Goal: Communication & Community: Answer question/provide support

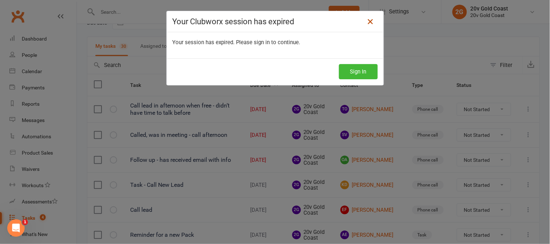
click at [370, 23] on icon at bounding box center [370, 21] width 9 height 9
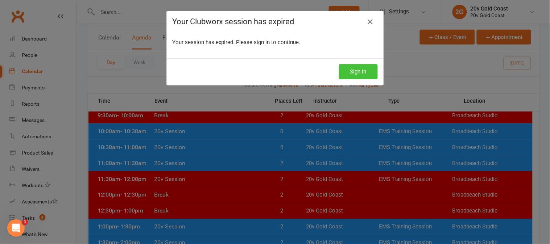
scroll to position [40, 0]
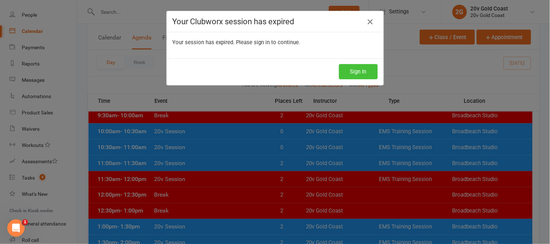
click at [362, 69] on button "Sign In" at bounding box center [358, 71] width 39 height 15
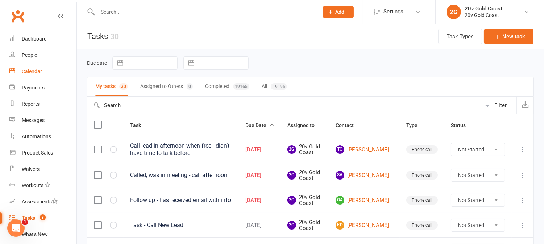
click at [42, 68] on link "Calendar" at bounding box center [42, 71] width 67 height 16
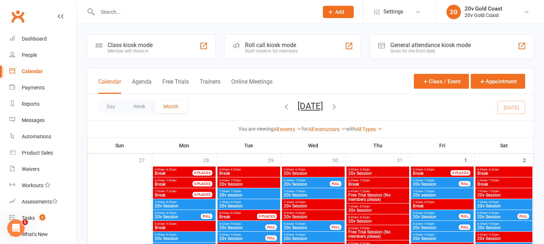
click at [139, 82] on button "Agenda" at bounding box center [142, 86] width 20 height 16
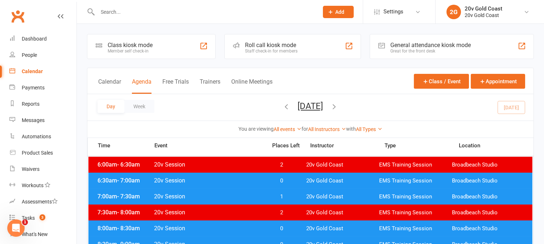
click at [512, 108] on div "Day Week Wednesday, Aug 13, 2025 August 2025 Sun Mon Tue Wed Thu Fri Sat 27 28 …" at bounding box center [310, 107] width 446 height 26
click at [287, 179] on span "0" at bounding box center [282, 181] width 38 height 7
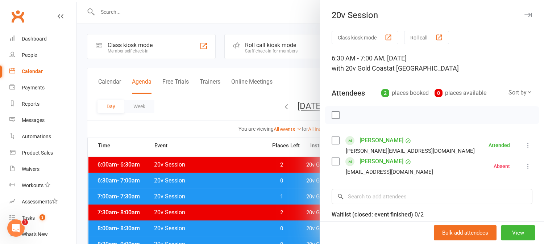
click at [287, 179] on div at bounding box center [310, 122] width 467 height 244
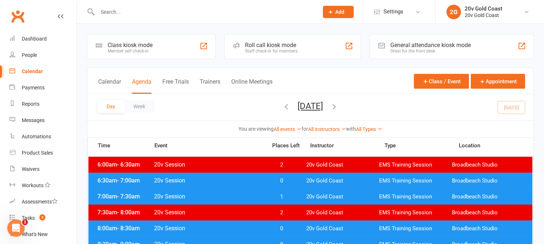
click at [289, 196] on span "1" at bounding box center [282, 197] width 38 height 7
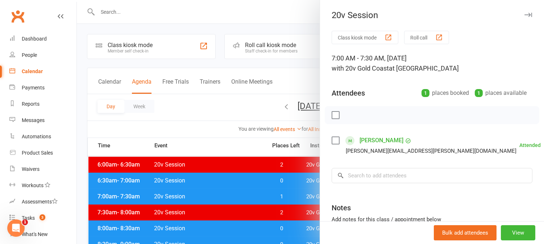
click at [289, 196] on div at bounding box center [310, 122] width 467 height 244
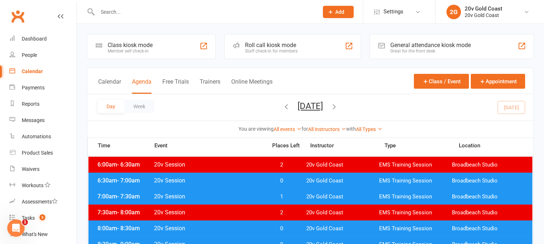
click at [284, 181] on span "0" at bounding box center [282, 181] width 38 height 7
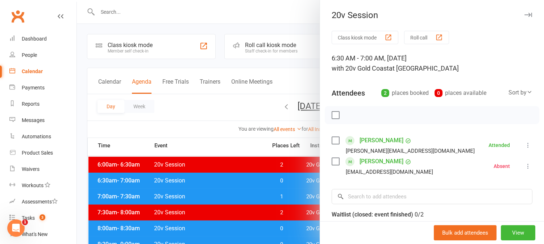
click at [284, 181] on div at bounding box center [310, 122] width 467 height 244
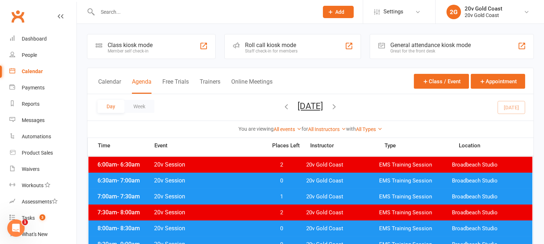
click at [288, 197] on span "1" at bounding box center [282, 197] width 38 height 7
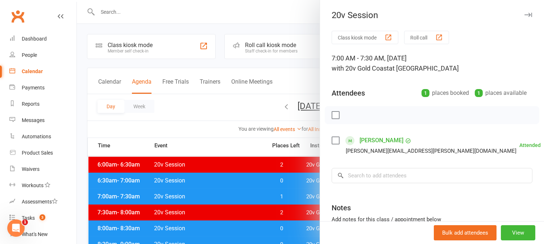
click at [288, 198] on div at bounding box center [310, 122] width 467 height 244
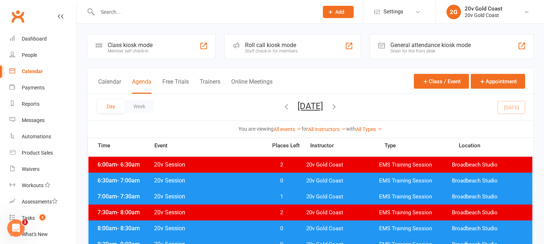
scroll to position [80, 0]
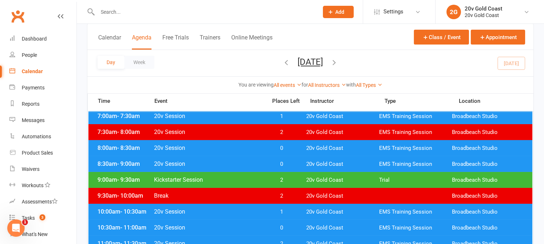
click at [294, 145] on span "0" at bounding box center [282, 148] width 38 height 7
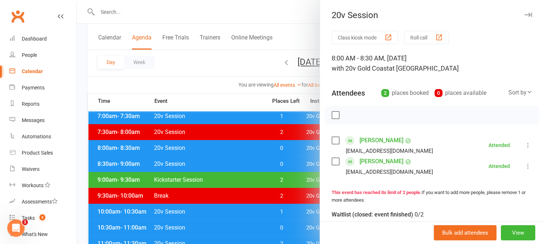
click at [295, 153] on div at bounding box center [310, 122] width 467 height 244
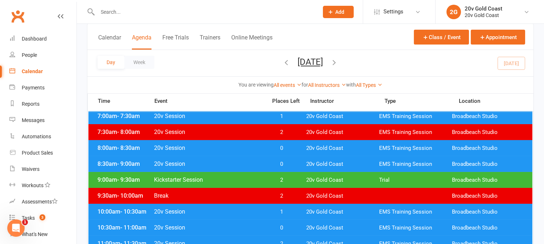
click at [291, 165] on span "0" at bounding box center [282, 164] width 38 height 7
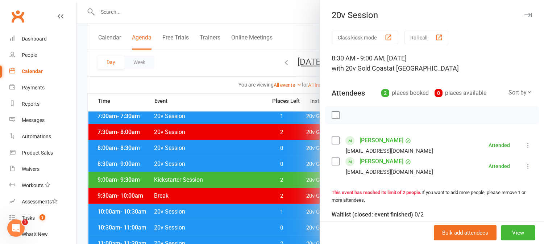
click at [291, 165] on div at bounding box center [310, 122] width 467 height 244
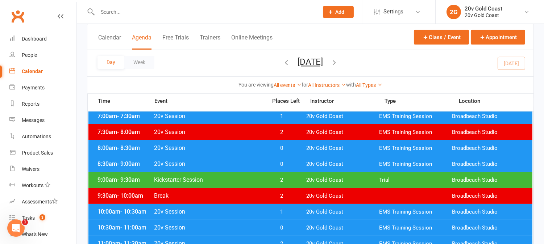
click at [295, 211] on span "1" at bounding box center [282, 212] width 38 height 7
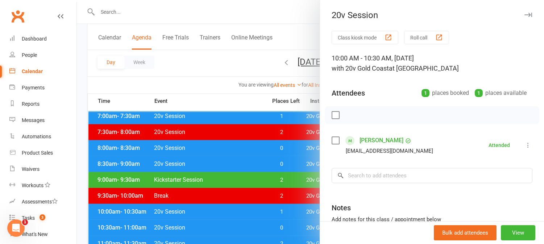
click at [298, 212] on div at bounding box center [310, 122] width 467 height 244
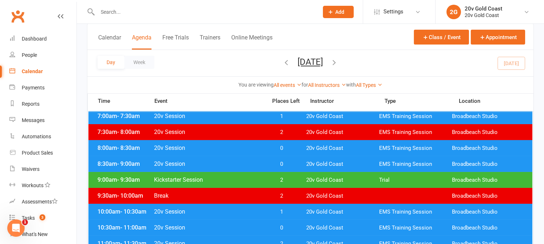
scroll to position [121, 0]
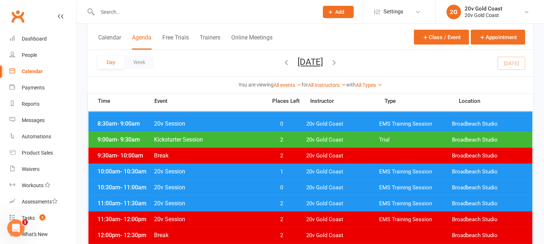
click at [295, 188] on span "0" at bounding box center [282, 187] width 38 height 7
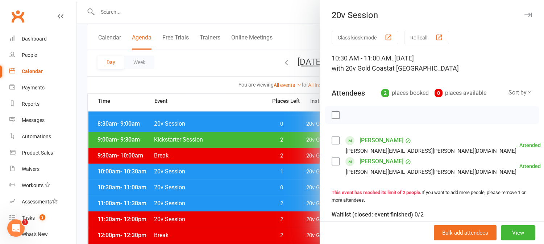
click at [295, 192] on div at bounding box center [310, 122] width 467 height 244
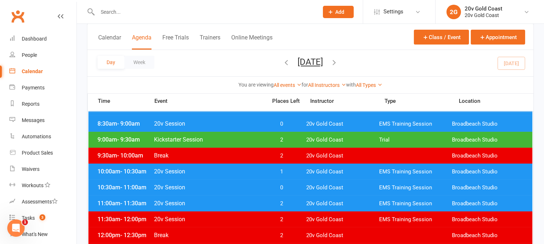
click at [293, 187] on span "0" at bounding box center [282, 187] width 38 height 7
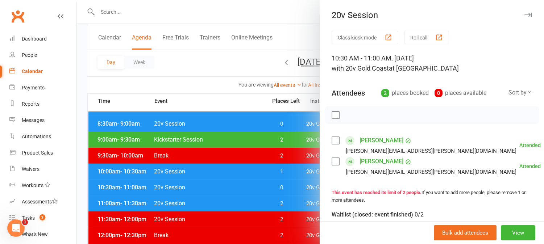
click at [293, 187] on div at bounding box center [310, 122] width 467 height 244
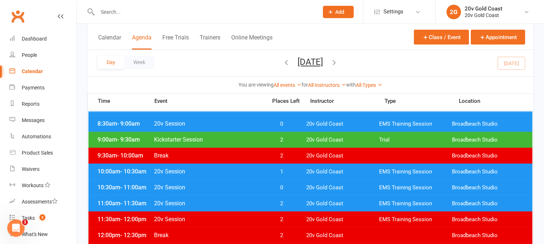
click at [288, 166] on div "10:00am - 10:30am 20v Session 1 20v Gold Coast EMS Training Session Broadbeach …" at bounding box center [310, 172] width 444 height 16
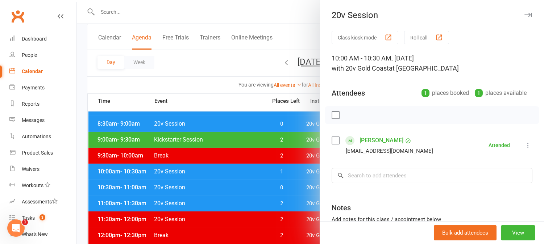
click at [288, 169] on div at bounding box center [310, 122] width 467 height 244
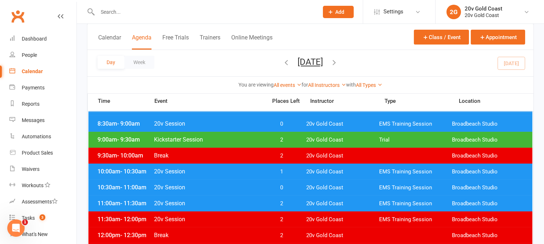
click at [291, 189] on span "0" at bounding box center [282, 187] width 38 height 7
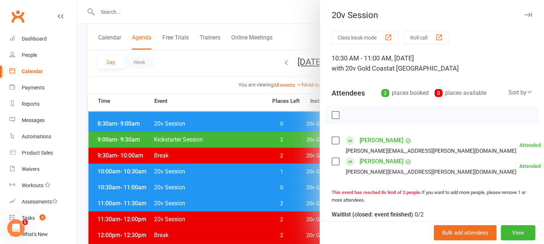
click at [294, 189] on div at bounding box center [310, 122] width 467 height 244
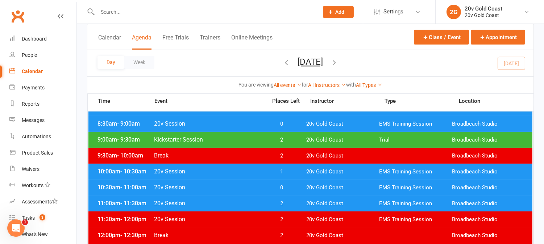
click at [294, 175] on div "10:00am - 10:30am 20v Session 1 20v Gold Coast EMS Training Session Broadbeach …" at bounding box center [310, 172] width 444 height 16
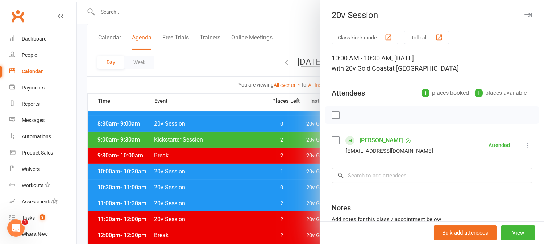
click at [294, 175] on div at bounding box center [310, 122] width 467 height 244
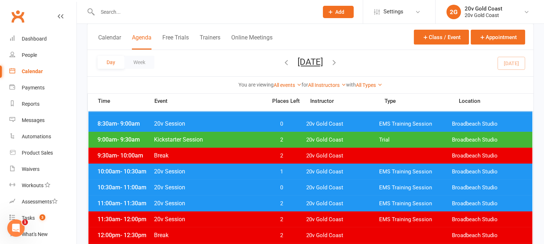
click at [294, 190] on span "0" at bounding box center [282, 187] width 38 height 7
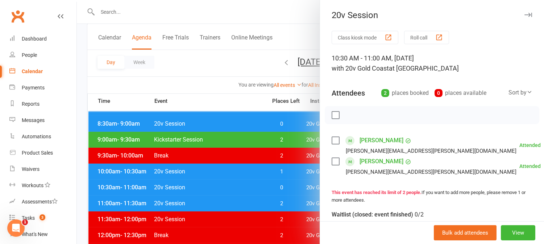
click at [294, 190] on div at bounding box center [310, 122] width 467 height 244
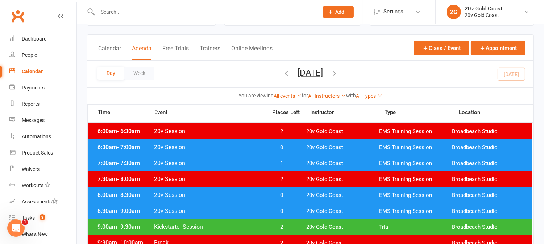
scroll to position [0, 0]
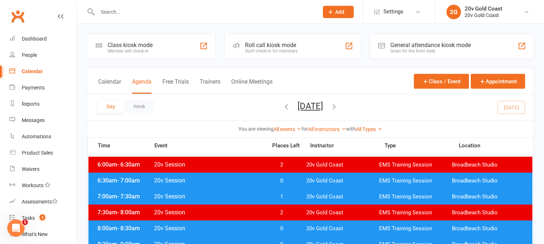
click at [287, 195] on span "1" at bounding box center [282, 197] width 38 height 7
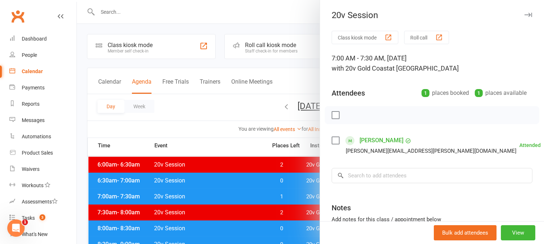
click at [292, 198] on div at bounding box center [310, 122] width 467 height 244
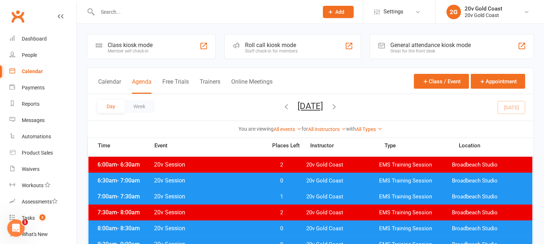
click at [290, 182] on span "0" at bounding box center [282, 181] width 38 height 7
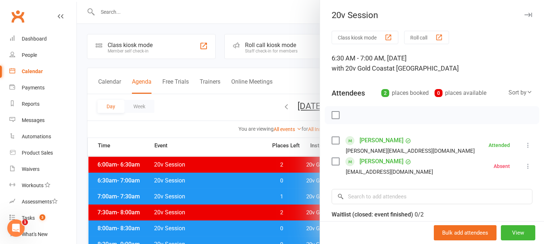
click at [171, 121] on div at bounding box center [310, 122] width 467 height 244
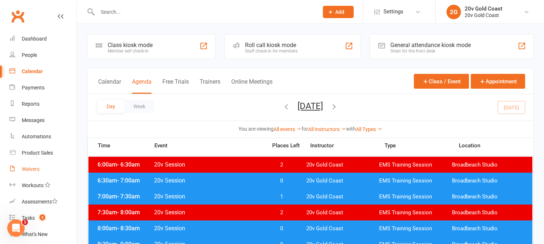
click at [34, 167] on div "Waivers" at bounding box center [31, 169] width 18 height 6
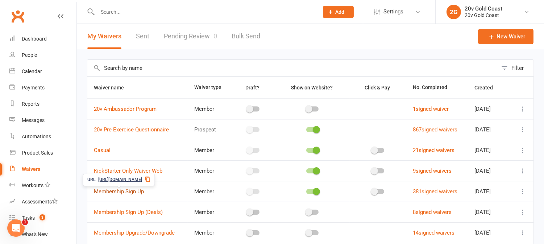
click at [125, 191] on link "Membership Sign Up" at bounding box center [119, 191] width 50 height 7
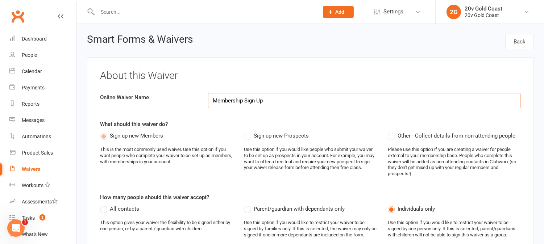
select select "select"
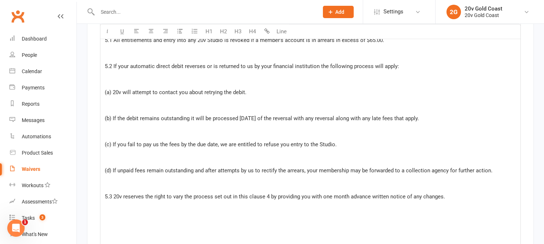
scroll to position [3825, 0]
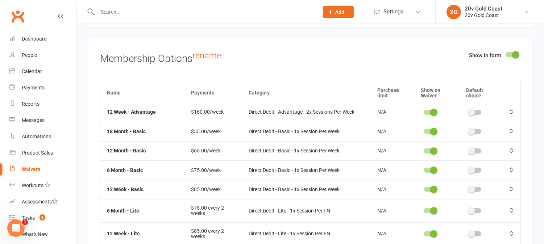
scroll to position [121, 0]
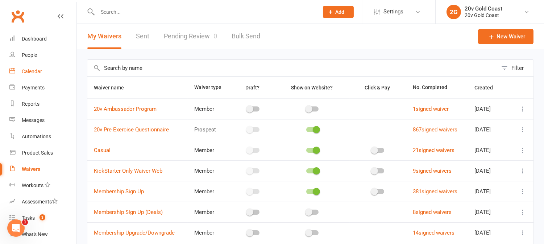
click at [38, 71] on div "Calendar" at bounding box center [32, 71] width 20 height 6
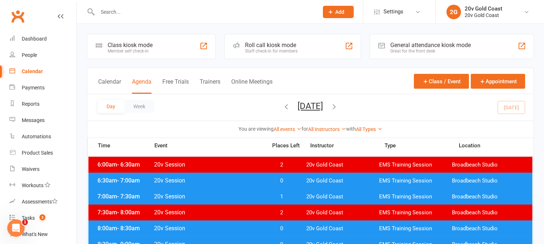
click at [339, 108] on icon "button" at bounding box center [335, 107] width 8 height 8
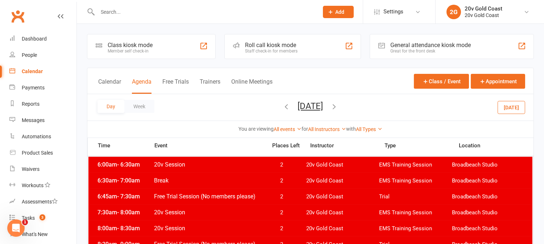
click at [511, 106] on button "Today" at bounding box center [512, 107] width 28 height 13
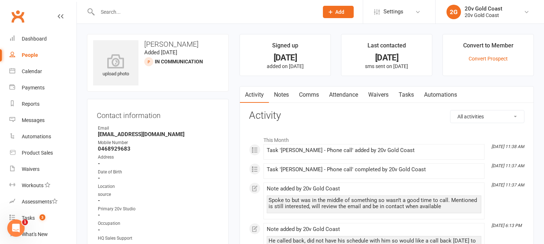
click at [411, 96] on link "Tasks" at bounding box center [406, 95] width 25 height 17
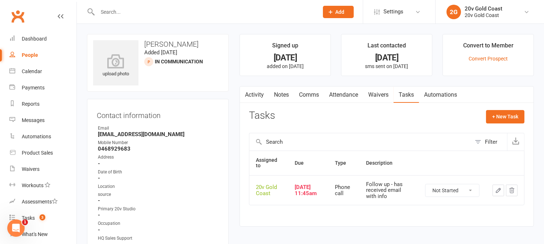
click at [474, 190] on select "Not Started In Progress Waiting Complete" at bounding box center [452, 190] width 54 height 12
click at [425, 184] on select "Not Started In Progress Waiting Complete" at bounding box center [452, 190] width 54 height 12
select select "unstarted"
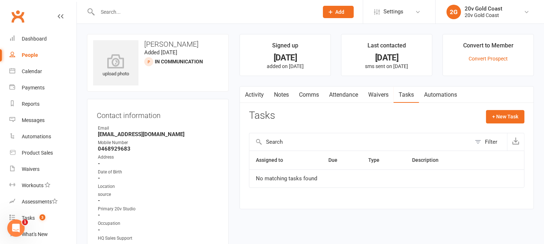
click at [258, 93] on link "Activity" at bounding box center [254, 95] width 29 height 17
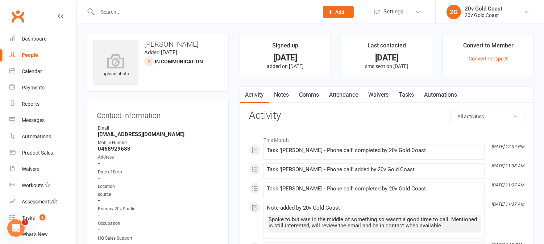
click at [312, 94] on link "Comms" at bounding box center [309, 95] width 30 height 17
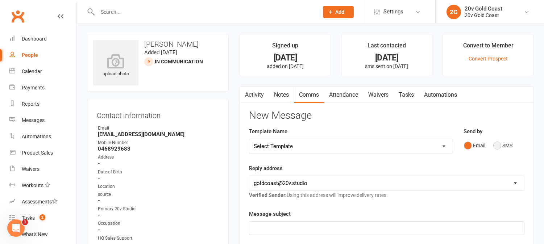
drag, startPoint x: 497, startPoint y: 144, endPoint x: 491, endPoint y: 145, distance: 5.1
click at [495, 143] on button "SMS" at bounding box center [503, 146] width 20 height 14
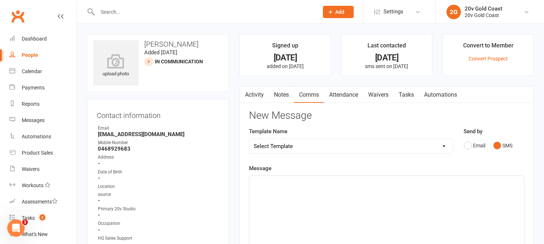
click at [478, 198] on div "﻿" at bounding box center [386, 230] width 275 height 109
click at [131, 132] on strong "ozzy.ali178@gmail.com" at bounding box center [158, 134] width 121 height 7
copy render-form-field "ozzy.ali178@gmail.com"
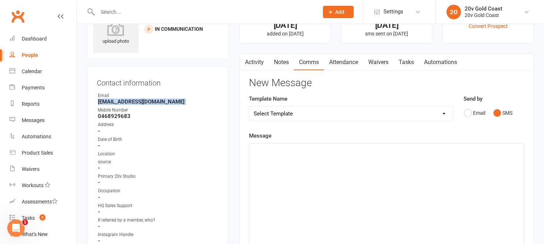
scroll to position [40, 0]
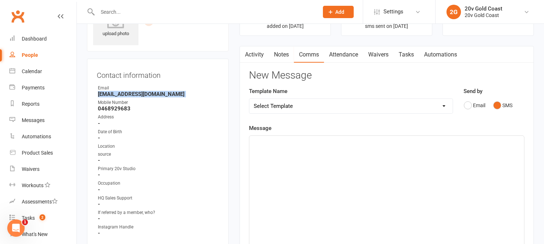
click at [366, 148] on div "﻿" at bounding box center [386, 190] width 275 height 109
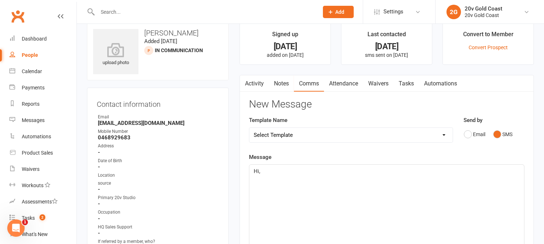
scroll to position [0, 0]
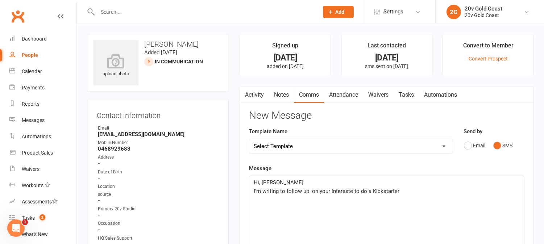
click at [350, 191] on span "I'm writing to follow up on your intereste to do a Kickstarter" at bounding box center [327, 191] width 146 height 7
click at [362, 191] on span "I'm writing to follow up on your interest to do a Kickstarter" at bounding box center [325, 191] width 143 height 7
click at [311, 190] on span "I'm writing to follow up on your interest in doing a Kickstarter" at bounding box center [328, 191] width 149 height 7
click at [410, 193] on p "I'm writing to follow up on your interest in doing a Kickstarter" at bounding box center [387, 191] width 266 height 9
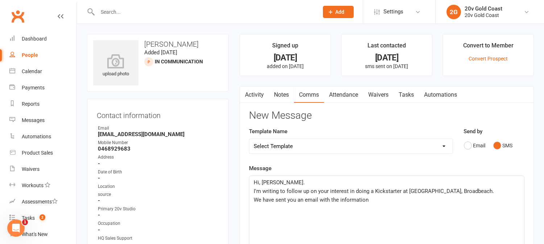
click at [122, 107] on div "Contact information Owner Email ozzy.ali178@gmail.com Mobile Number 0468929683 …" at bounding box center [158, 204] width 142 height 211
click at [382, 204] on div "Hi, Ossie. I'm writing to follow up on your interest in doing a Kickstarter at …" at bounding box center [386, 230] width 275 height 109
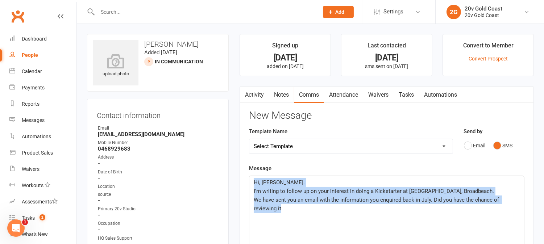
drag, startPoint x: 302, startPoint y: 212, endPoint x: 223, endPoint y: 158, distance: 96.5
copy div "Hi, Ossie. I'm writing to follow up on your interest in doing a Kickstarter at …"
click at [260, 96] on link "Activity" at bounding box center [254, 95] width 29 height 17
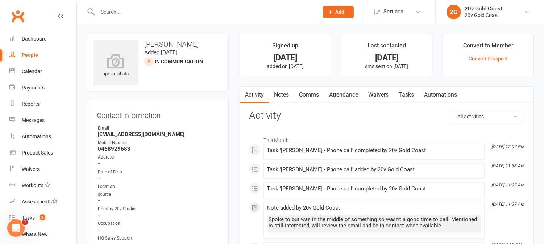
click at [314, 92] on link "Comms" at bounding box center [309, 95] width 30 height 17
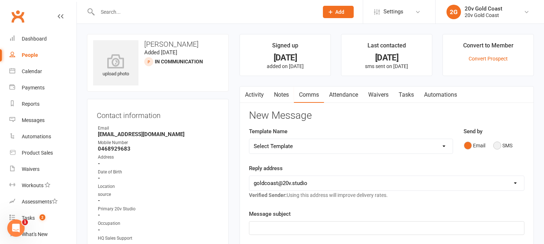
click at [498, 149] on button "SMS" at bounding box center [503, 146] width 20 height 14
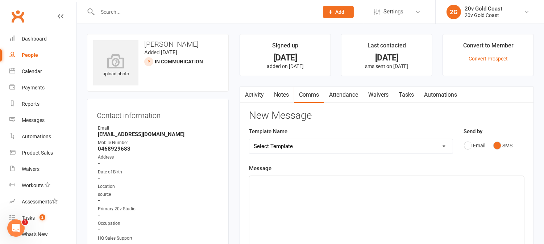
click at [498, 187] on div "﻿" at bounding box center [386, 230] width 275 height 109
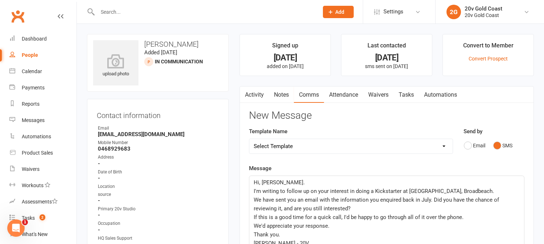
drag, startPoint x: 462, startPoint y: 200, endPoint x: 465, endPoint y: 204, distance: 5.4
click at [462, 200] on span "We have sent you an email with the information you enquired back in July. Did y…" at bounding box center [377, 204] width 247 height 15
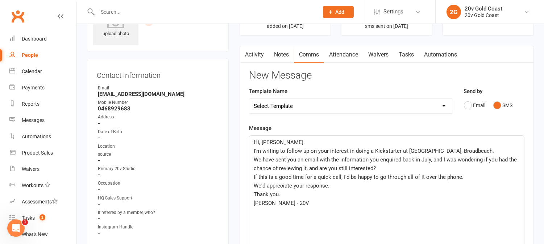
click at [318, 168] on span "We have sent you an email with the information you enquired back in July, and I…" at bounding box center [386, 164] width 265 height 15
click at [349, 168] on span "We have sent you an email with the information you enquired back in July, and I…" at bounding box center [386, 164] width 265 height 15
click at [431, 160] on span "We have sent you an email with the information you enquired back in July, and I…" at bounding box center [386, 164] width 265 height 15
drag, startPoint x: 486, startPoint y: 160, endPoint x: 488, endPoint y: 163, distance: 4.2
click at [486, 160] on span "We have sent you an email with the information you enquired back in July. I was…" at bounding box center [381, 164] width 255 height 15
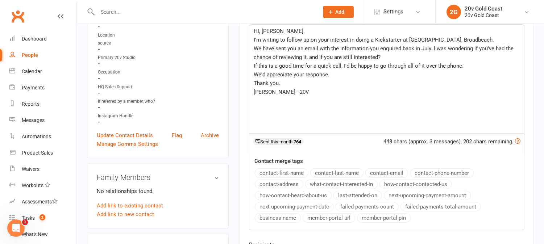
scroll to position [201, 0]
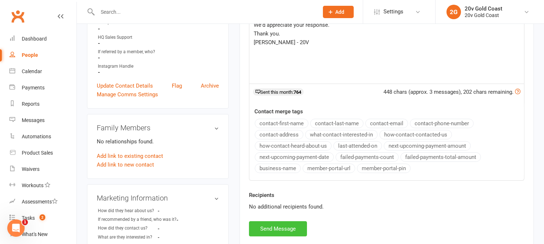
click at [297, 228] on button "Send Message" at bounding box center [278, 228] width 58 height 15
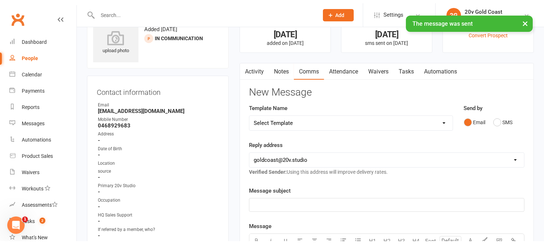
scroll to position [0, 0]
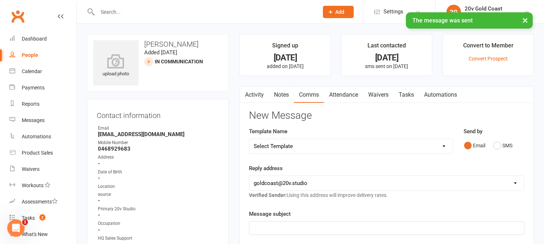
click at [256, 94] on link "Activity" at bounding box center [254, 95] width 29 height 17
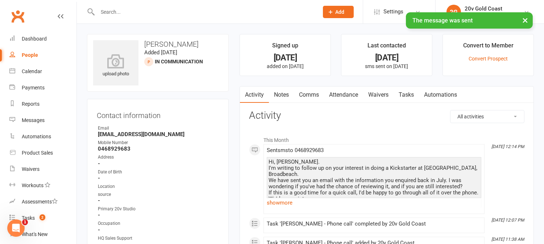
scroll to position [40, 0]
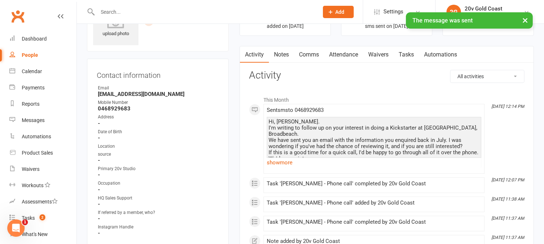
click at [281, 163] on link "show more" at bounding box center [374, 163] width 215 height 10
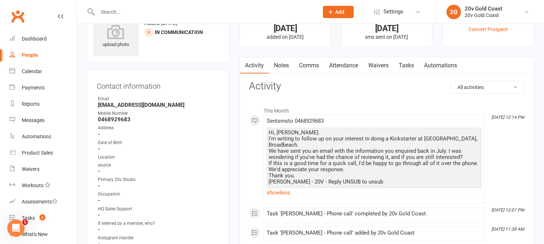
scroll to position [0, 0]
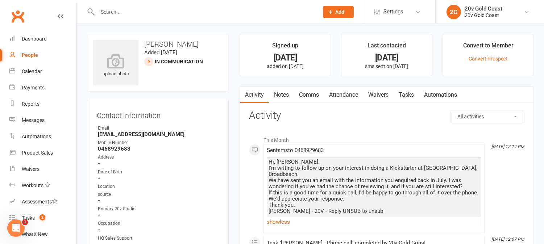
click at [410, 99] on link "Tasks" at bounding box center [406, 95] width 25 height 17
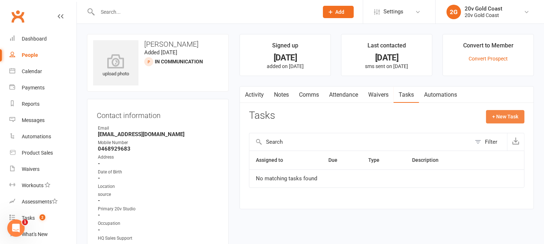
click at [500, 114] on button "+ New Task" at bounding box center [505, 116] width 38 height 13
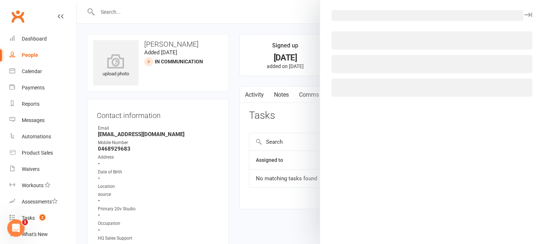
select select "45734"
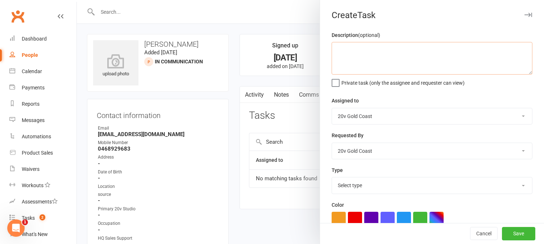
click at [404, 55] on textarea at bounding box center [432, 58] width 201 height 33
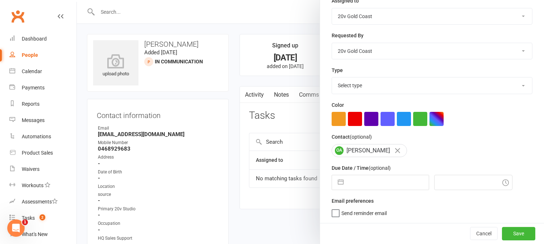
type textarea "Put into Parachute if no response"
click at [363, 86] on select "Select type Call to confirm trial Cancel down Cancel down natasha and brent jam…" at bounding box center [432, 86] width 200 height 16
select select "27552"
click at [332, 78] on select "Select type Call to confirm trial Cancel down Cancel down natasha and brent jam…" at bounding box center [432, 86] width 200 height 16
click at [440, 188] on input "text" at bounding box center [473, 182] width 78 height 15
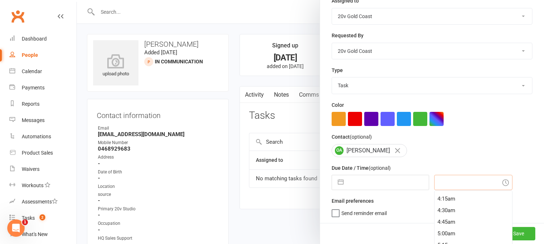
scroll to position [201, 0]
click at [444, 211] on div "4:45am" at bounding box center [474, 216] width 78 height 12
type input "[DATE]"
type input "4:45am"
click at [365, 183] on input "13 Aug 2025" at bounding box center [388, 182] width 82 height 14
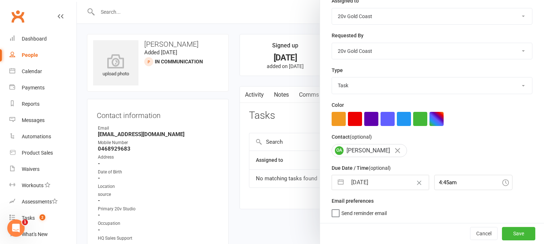
select select "6"
select select "2025"
select select "7"
select select "2025"
select select "8"
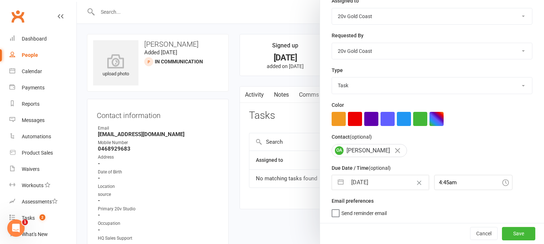
select select "2025"
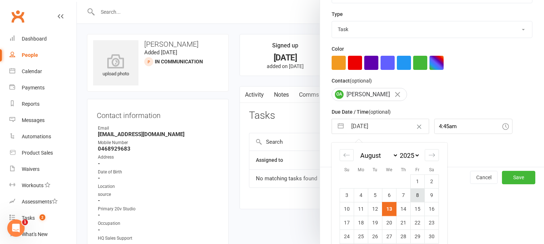
scroll to position [178, 0]
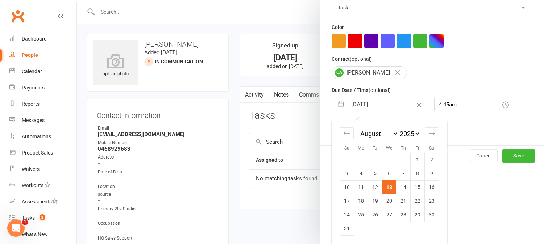
drag, startPoint x: 413, startPoint y: 192, endPoint x: 417, endPoint y: 196, distance: 5.1
click at [414, 192] on td "15" at bounding box center [418, 187] width 14 height 14
type input "15 Aug 2025"
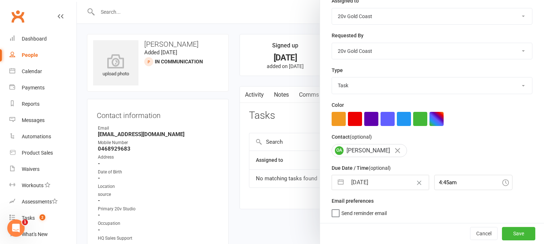
scroll to position [100, 0]
click at [510, 229] on button "Save" at bounding box center [518, 233] width 33 height 13
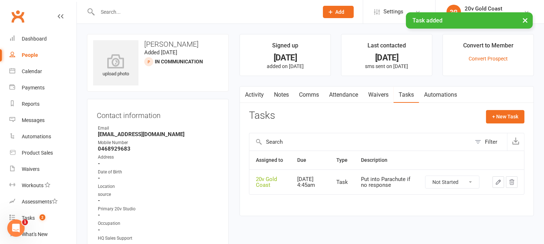
click at [263, 89] on link "Activity" at bounding box center [254, 95] width 29 height 17
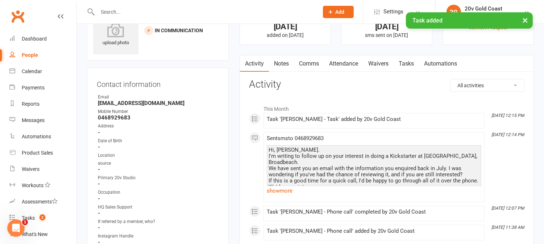
scroll to position [40, 0]
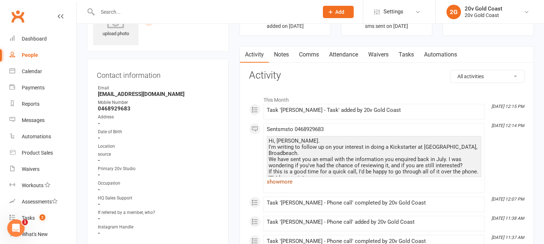
click at [281, 185] on link "show more" at bounding box center [374, 182] width 215 height 10
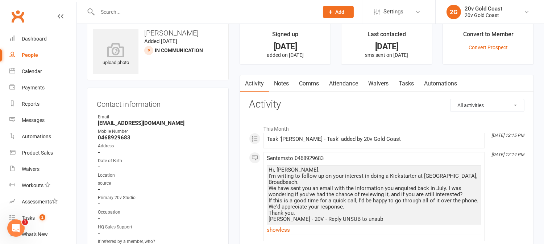
scroll to position [0, 0]
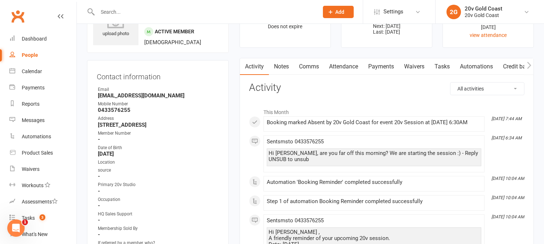
click at [323, 106] on li "This Month" at bounding box center [386, 111] width 275 height 12
click at [356, 68] on link "Attendance" at bounding box center [343, 66] width 39 height 17
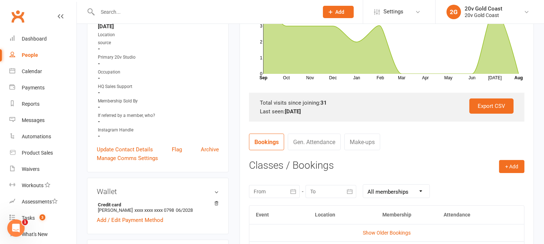
scroll to position [201, 0]
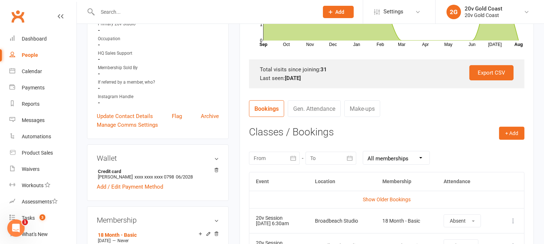
click at [274, 157] on div at bounding box center [274, 158] width 51 height 13
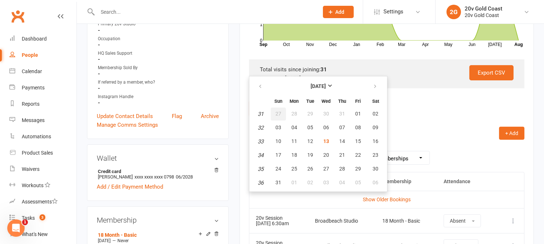
click at [279, 113] on span "27" at bounding box center [278, 114] width 6 height 6
type input "27 Jul 2025"
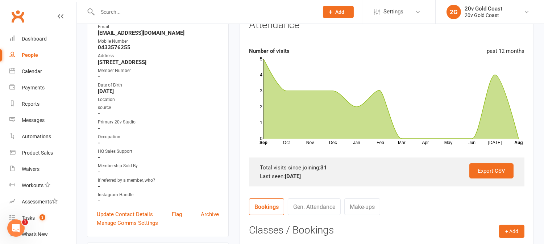
scroll to position [0, 0]
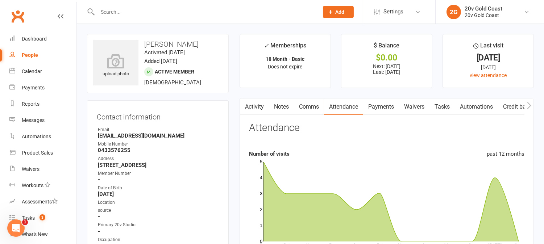
click at [256, 105] on link "Activity" at bounding box center [254, 107] width 29 height 17
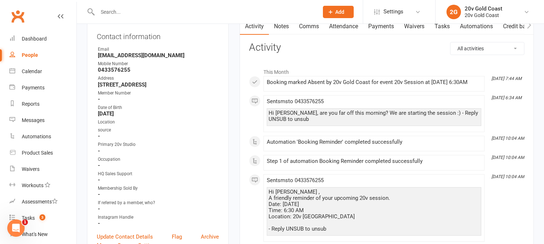
scroll to position [40, 0]
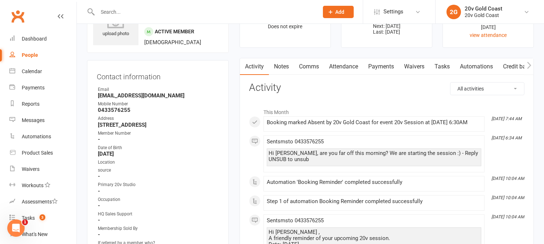
click at [376, 68] on link "Payments" at bounding box center [381, 66] width 36 height 17
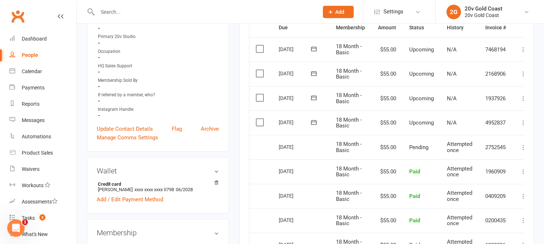
scroll to position [201, 0]
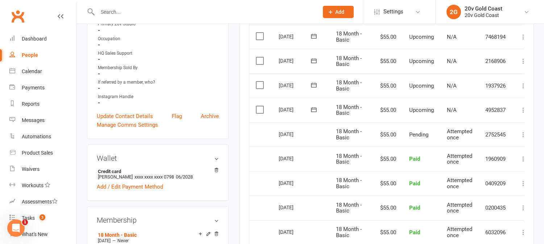
click at [370, 157] on td "18 Month - Basic" at bounding box center [350, 159] width 42 height 25
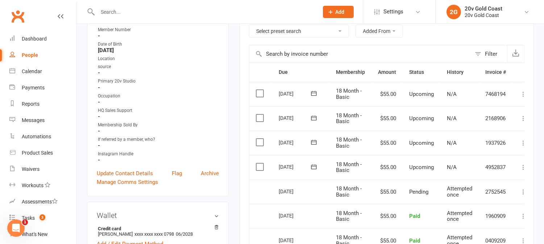
scroll to position [0, 0]
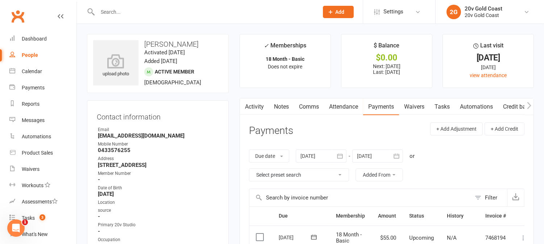
click at [307, 107] on link "Comms" at bounding box center [309, 107] width 30 height 17
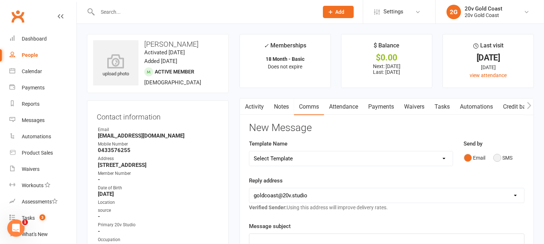
click at [497, 160] on button "SMS" at bounding box center [503, 158] width 20 height 14
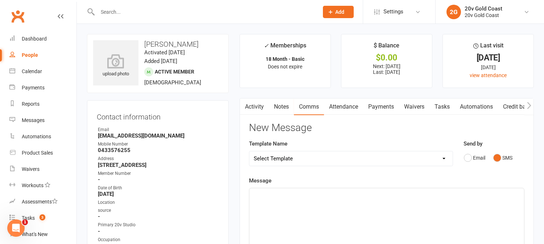
click at [486, 201] on div "﻿" at bounding box center [386, 242] width 275 height 109
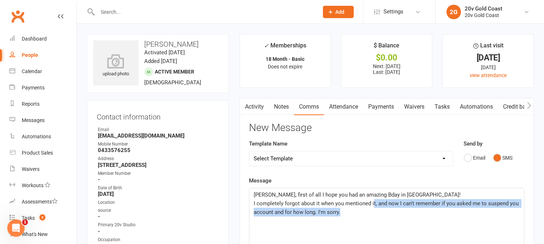
drag, startPoint x: 374, startPoint y: 202, endPoint x: 361, endPoint y: 208, distance: 14.4
click at [360, 208] on p "I completely forgot about it when you mentioned it, and now I can't remember if…" at bounding box center [387, 207] width 266 height 17
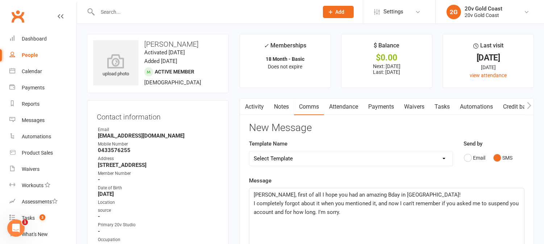
click at [371, 204] on span "I completely forgot about it when you mentioned it, and now I can't remember if…" at bounding box center [387, 207] width 266 height 15
drag, startPoint x: 374, startPoint y: 203, endPoint x: 251, endPoint y: 205, distance: 123.3
click at [251, 205] on div "Keegan, first of all I hope you had an amazing Bday in Bali! I completely forgo…" at bounding box center [386, 242] width 275 height 109
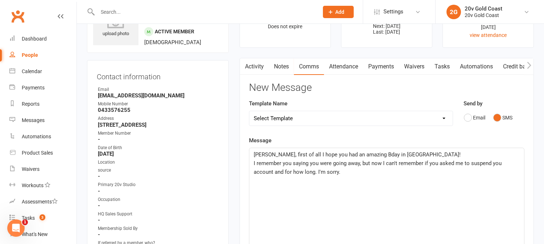
click at [340, 173] on p "I remember you saying you were going away, but now I can't remember if you aske…" at bounding box center [387, 167] width 266 height 17
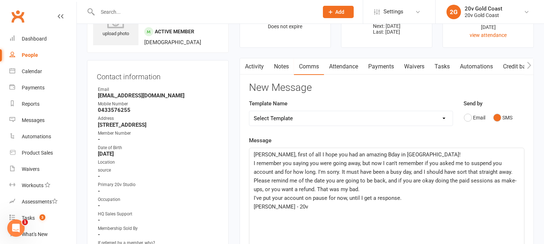
click at [401, 200] on p "I've put your account on pause for now, until I get a response." at bounding box center [387, 198] width 266 height 9
click at [501, 157] on p "Keegan, first of all I hope you had an amazing Bday in Bali!" at bounding box center [387, 154] width 266 height 9
click at [507, 164] on p "I remember you saying you were going away, but now I can't remember if you aske…" at bounding box center [387, 167] width 266 height 17
drag, startPoint x: 295, startPoint y: 189, endPoint x: 316, endPoint y: 193, distance: 21.8
click at [316, 193] on p "Please remind me of the date you are going to be back, and if you are okay doin…" at bounding box center [387, 185] width 266 height 17
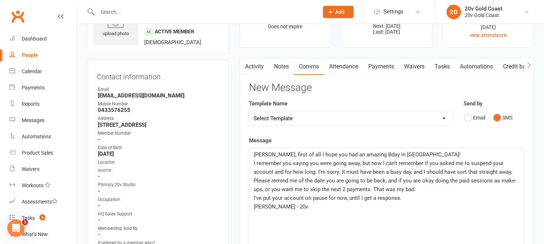
click at [374, 185] on p "Please remind me of the date you are going to be back, and if you are okay doin…" at bounding box center [387, 185] width 266 height 17
click at [374, 189] on span "Please remind me of the date you are going to be back, and if you are okay doin…" at bounding box center [385, 185] width 263 height 15
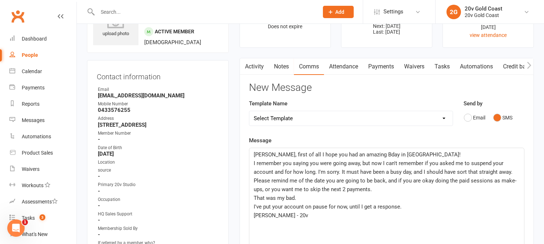
click at [370, 196] on p "That was my bad." at bounding box center [387, 198] width 266 height 9
click at [340, 171] on span "I remember you saying you were going away, but now I can't remember if you aske…" at bounding box center [383, 167] width 259 height 15
click at [349, 200] on p "That was my bad." at bounding box center [387, 198] width 266 height 9
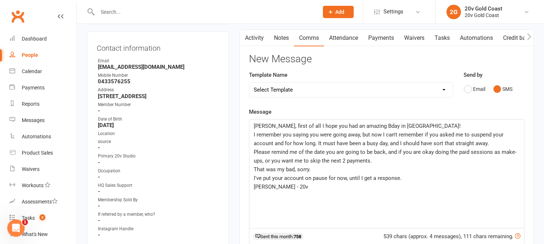
scroll to position [80, 0]
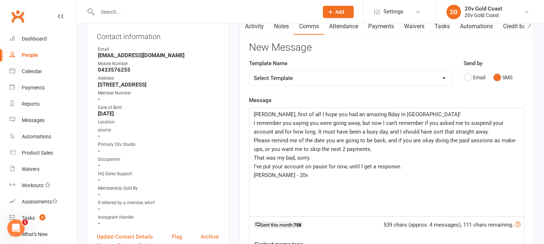
drag, startPoint x: 367, startPoint y: 117, endPoint x: 370, endPoint y: 120, distance: 3.9
click at [368, 117] on p "Keegan, first of all I hope you had an amazing Bday in Bali!" at bounding box center [387, 114] width 266 height 9
click at [375, 142] on span "Please remind me of the date you are going to be back, and if you are okay doin…" at bounding box center [385, 144] width 263 height 15
click at [371, 114] on span "Keegan, first of all I hope you had an amazing B-day in Bali!" at bounding box center [358, 114] width 208 height 7
click at [376, 115] on span "Keegan, first of all I hope you had an amazing B-day in Bali!" at bounding box center [358, 114] width 208 height 7
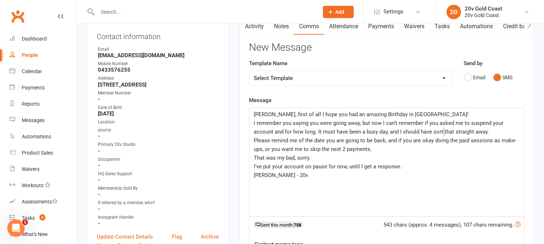
click at [444, 133] on span "I remember you saying you were going away, but now I can't remember if you aske…" at bounding box center [379, 127] width 251 height 15
click at [382, 149] on p "Please remind me of the date you are going to be back, and if you are okay doin…" at bounding box center [387, 144] width 266 height 17
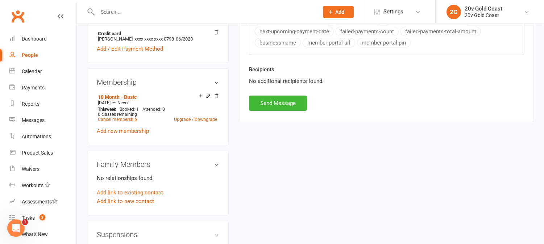
scroll to position [362, 0]
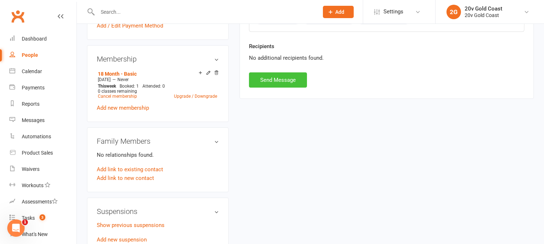
click at [276, 84] on button "Send Message" at bounding box center [278, 79] width 58 height 15
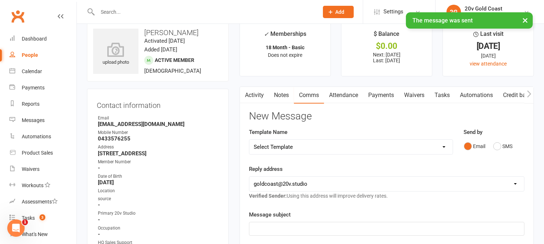
scroll to position [0, 0]
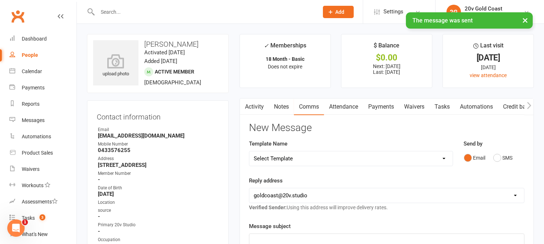
click at [381, 108] on link "Payments" at bounding box center [381, 107] width 36 height 17
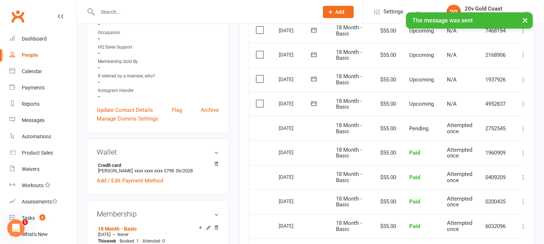
scroll to position [161, 0]
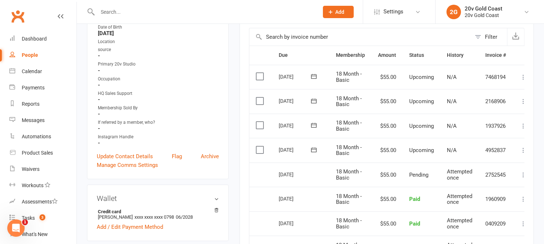
drag, startPoint x: 276, startPoint y: 198, endPoint x: 302, endPoint y: 201, distance: 26.2
click at [302, 201] on td "06 Aug 2025" at bounding box center [300, 199] width 57 height 25
drag, startPoint x: 277, startPoint y: 172, endPoint x: 301, endPoint y: 177, distance: 24.7
click at [300, 177] on td "13 Aug 2025" at bounding box center [300, 175] width 57 height 25
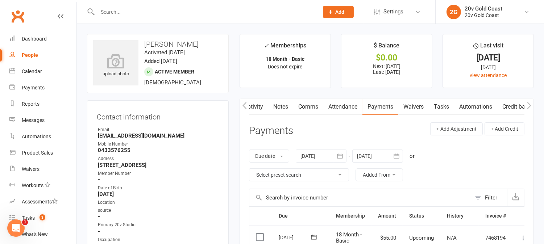
click at [339, 109] on link "Attendance" at bounding box center [342, 107] width 39 height 17
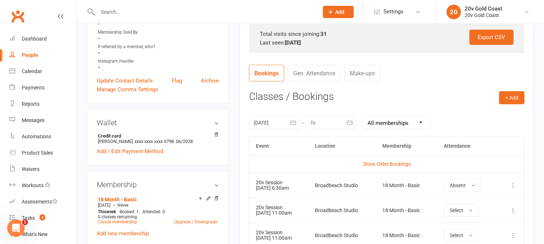
scroll to position [241, 0]
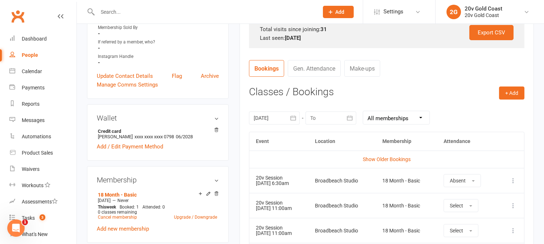
click at [267, 118] on div at bounding box center [274, 118] width 51 height 13
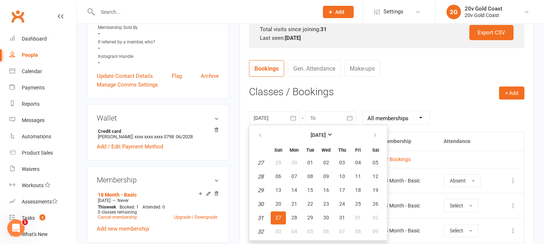
click at [277, 217] on span "27" at bounding box center [278, 218] width 6 height 6
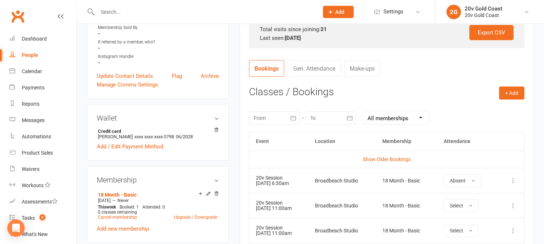
click at [275, 116] on div at bounding box center [274, 118] width 51 height 13
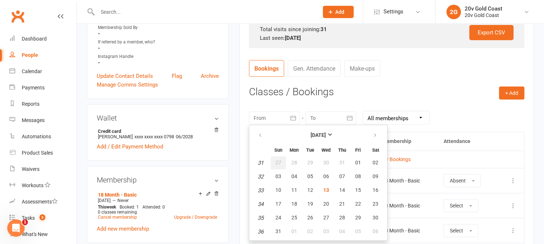
click at [278, 161] on span "27" at bounding box center [278, 163] width 6 height 6
type input "27 Jul 2025"
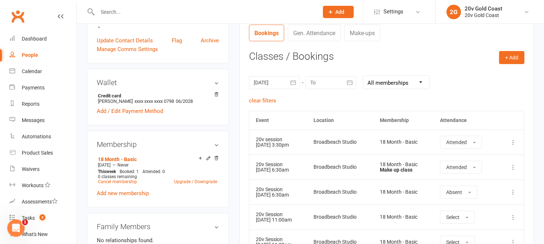
scroll to position [322, 0]
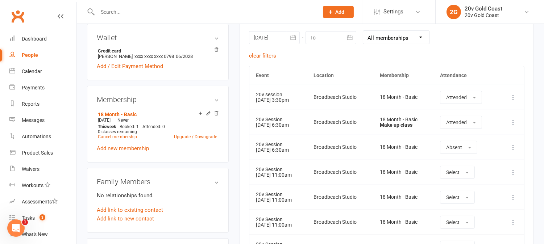
click at [389, 159] on tbody "Show Older Bookings 20v session 28 Jul 2025 3:30pm Broadbeach Studio 18 Month -…" at bounding box center [386, 172] width 275 height 175
click at [367, 148] on div "Broadbeach Studio" at bounding box center [340, 147] width 53 height 5
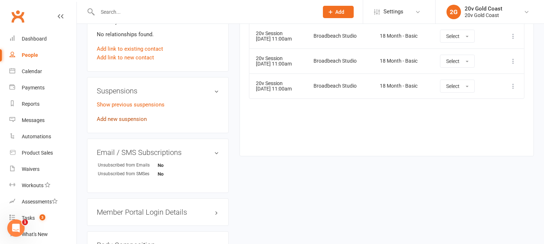
click at [139, 123] on link "Add new suspension" at bounding box center [122, 119] width 50 height 7
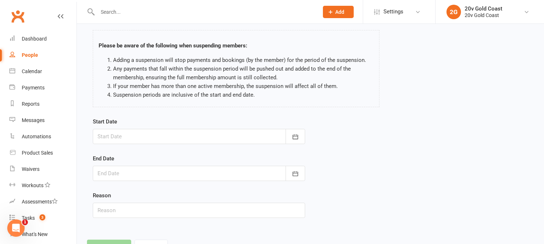
scroll to position [40, 0]
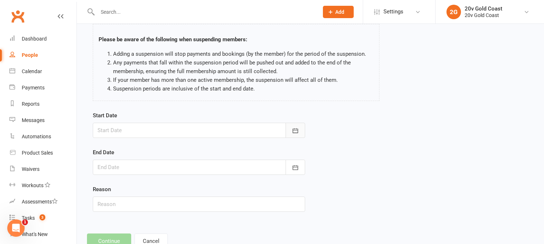
click at [293, 129] on icon "button" at bounding box center [295, 130] width 7 height 7
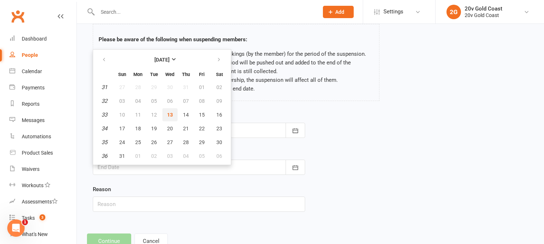
click at [167, 112] on span "13" at bounding box center [170, 115] width 6 height 6
type input "13 Aug 2025"
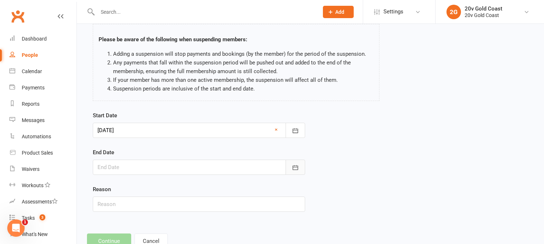
click at [299, 167] on button "button" at bounding box center [296, 167] width 20 height 15
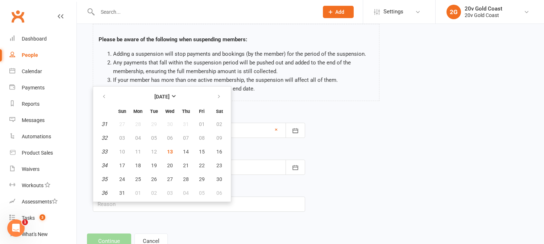
drag, startPoint x: 361, startPoint y: 127, endPoint x: 347, endPoint y: 117, distance: 17.6
click at [361, 128] on div "Start Date 13 Aug 2025 August 2025 Sun Mon Tue Wed Thu Fri Sat 31 27 28 29 30 3…" at bounding box center [310, 166] width 446 height 111
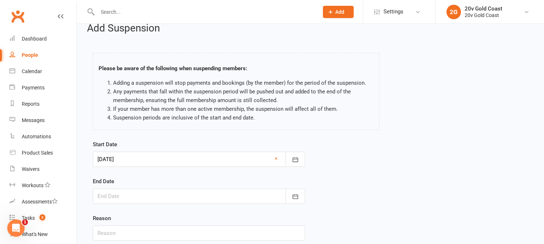
scroll to position [0, 0]
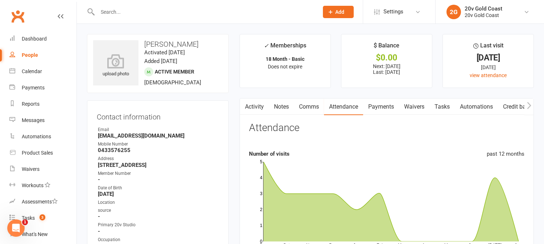
drag, startPoint x: 382, startPoint y: 107, endPoint x: 454, endPoint y: 127, distance: 75.0
click at [382, 107] on link "Payments" at bounding box center [381, 107] width 36 height 17
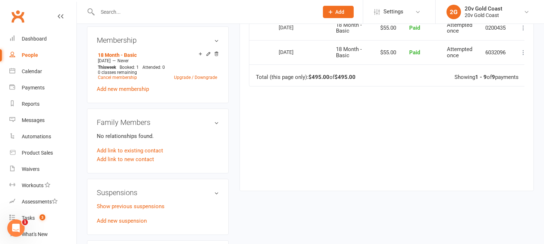
scroll to position [403, 0]
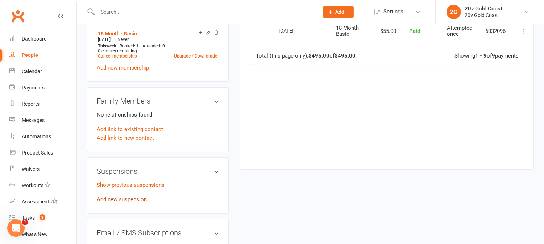
click at [135, 203] on link "Add new suspension" at bounding box center [122, 199] width 50 height 7
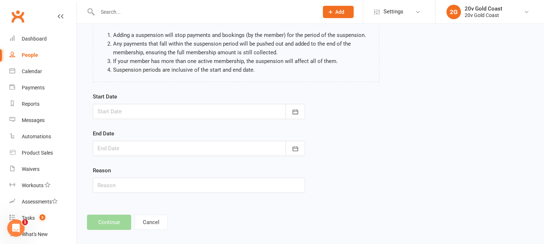
scroll to position [66, 0]
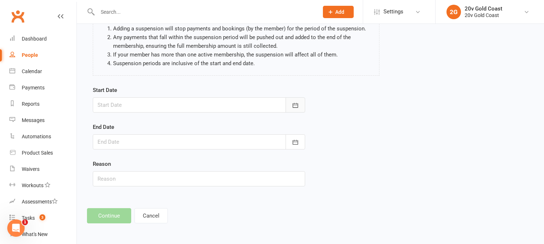
click at [298, 104] on icon "button" at bounding box center [295, 105] width 7 height 7
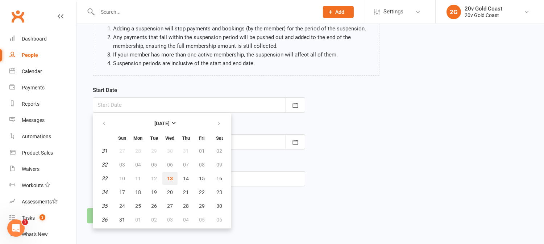
click at [167, 177] on span "13" at bounding box center [170, 179] width 6 height 6
type input "13 Aug 2025"
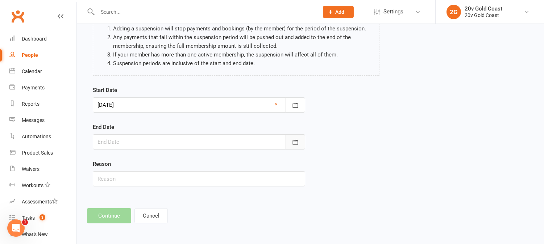
click at [300, 136] on button "button" at bounding box center [296, 141] width 20 height 15
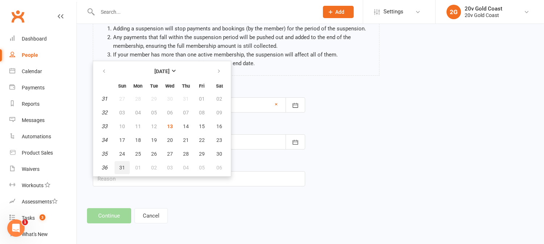
click at [121, 165] on span "31" at bounding box center [122, 168] width 6 height 6
type input "31 Aug 2025"
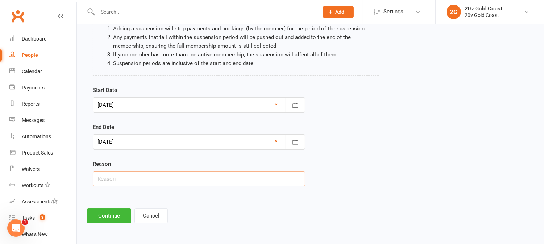
click at [200, 178] on input "text" at bounding box center [199, 178] width 212 height 15
type input "B"
type input "30th Birthday in Bali"
click at [113, 215] on button "Continue" at bounding box center [109, 215] width 44 height 15
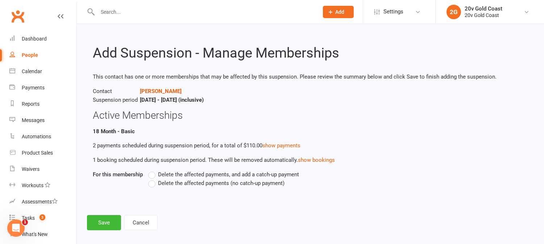
click at [153, 186] on label "Delete the affected payments (no catch-up payment)" at bounding box center [216, 183] width 136 height 9
click at [153, 179] on input "Delete the affected payments (no catch-up payment)" at bounding box center [150, 179] width 5 height 0
click at [108, 219] on button "Save" at bounding box center [104, 222] width 34 height 15
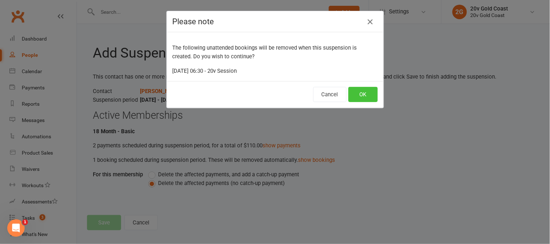
click at [359, 96] on button "OK" at bounding box center [362, 94] width 29 height 15
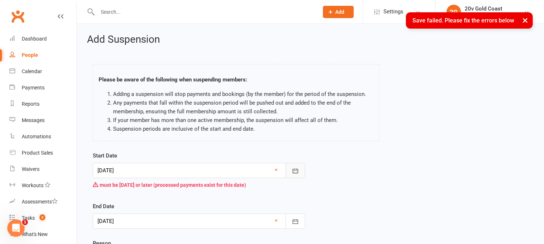
click at [296, 168] on icon "button" at bounding box center [295, 170] width 7 height 7
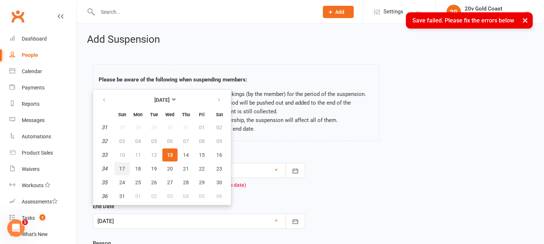
click at [118, 167] on button "17" at bounding box center [122, 168] width 15 height 13
type input "17 Aug 2025"
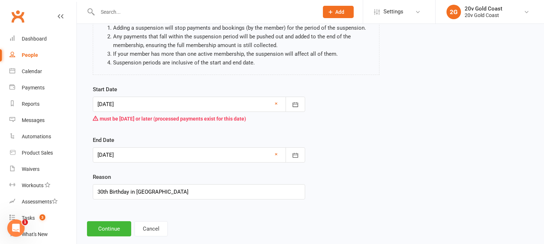
scroll to position [79, 0]
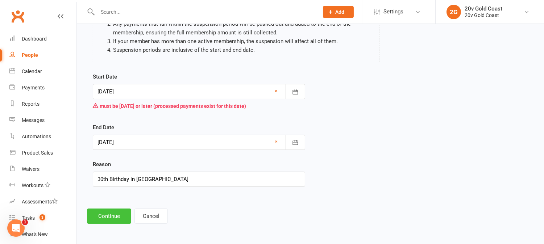
click at [119, 211] on button "Continue" at bounding box center [109, 216] width 44 height 15
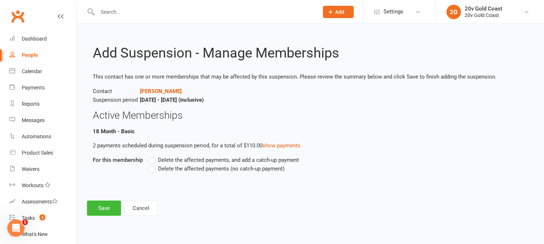
scroll to position [0, 0]
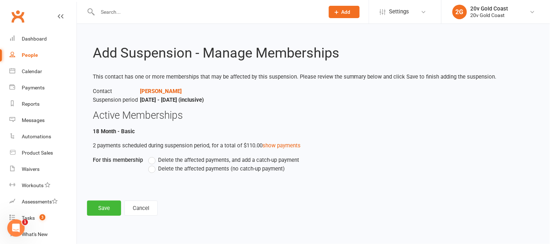
click at [154, 167] on label "Delete the affected payments (no catch-up payment)" at bounding box center [216, 169] width 136 height 9
click at [153, 165] on input "Delete the affected payments (no catch-up payment)" at bounding box center [150, 165] width 5 height 0
click at [113, 209] on button "Save" at bounding box center [104, 208] width 34 height 15
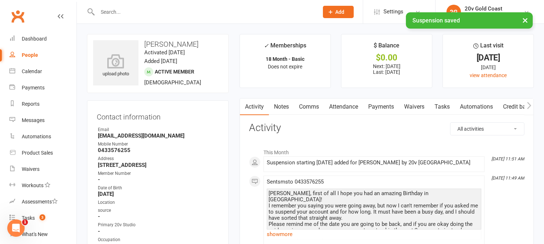
click at [374, 107] on link "Payments" at bounding box center [381, 107] width 36 height 17
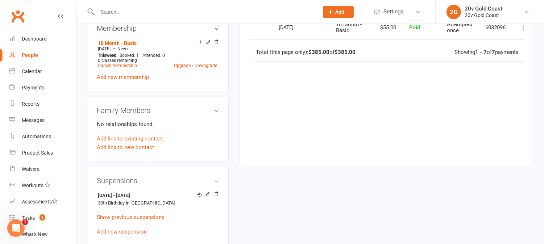
scroll to position [403, 0]
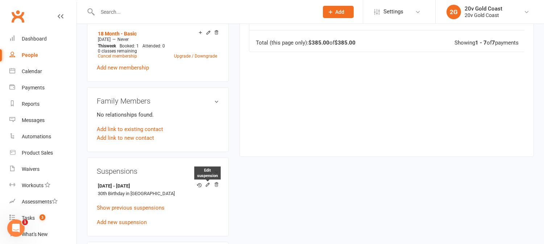
click at [208, 187] on icon at bounding box center [207, 184] width 5 height 5
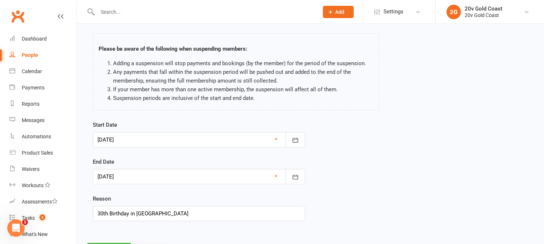
scroll to position [40, 0]
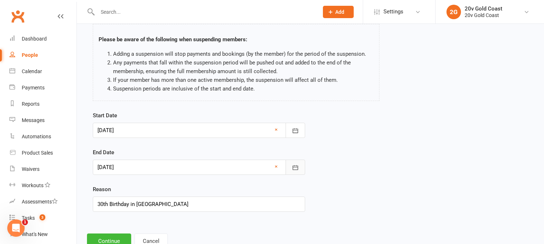
click at [302, 167] on button "button" at bounding box center [296, 167] width 20 height 15
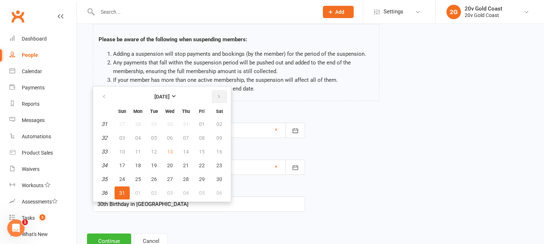
click at [217, 96] on icon "button" at bounding box center [218, 97] width 5 height 6
drag, startPoint x: 123, startPoint y: 133, endPoint x: 127, endPoint y: 139, distance: 6.5
click at [123, 135] on span "07" at bounding box center [122, 138] width 6 height 6
type input "07 Sep 2025"
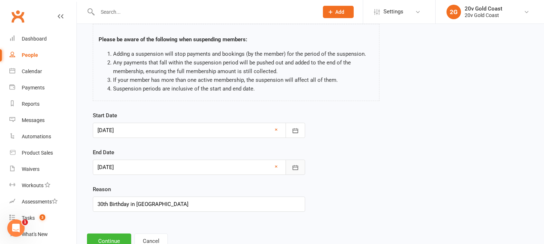
click at [295, 166] on icon "button" at bounding box center [294, 167] width 5 height 5
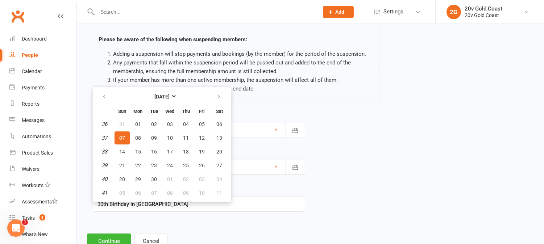
drag, startPoint x: 427, startPoint y: 151, endPoint x: 424, endPoint y: 147, distance: 4.4
click at [426, 149] on div "Start Date 17 Aug 2025 August 2025 Sun Mon Tue Wed Thu Fri Sat 31 27 28 29 30 3…" at bounding box center [310, 166] width 446 height 111
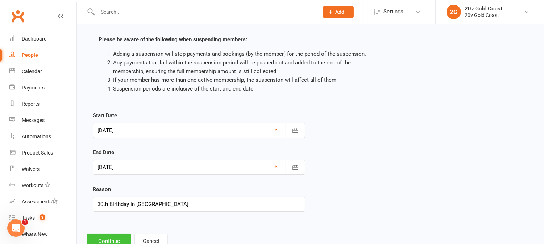
click at [122, 240] on button "Continue" at bounding box center [109, 241] width 44 height 15
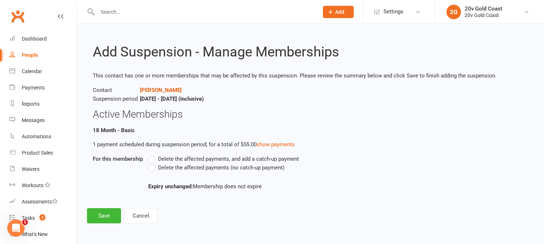
scroll to position [0, 0]
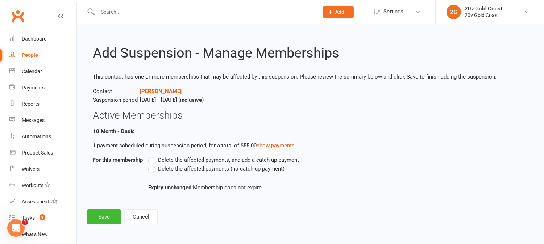
click at [152, 170] on label "Delete the affected payments (no catch-up payment)" at bounding box center [216, 169] width 136 height 9
click at [152, 165] on input "Delete the affected payments (no catch-up payment)" at bounding box center [150, 165] width 5 height 0
click at [95, 224] on button "Save" at bounding box center [104, 216] width 34 height 15
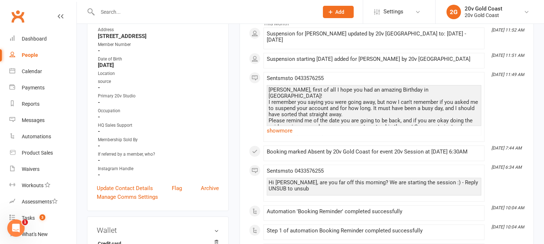
scroll to position [121, 0]
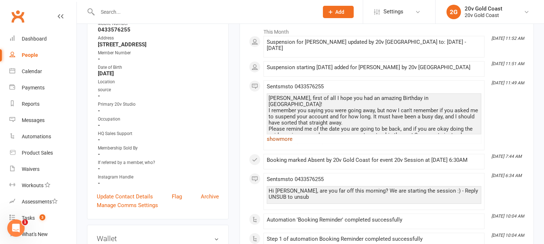
click at [285, 134] on link "show more" at bounding box center [374, 139] width 215 height 10
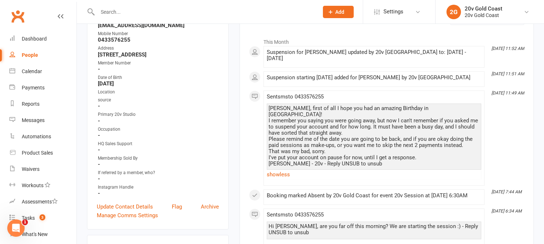
scroll to position [0, 0]
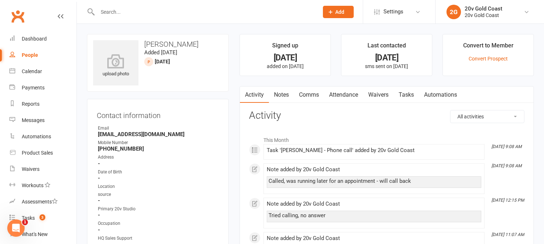
click at [414, 94] on link "Tasks" at bounding box center [406, 95] width 25 height 17
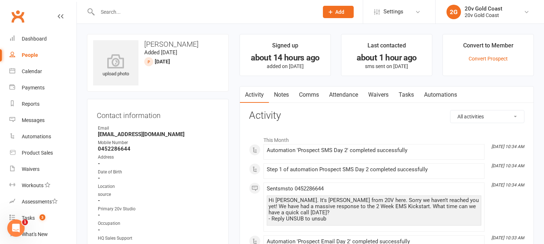
click at [410, 92] on link "Tasks" at bounding box center [406, 95] width 25 height 17
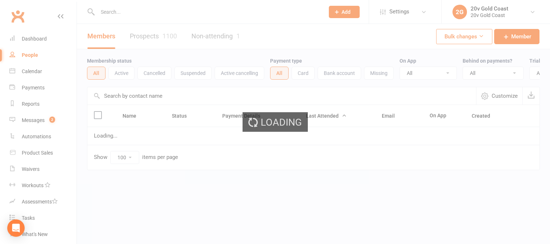
select select "100"
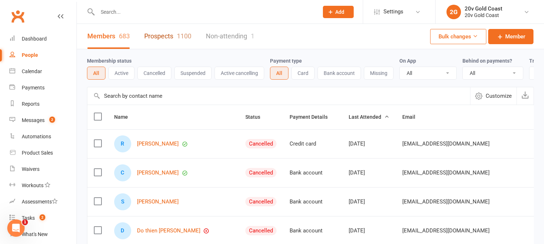
click at [159, 32] on link "Prospects 1100" at bounding box center [167, 36] width 47 height 25
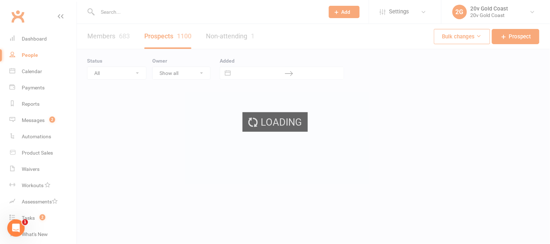
select select "100"
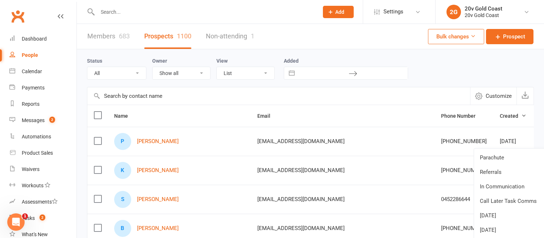
click at [502, 186] on link "In Communication" at bounding box center [510, 186] width 72 height 14
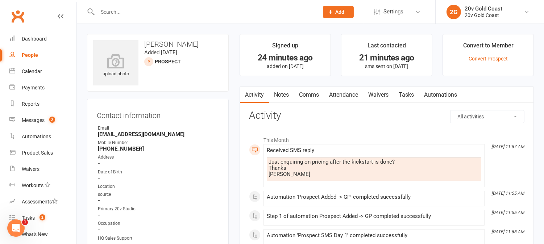
click at [312, 95] on link "Comms" at bounding box center [309, 95] width 30 height 17
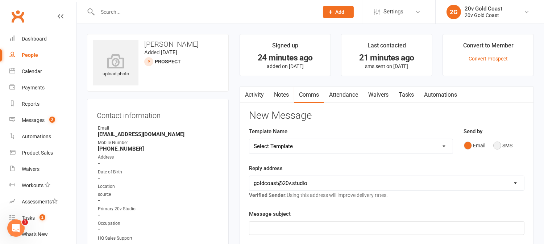
drag, startPoint x: 495, startPoint y: 144, endPoint x: 495, endPoint y: 151, distance: 7.3
click at [495, 143] on button "SMS" at bounding box center [503, 146] width 20 height 14
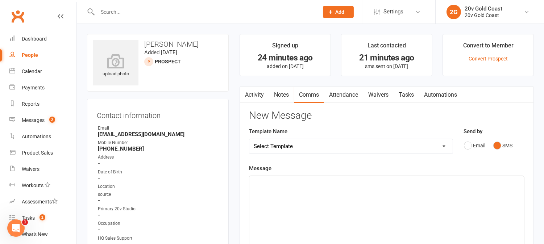
click at [487, 197] on div "﻿" at bounding box center [386, 230] width 275 height 109
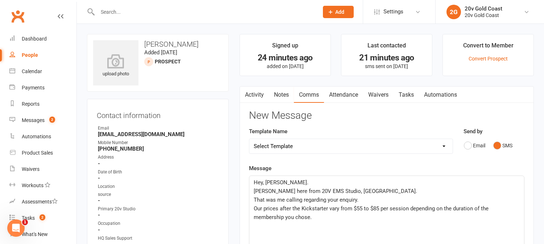
click at [303, 218] on span "Our prices after the Kickstarter vary from $55 to $85 per session depending on …" at bounding box center [372, 212] width 236 height 15
click at [327, 214] on p "Our prices after the Kickstarter vary from $55 to $85 per session depending on …" at bounding box center [387, 212] width 266 height 17
click at [321, 218] on p "Our prices after the Kickstarter vary from $55 to $85 per session depending on …" at bounding box center [387, 212] width 266 height 17
click at [333, 228] on span "We also have flexible options, like pre-paid packages" at bounding box center [318, 226] width 128 height 7
click at [407, 225] on p "We also have flexible options, such as pre-paid packages" at bounding box center [387, 226] width 266 height 9
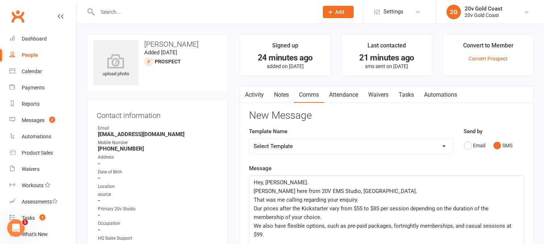
drag, startPoint x: 465, startPoint y: 225, endPoint x: 467, endPoint y: 228, distance: 4.2
click at [465, 225] on span "We also have flexible options, such as pre-paid packages, fortnightly membershi…" at bounding box center [383, 230] width 259 height 15
click at [462, 225] on span "We also have flexible options, such as pre-paid packages and fortnightly member…" at bounding box center [387, 226] width 266 height 7
click at [281, 235] on span "We also have flexible options, such as pre-paid packages and fortnightly member…" at bounding box center [381, 230] width 254 height 15
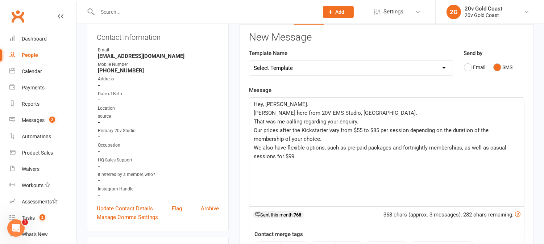
scroll to position [80, 0]
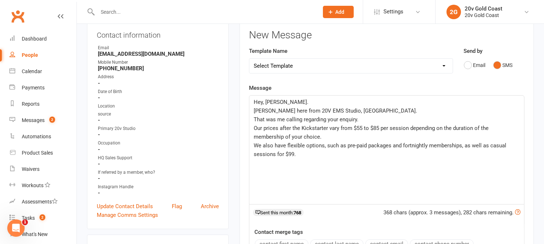
click at [254, 126] on span "Our prices after the Kickstarter vary from $55 to $85 per session depending on …" at bounding box center [372, 132] width 236 height 15
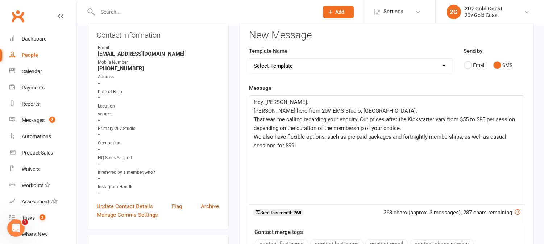
click at [317, 145] on p "We also have flexible options, such as pre-paid packages and fortnightly member…" at bounding box center [387, 141] width 266 height 17
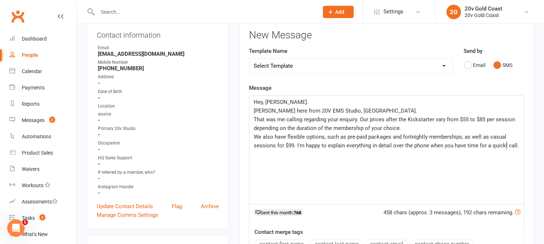
drag, startPoint x: 505, startPoint y: 146, endPoint x: 506, endPoint y: 151, distance: 5.3
click at [506, 146] on span "We also have flexible options, such as pre-paid packages and fortnightly member…" at bounding box center [386, 141] width 265 height 15
click at [296, 146] on span "We also have flexible options, such as pre-paid packages and fortnightly member…" at bounding box center [386, 141] width 264 height 15
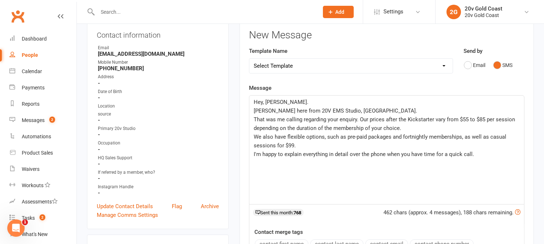
click at [478, 154] on p "I'm happy to explain everything in detail over the phone when you have time for…" at bounding box center [387, 154] width 266 height 9
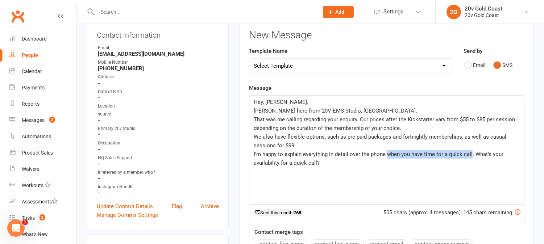
drag, startPoint x: 386, startPoint y: 153, endPoint x: 472, endPoint y: 154, distance: 85.2
click at [472, 154] on span "I'm happy to explain everything in detail over the phone when you have time for…" at bounding box center [379, 158] width 251 height 15
click at [501, 155] on p "I'm happy to explain everything in detail over the phone. What's your availabil…" at bounding box center [387, 154] width 266 height 9
click at [347, 147] on p "We also have flexible options, such as pre-paid packages and fortnightly member…" at bounding box center [387, 141] width 266 height 17
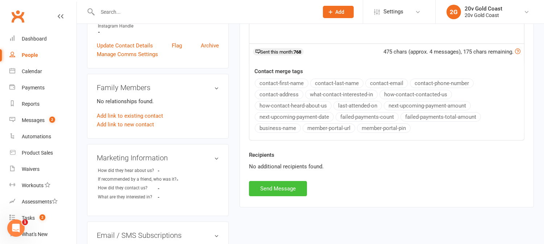
click at [286, 187] on button "Send Message" at bounding box center [278, 188] width 58 height 15
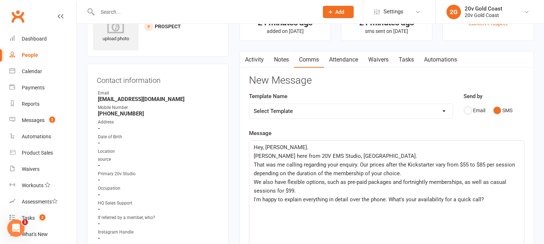
scroll to position [0, 0]
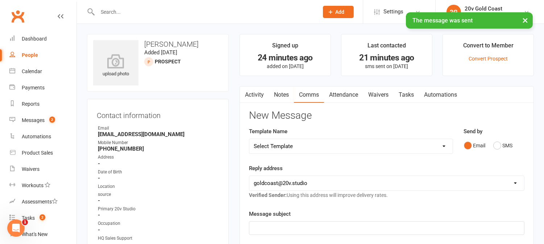
click at [256, 93] on link "Activity" at bounding box center [254, 95] width 29 height 17
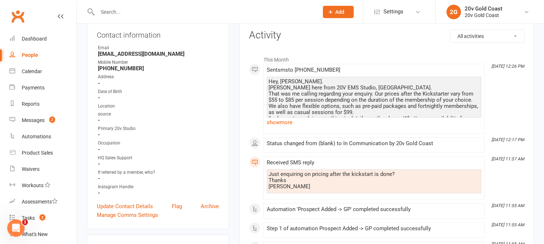
scroll to position [40, 0]
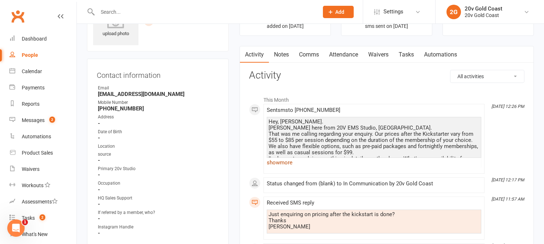
click at [281, 158] on link "show more" at bounding box center [374, 163] width 215 height 10
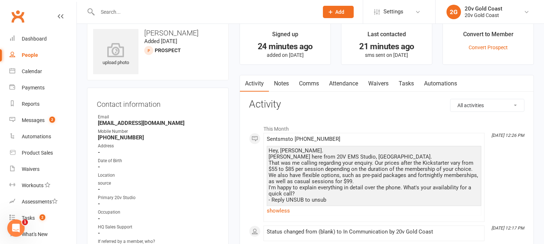
scroll to position [0, 0]
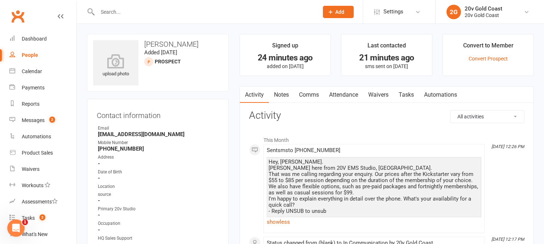
click at [405, 95] on link "Tasks" at bounding box center [406, 95] width 25 height 17
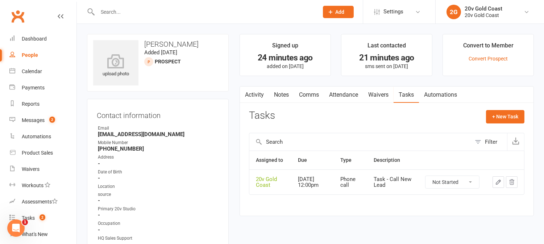
click at [453, 185] on select "Not Started In Progress Waiting Complete" at bounding box center [452, 182] width 54 height 12
click at [425, 177] on select "Not Started In Progress Waiting Complete" at bounding box center [452, 182] width 54 height 12
select select "unstarted"
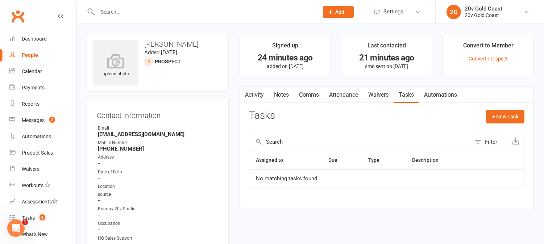
click at [281, 91] on link "Notes" at bounding box center [281, 95] width 25 height 17
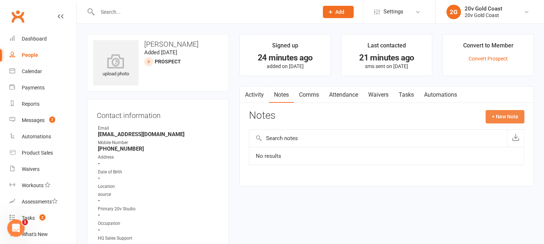
click at [489, 118] on button "+ New Note" at bounding box center [505, 116] width 39 height 13
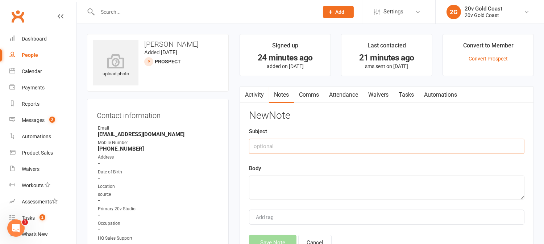
click at [347, 153] on input "text" at bounding box center [386, 146] width 275 height 15
click at [383, 189] on textarea at bounding box center [386, 188] width 275 height 24
click at [302, 183] on textarea "Called first time, noi answer" at bounding box center [386, 188] width 275 height 24
click at [328, 190] on textarea "Called first time, no answer" at bounding box center [386, 188] width 275 height 24
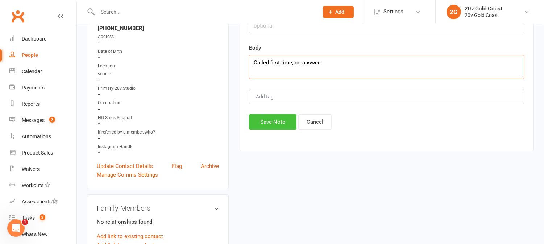
type textarea "Called first time, no answer."
click at [266, 117] on button "Save Note" at bounding box center [272, 122] width 47 height 15
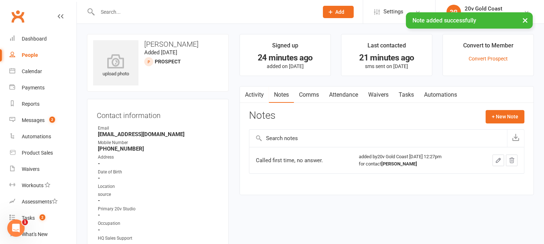
click at [260, 91] on link "Activity" at bounding box center [254, 95] width 29 height 17
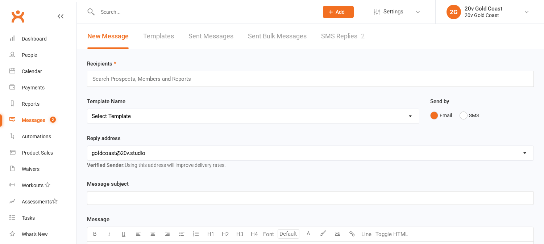
click at [351, 39] on link "SMS Replies 2" at bounding box center [342, 36] width 43 height 25
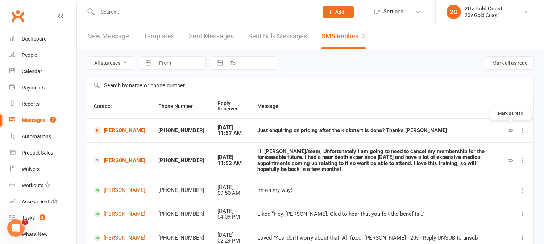
click at [512, 129] on icon "button" at bounding box center [510, 130] width 5 height 5
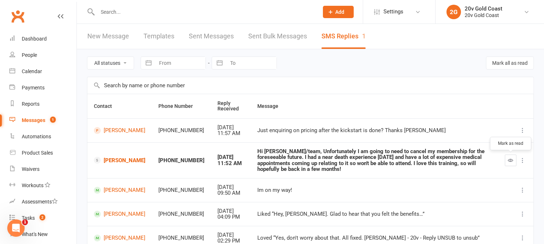
drag, startPoint x: 511, startPoint y: 160, endPoint x: 318, endPoint y: 24, distance: 236.1
click at [510, 159] on icon "button" at bounding box center [510, 160] width 5 height 5
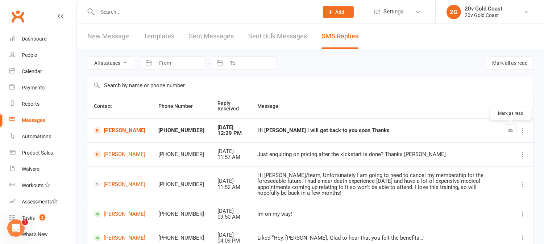
click at [509, 128] on icon "button" at bounding box center [510, 130] width 5 height 5
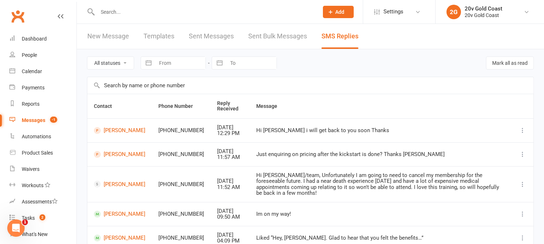
click at [119, 62] on select "All statuses Read only Unread only" at bounding box center [110, 63] width 46 height 12
select select "unread_only"
click at [87, 57] on select "All statuses Read only Unread only" at bounding box center [110, 63] width 46 height 12
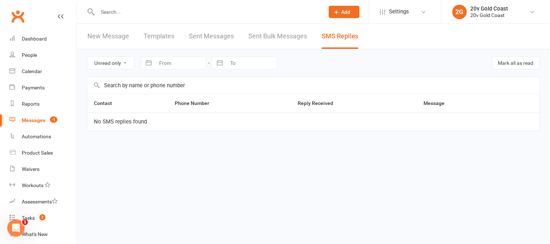
click at [121, 62] on select "All statuses Read only Unread only" at bounding box center [110, 63] width 46 height 12
select select
click at [87, 57] on select "All statuses Read only Unread only" at bounding box center [110, 63] width 46 height 12
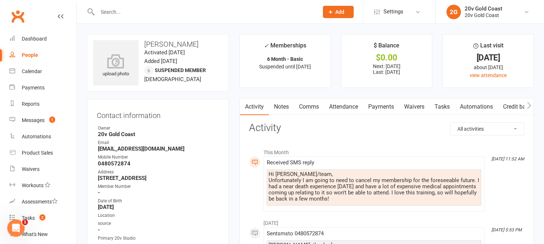
click at [391, 106] on link "Payments" at bounding box center [381, 107] width 36 height 17
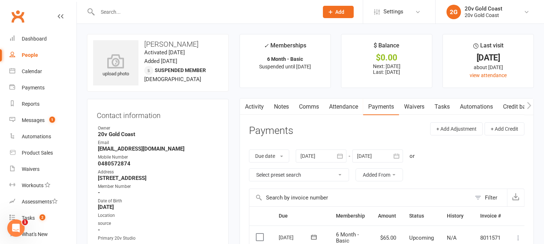
click at [258, 106] on link "Activity" at bounding box center [254, 107] width 29 height 17
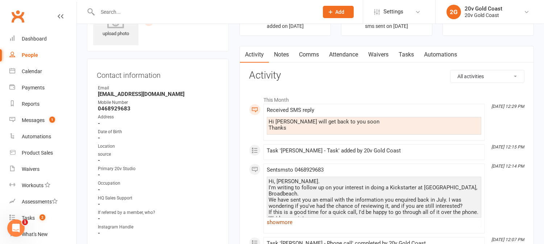
click at [286, 225] on link "show more" at bounding box center [374, 222] width 215 height 10
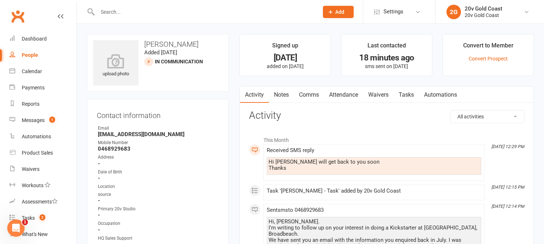
click at [315, 96] on link "Comms" at bounding box center [309, 95] width 30 height 17
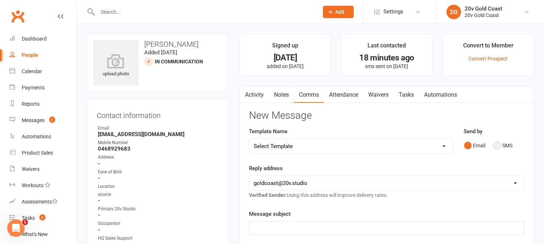
click at [497, 145] on button "SMS" at bounding box center [503, 146] width 20 height 14
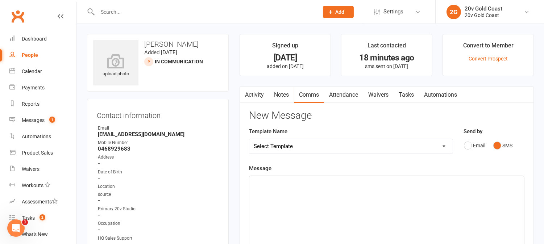
click at [486, 207] on div "﻿" at bounding box center [386, 230] width 275 height 109
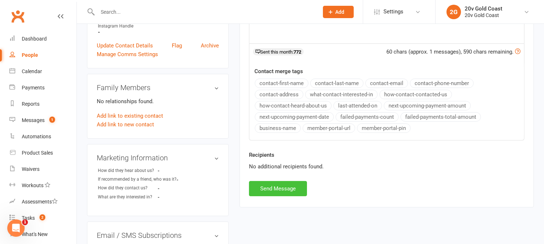
click at [287, 193] on button "Send Message" at bounding box center [278, 188] width 58 height 15
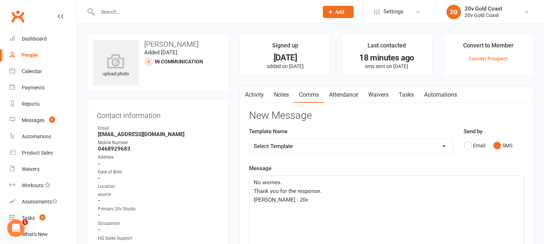
click at [259, 90] on link "Activity" at bounding box center [254, 95] width 29 height 17
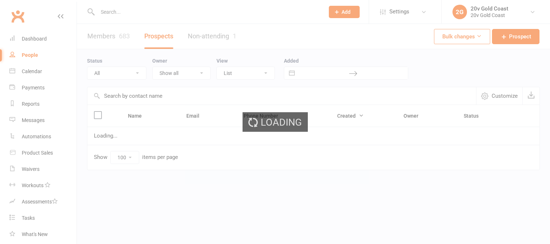
select select "100"
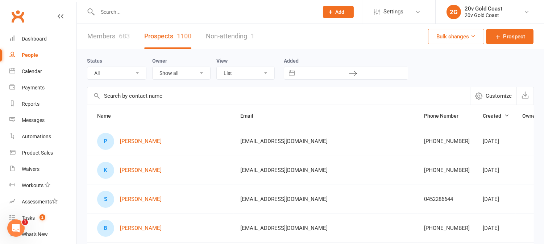
scroll to position [0, 16]
click at [128, 68] on select "All (No status set) (Invalid status) Parachute Referrals In Communication Call …" at bounding box center [116, 73] width 59 height 12
select select "[DATE]"
click at [87, 67] on select "All (No status set) (Invalid status) Parachute Referrals In Communication Call …" at bounding box center [116, 73] width 59 height 12
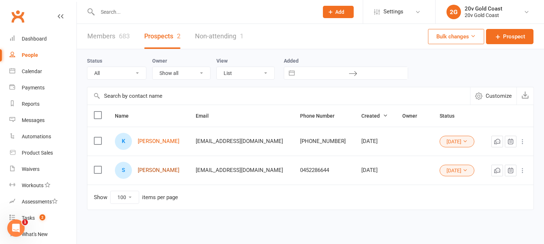
scroll to position [0, 0]
click at [462, 172] on icon at bounding box center [464, 170] width 5 height 5
click at [433, 216] on link "In Communication" at bounding box center [429, 215] width 72 height 14
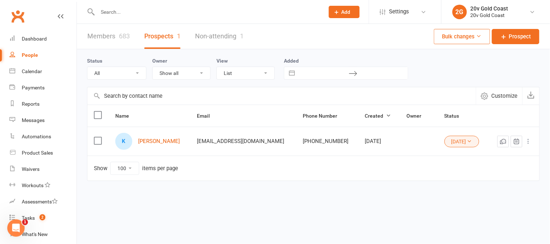
click at [121, 11] on input "text" at bounding box center [207, 12] width 224 height 10
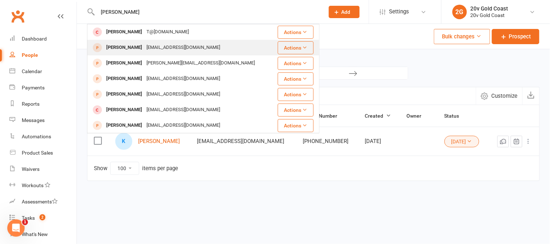
type input "sarah ve"
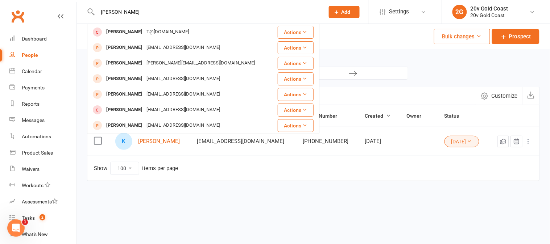
click at [126, 44] on div "[PERSON_NAME]" at bounding box center [124, 47] width 40 height 11
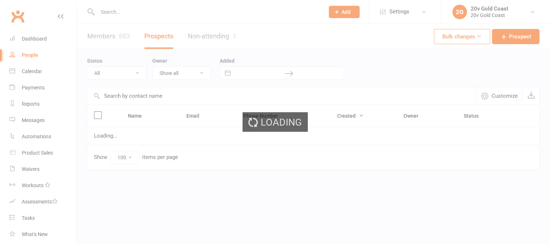
select select "100"
select select "[DATE]"
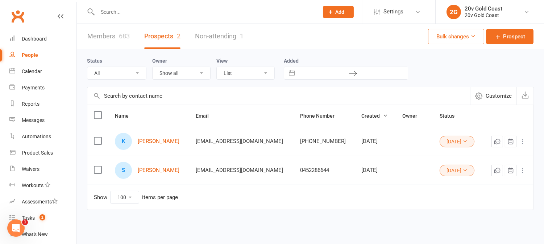
click at [222, 17] on div at bounding box center [200, 12] width 227 height 24
click at [220, 14] on input "text" at bounding box center [204, 12] width 218 height 10
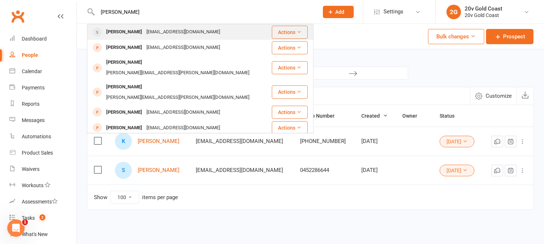
type input "[PERSON_NAME]"
click at [128, 33] on div "[PERSON_NAME]" at bounding box center [124, 32] width 40 height 11
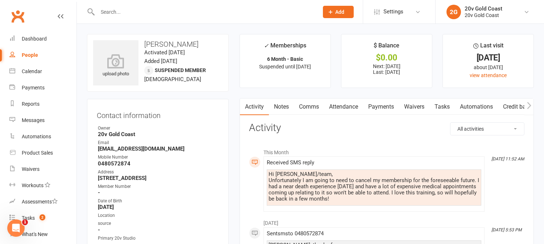
click at [381, 108] on link "Payments" at bounding box center [381, 107] width 36 height 17
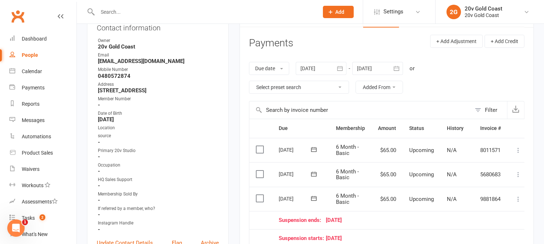
scroll to position [80, 0]
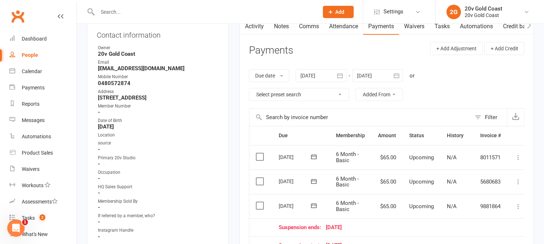
click at [308, 75] on div at bounding box center [321, 75] width 51 height 13
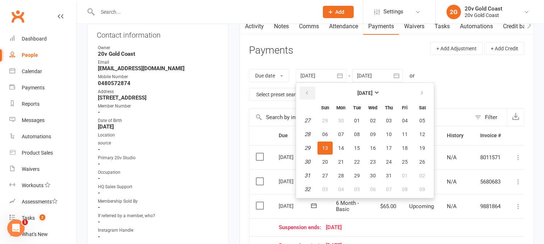
click at [307, 94] on icon "button" at bounding box center [306, 93] width 5 height 6
click at [329, 118] on button "27" at bounding box center [324, 120] width 15 height 13
type input "27 Apr 2025"
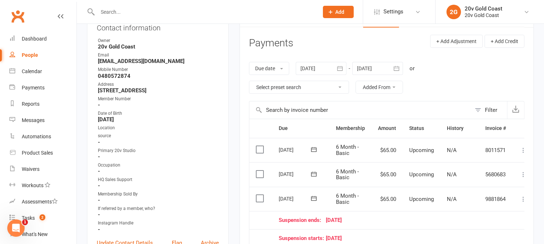
scroll to position [0, 0]
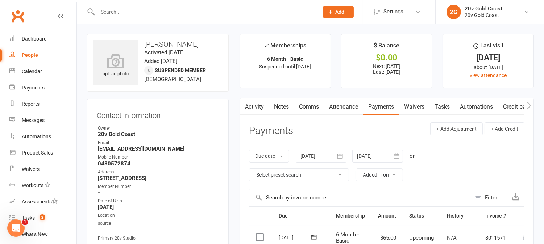
click at [262, 106] on link "Activity" at bounding box center [254, 107] width 29 height 17
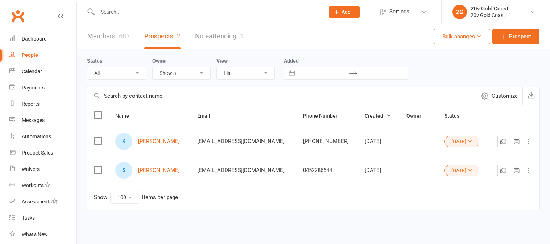
select select "[DATE]"
select select "100"
click at [218, 9] on input "text" at bounding box center [204, 12] width 218 height 10
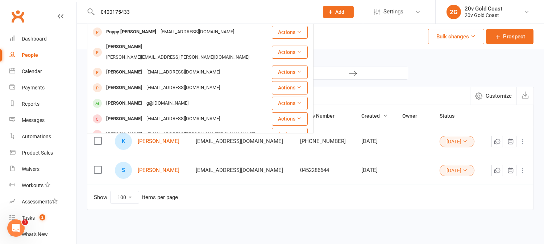
type input "0400175433"
click at [116, 34] on div "Poppy Lally" at bounding box center [131, 32] width 54 height 11
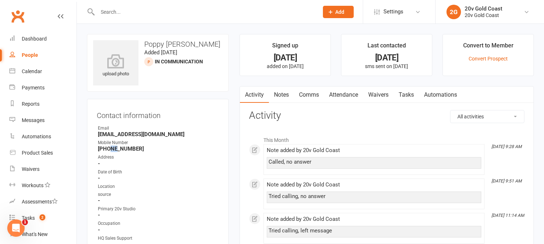
drag, startPoint x: 111, startPoint y: 149, endPoint x: 117, endPoint y: 154, distance: 8.6
click at [117, 150] on strong "+61400175433" at bounding box center [158, 149] width 121 height 7
click at [125, 152] on ul "Owner Email tanmark77@bigpond.com Mobile Number +61400175433 Address - Date of …" at bounding box center [158, 201] width 122 height 152
click at [162, 151] on strong "+61400175433" at bounding box center [158, 149] width 121 height 7
click at [168, 151] on strong "+61400175433" at bounding box center [158, 149] width 121 height 7
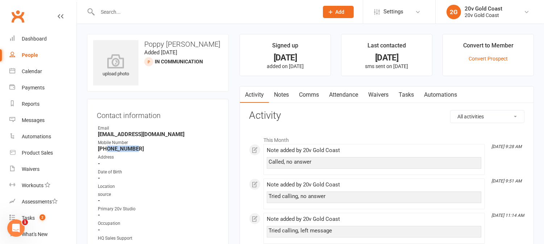
drag, startPoint x: 107, startPoint y: 149, endPoint x: 146, endPoint y: 153, distance: 39.3
click at [146, 153] on ul "Owner Email tanmark77@bigpond.com Mobile Number +61400175433 Address - Date of …" at bounding box center [158, 201] width 122 height 152
click at [157, 143] on div "Mobile Number" at bounding box center [158, 143] width 121 height 7
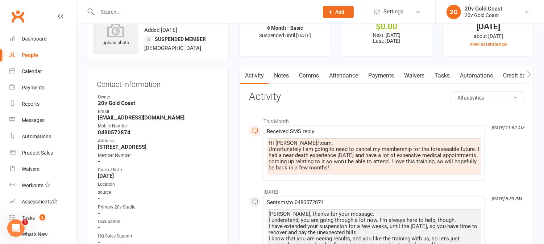
scroll to position [40, 0]
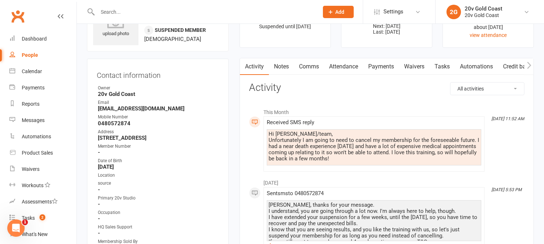
click at [385, 69] on link "Payments" at bounding box center [381, 66] width 36 height 17
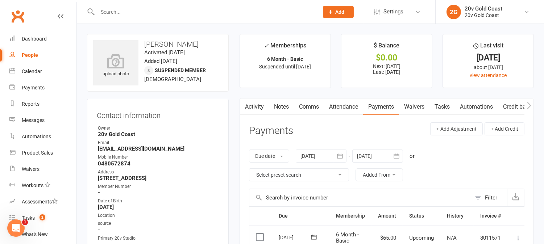
click at [254, 109] on link "Activity" at bounding box center [254, 107] width 29 height 17
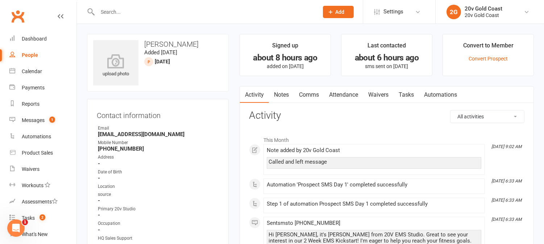
drag, startPoint x: 348, startPoint y: 94, endPoint x: 358, endPoint y: 96, distance: 9.7
click at [348, 93] on link "Attendance" at bounding box center [343, 95] width 39 height 17
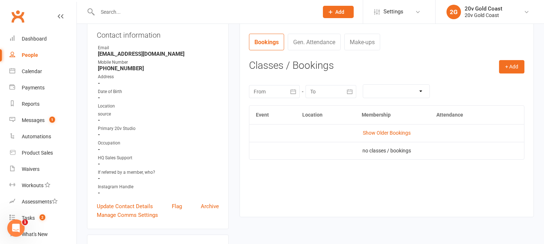
scroll to position [121, 0]
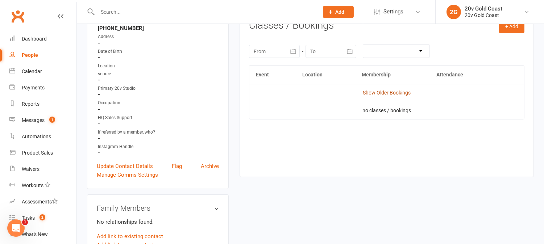
click at [379, 92] on link "Show Older Bookings" at bounding box center [387, 93] width 48 height 6
click at [278, 53] on div at bounding box center [274, 51] width 51 height 13
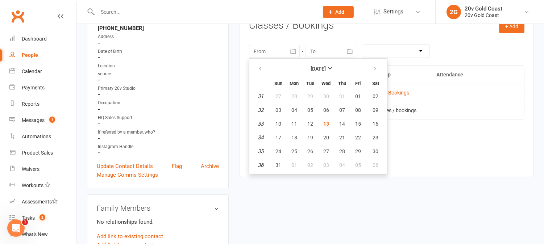
drag, startPoint x: 457, startPoint y: 144, endPoint x: 447, endPoint y: 137, distance: 13.1
click at [452, 141] on div "Event Location Membership Attendance Hide Older Bookings no past classes / book…" at bounding box center [386, 115] width 275 height 101
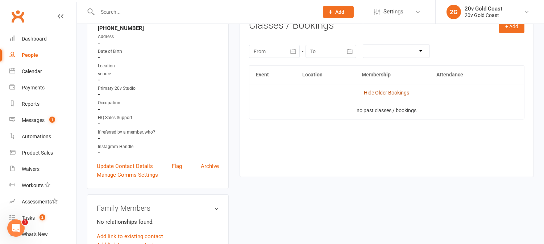
click at [396, 91] on link "Hide Older Bookings" at bounding box center [386, 93] width 45 height 6
click at [396, 91] on link "Show Older Bookings" at bounding box center [387, 93] width 48 height 6
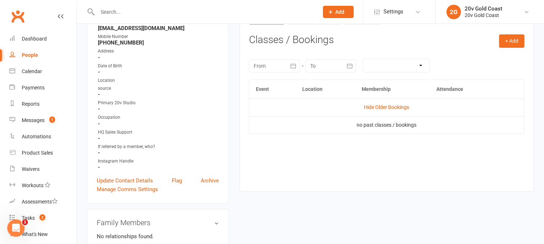
scroll to position [0, 0]
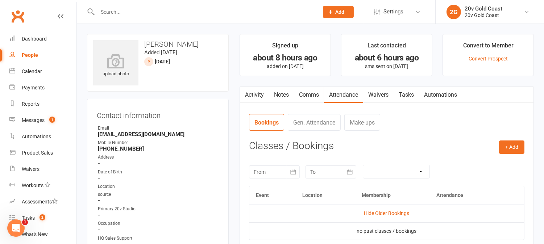
click at [277, 96] on link "Notes" at bounding box center [281, 95] width 25 height 17
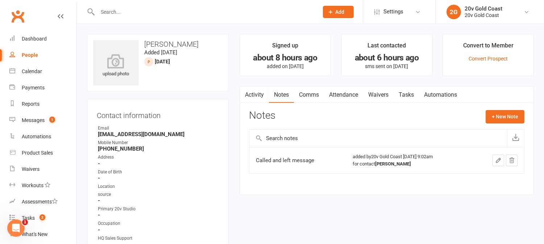
click at [253, 93] on link "Activity" at bounding box center [254, 95] width 29 height 17
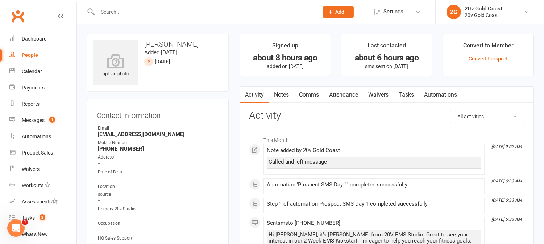
click at [408, 98] on link "Tasks" at bounding box center [406, 95] width 25 height 17
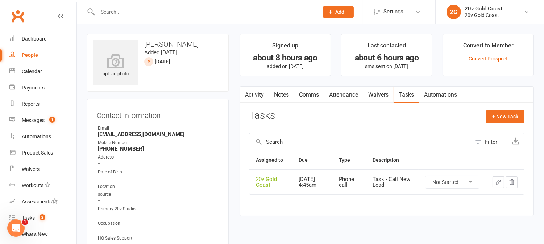
click at [455, 183] on select "Not Started In Progress Waiting Complete" at bounding box center [452, 182] width 54 height 12
click at [425, 177] on select "Not Started In Progress Waiting Complete" at bounding box center [452, 182] width 54 height 12
select select "unstarted"
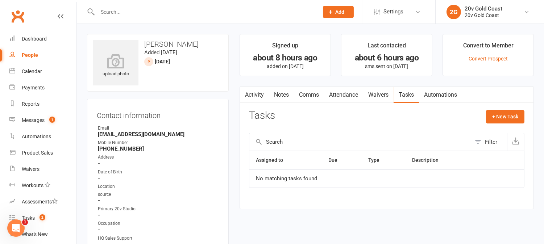
click at [258, 95] on link "Activity" at bounding box center [254, 95] width 29 height 17
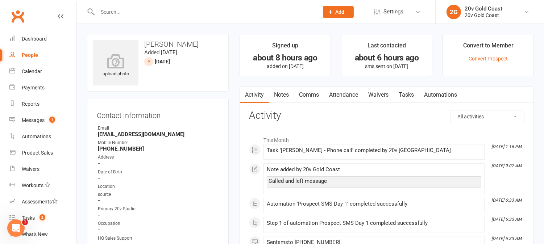
click at [287, 99] on link "Notes" at bounding box center [281, 95] width 25 height 17
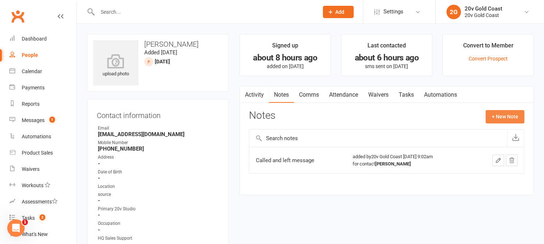
click at [502, 120] on button "+ New Note" at bounding box center [505, 116] width 39 height 13
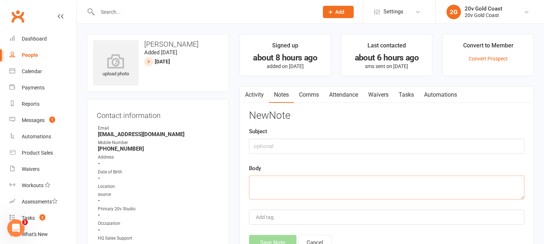
click at [346, 182] on textarea at bounding box center [386, 188] width 275 height 24
type textarea "Called again, no answer."
click at [285, 238] on button "Save Note" at bounding box center [272, 242] width 47 height 15
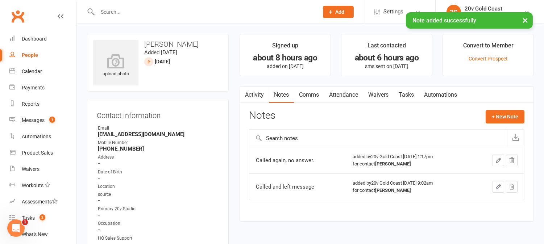
click at [262, 98] on link "Activity" at bounding box center [254, 95] width 29 height 17
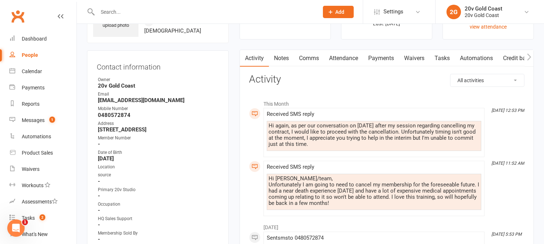
scroll to position [40, 0]
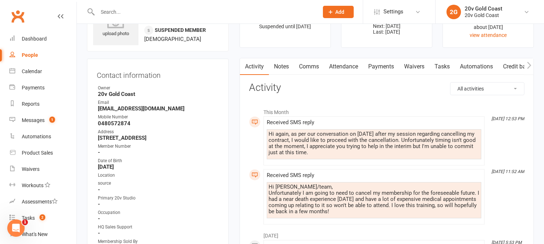
click at [378, 69] on link "Payments" at bounding box center [381, 66] width 36 height 17
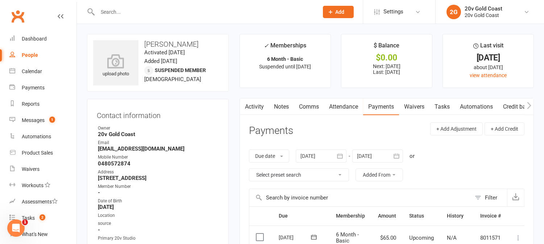
click at [347, 104] on link "Attendance" at bounding box center [343, 107] width 39 height 17
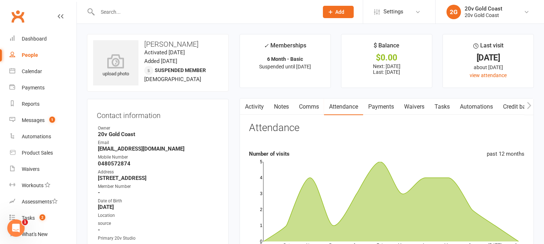
scroll to position [282, 0]
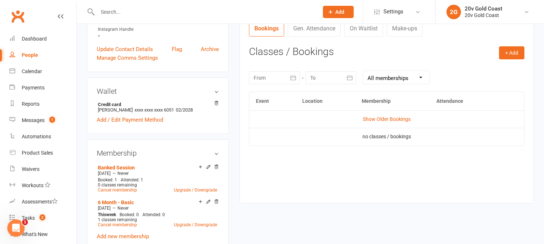
click at [283, 83] on div at bounding box center [274, 77] width 51 height 13
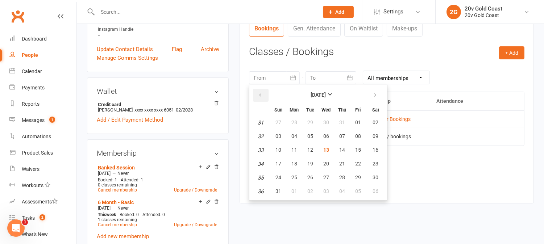
click at [262, 96] on button "button" at bounding box center [261, 95] width 16 height 13
click at [263, 97] on button "button" at bounding box center [261, 95] width 16 height 13
click at [279, 121] on span "01" at bounding box center [278, 123] width 6 height 6
type input "01 Jun 2025"
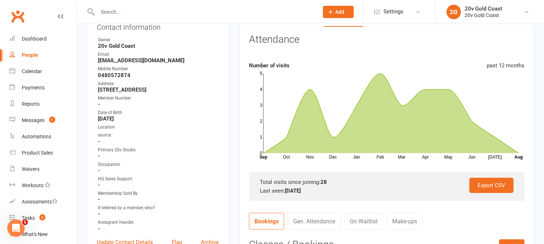
scroll to position [0, 0]
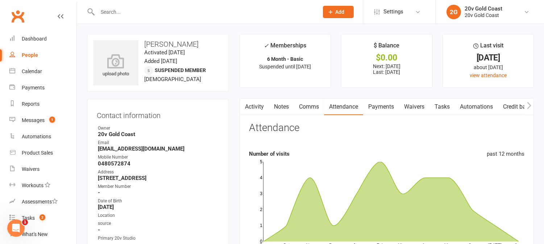
click at [262, 104] on link "Activity" at bounding box center [254, 107] width 29 height 17
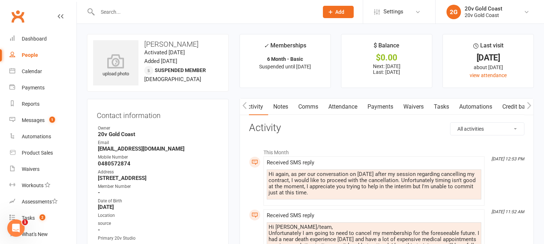
click at [306, 106] on link "Comms" at bounding box center [308, 107] width 30 height 17
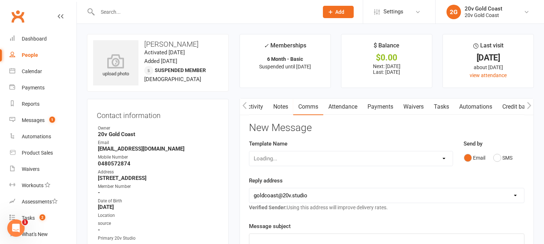
scroll to position [0, 1]
click at [499, 158] on button "SMS" at bounding box center [503, 158] width 20 height 14
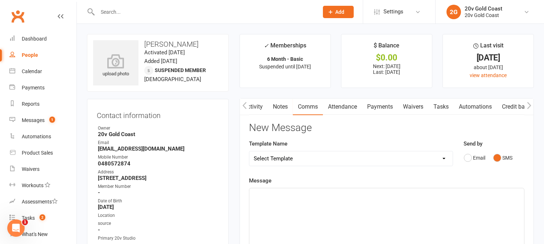
drag, startPoint x: 499, startPoint y: 158, endPoint x: 491, endPoint y: 207, distance: 50.3
click at [491, 209] on div "﻿" at bounding box center [386, 242] width 275 height 109
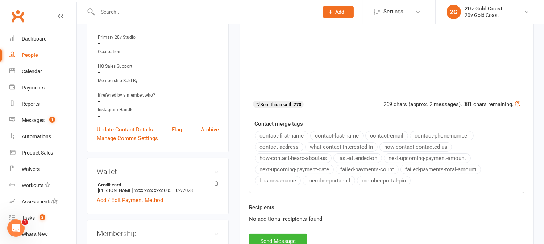
scroll to position [40, 0]
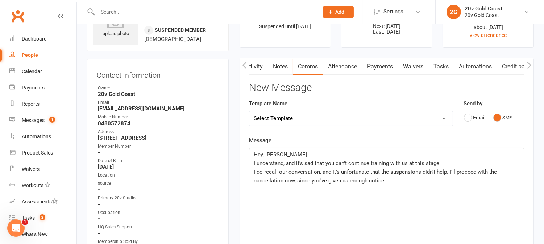
drag, startPoint x: 395, startPoint y: 182, endPoint x: 204, endPoint y: 137, distance: 196.9
click at [237, 173] on main "✓ Memberships 6 Month - Basic Suspended until 17 Aug 2025 $ Balance $0.00 Next:…" at bounding box center [386, 211] width 305 height 435
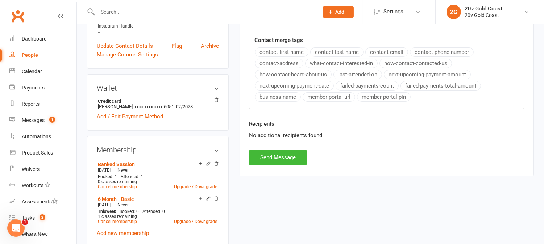
scroll to position [362, 0]
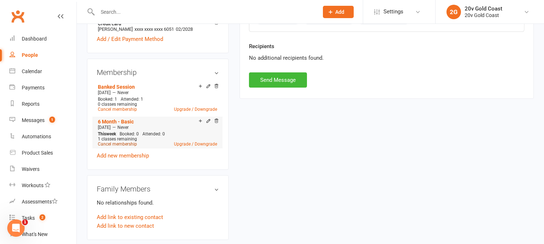
click at [129, 142] on link "Cancel membership" at bounding box center [117, 144] width 39 height 5
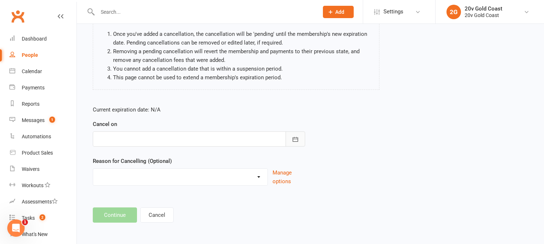
scroll to position [69, 0]
click at [299, 139] on button "button" at bounding box center [296, 138] width 20 height 15
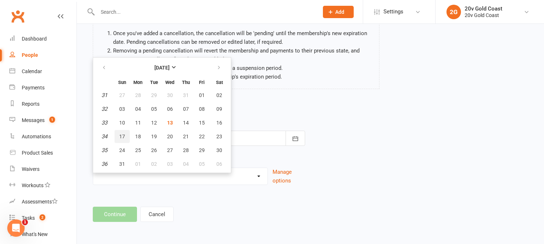
click at [123, 136] on span "17" at bounding box center [122, 137] width 6 height 6
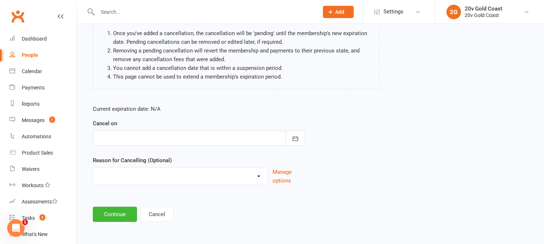
type input "17 Aug 2025"
click at [153, 212] on button "Cancel" at bounding box center [156, 214] width 33 height 15
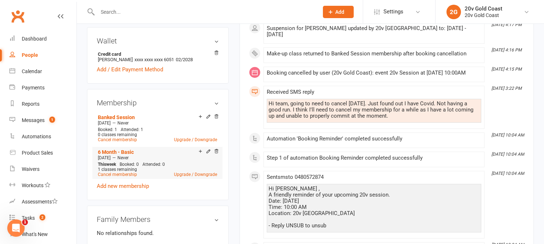
scroll to position [362, 0]
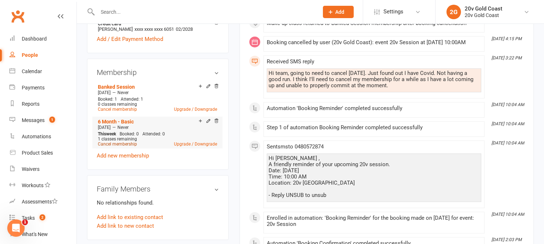
click at [134, 143] on link "Cancel membership" at bounding box center [117, 144] width 39 height 5
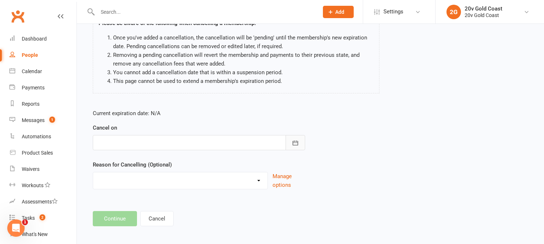
scroll to position [69, 0]
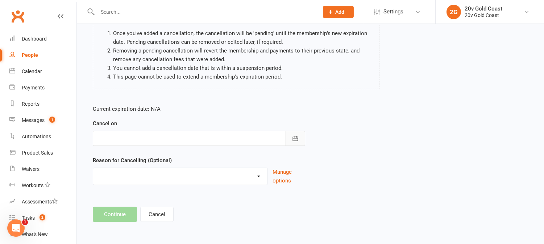
click at [294, 141] on icon "button" at bounding box center [295, 138] width 7 height 7
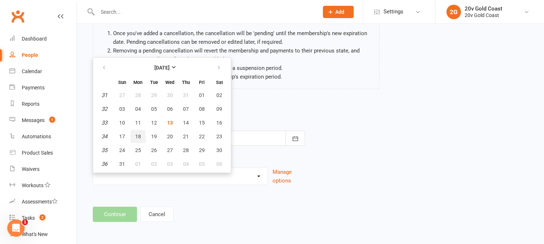
click at [135, 134] on span "18" at bounding box center [138, 137] width 6 height 6
type input "18 Aug 2025"
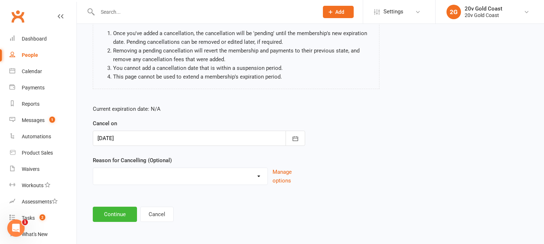
click at [225, 171] on select "Holiday Injury Other reason" at bounding box center [180, 175] width 174 height 14
select select "2"
click at [93, 168] on select "Holiday Injury Other reason" at bounding box center [180, 175] width 174 height 14
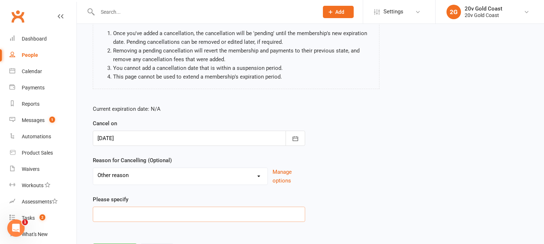
click at [161, 214] on input at bounding box center [199, 214] width 212 height 15
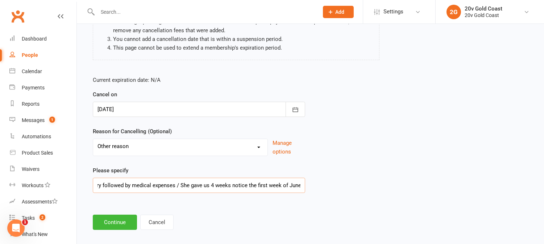
scroll to position [106, 0]
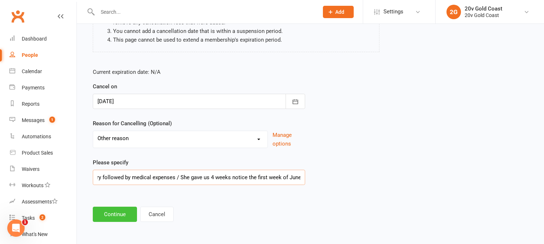
type input "Surgery followed by medical expenses / She gave us 4 weeks notice the first wee…"
click at [108, 211] on button "Continue" at bounding box center [115, 214] width 44 height 15
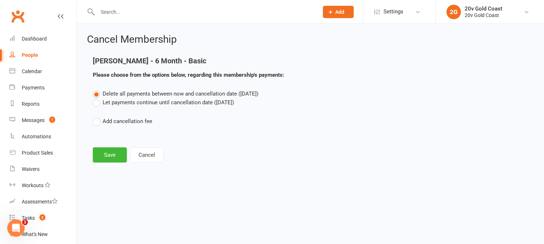
scroll to position [0, 0]
click at [114, 154] on button "Save" at bounding box center [110, 155] width 34 height 15
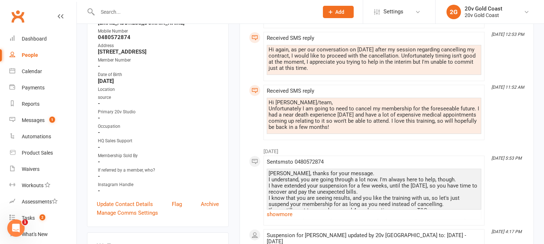
scroll to position [322, 0]
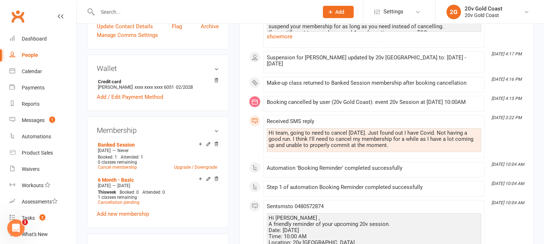
click at [375, 132] on div "Received SMS reply Hi team, going to need to cancel tomorrow. Just found out I …" at bounding box center [374, 137] width 215 height 37
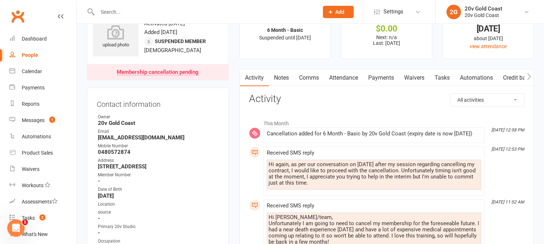
scroll to position [40, 0]
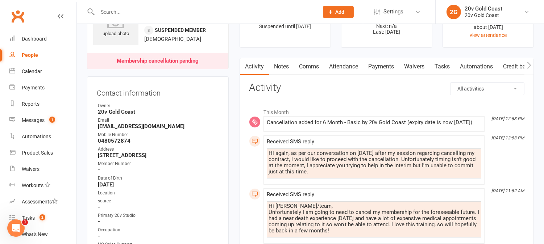
click at [320, 67] on link "Comms" at bounding box center [309, 66] width 30 height 17
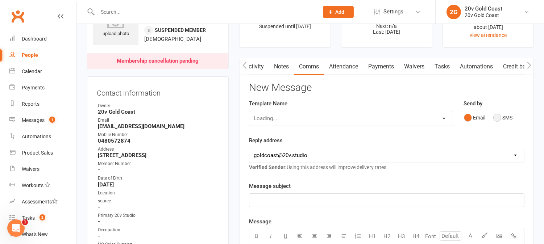
scroll to position [0, 0]
drag, startPoint x: 500, startPoint y: 120, endPoint x: 501, endPoint y: 142, distance: 22.9
click at [499, 119] on button "SMS" at bounding box center [503, 118] width 20 height 14
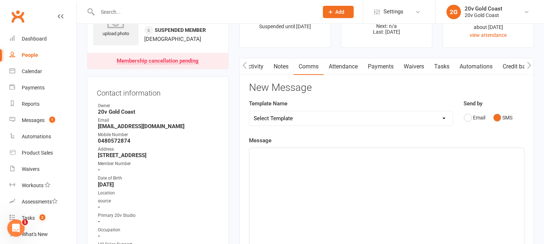
click at [500, 167] on div "﻿" at bounding box center [386, 202] width 275 height 109
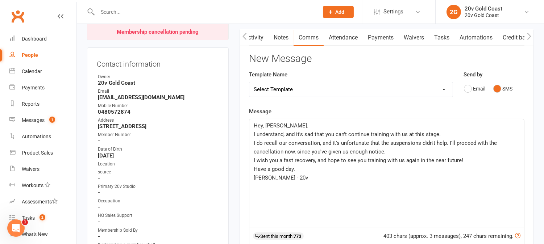
scroll to position [80, 0]
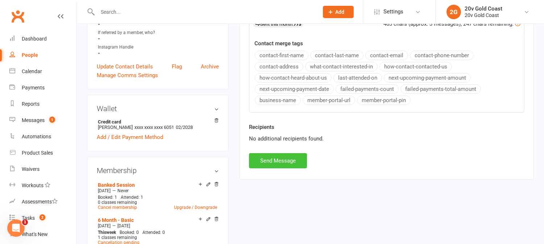
click at [278, 159] on button "Send Message" at bounding box center [278, 160] width 58 height 15
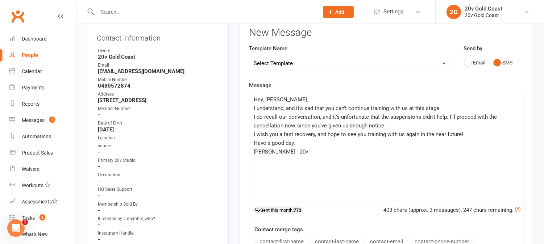
scroll to position [40, 0]
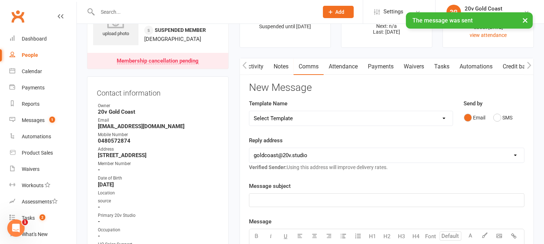
click at [258, 63] on link "Activity" at bounding box center [254, 66] width 29 height 17
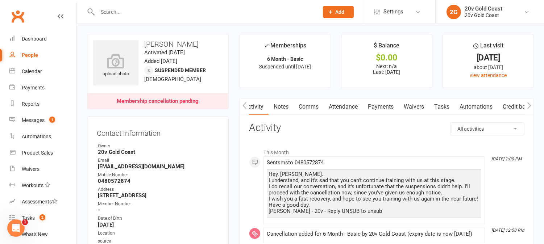
click at [446, 105] on link "Tasks" at bounding box center [441, 107] width 25 height 17
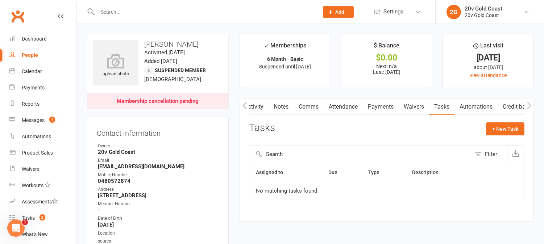
click at [385, 102] on link "Payments" at bounding box center [381, 107] width 36 height 17
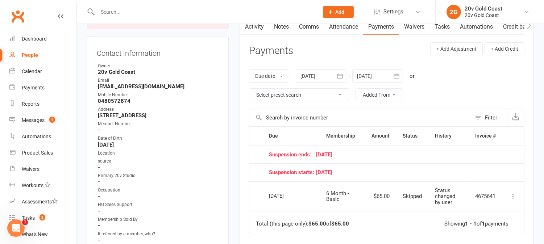
scroll to position [80, 0]
click at [379, 72] on div at bounding box center [377, 75] width 51 height 13
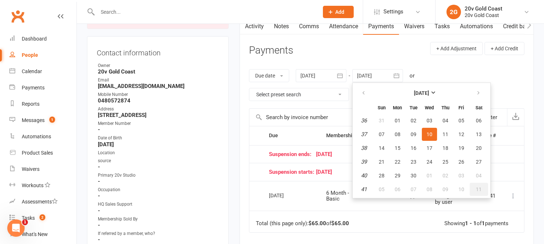
click at [477, 187] on span "11" at bounding box center [479, 190] width 6 height 6
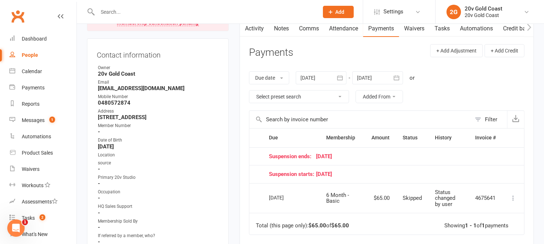
scroll to position [0, 0]
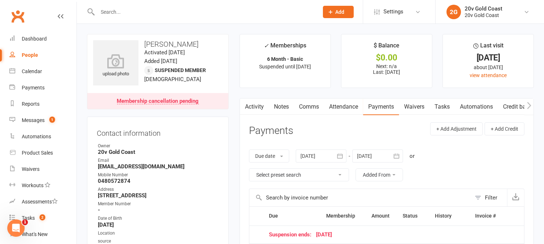
click at [356, 110] on link "Attendance" at bounding box center [343, 107] width 39 height 17
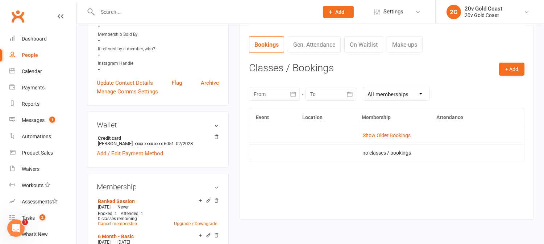
scroll to position [322, 0]
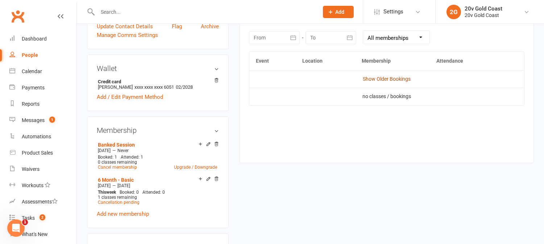
click at [405, 80] on link "Show Older Bookings" at bounding box center [387, 79] width 48 height 6
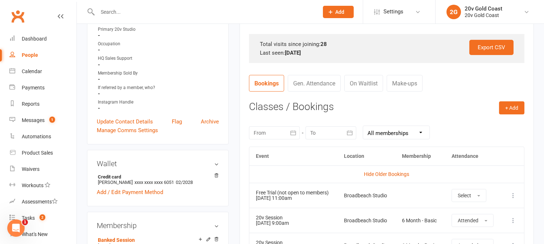
scroll to position [0, 0]
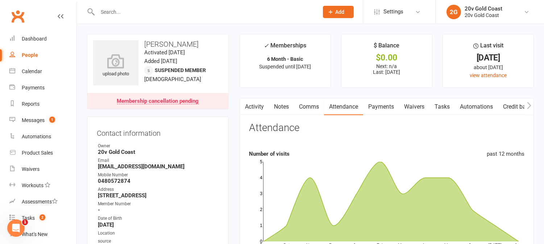
drag, startPoint x: 381, startPoint y: 103, endPoint x: 416, endPoint y: 103, distance: 34.4
click at [381, 102] on link "Payments" at bounding box center [381, 107] width 36 height 17
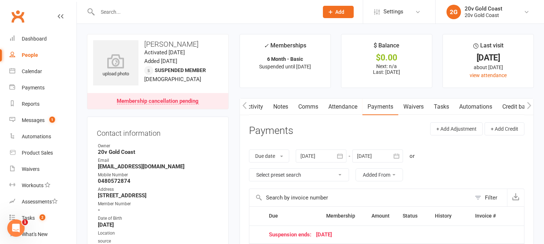
click at [382, 156] on div at bounding box center [377, 156] width 51 height 13
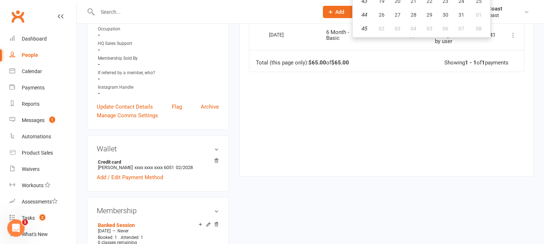
scroll to position [80, 0]
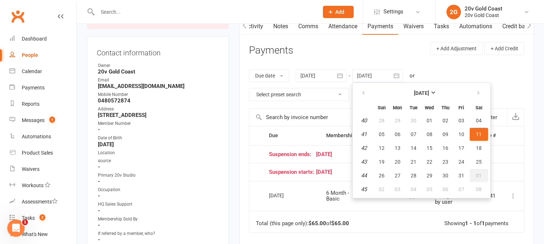
click at [476, 174] on span "01" at bounding box center [479, 176] width 6 height 6
type input "01 Nov 2025"
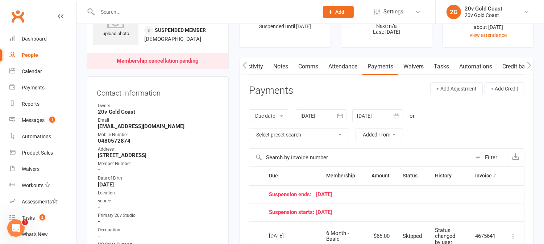
scroll to position [0, 0]
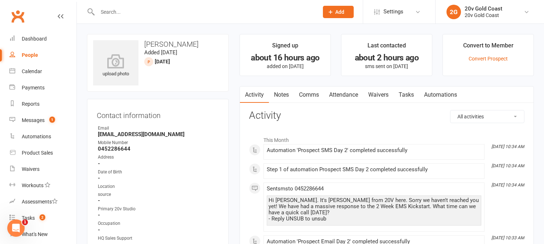
click at [410, 95] on link "Tasks" at bounding box center [406, 95] width 25 height 17
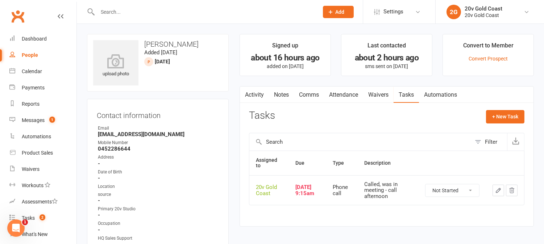
click at [470, 187] on select "Not Started In Progress Waiting Complete" at bounding box center [452, 190] width 54 height 12
click at [425, 184] on select "Not Started In Progress Waiting Complete" at bounding box center [452, 190] width 54 height 12
select select "unstarted"
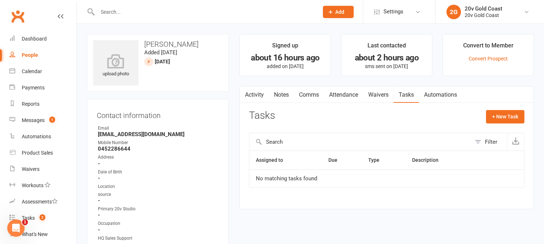
click at [258, 96] on link "Activity" at bounding box center [254, 95] width 29 height 17
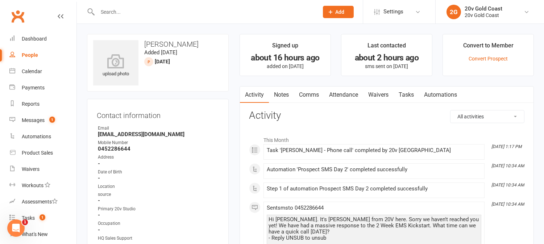
click at [408, 95] on link "Tasks" at bounding box center [406, 95] width 25 height 17
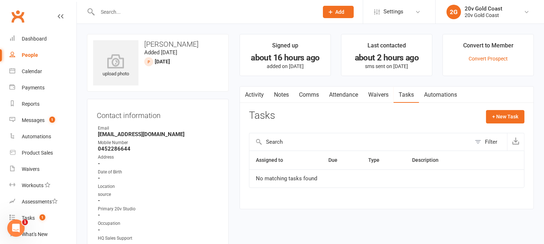
click at [259, 95] on link "Activity" at bounding box center [254, 95] width 29 height 17
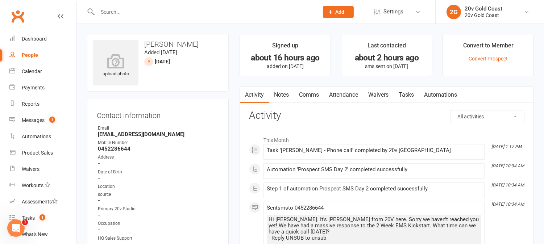
click at [411, 97] on link "Tasks" at bounding box center [406, 95] width 25 height 17
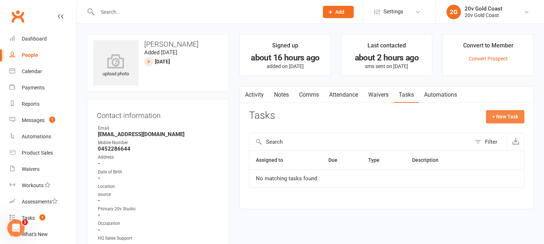
click at [504, 119] on button "+ New Task" at bounding box center [505, 116] width 38 height 13
select select "45734"
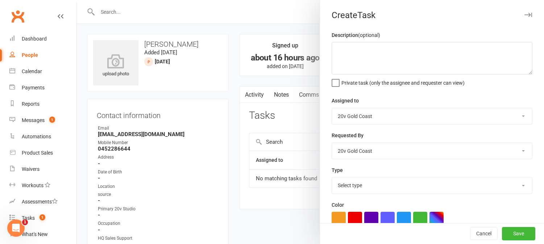
click at [280, 105] on div at bounding box center [310, 122] width 467 height 244
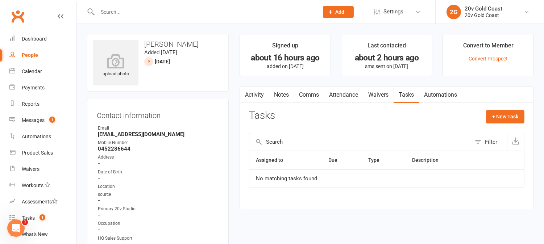
click at [254, 95] on link "Activity" at bounding box center [254, 95] width 29 height 17
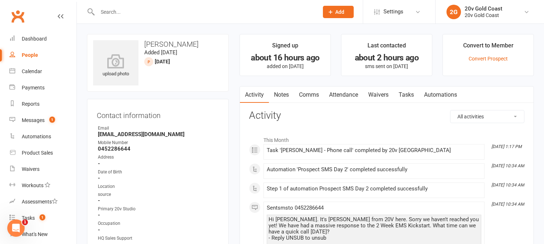
click at [418, 150] on div "Task '[PERSON_NAME] - Phone call' completed by 20v [GEOGRAPHIC_DATA]" at bounding box center [374, 151] width 215 height 6
drag, startPoint x: 367, startPoint y: 155, endPoint x: 361, endPoint y: 153, distance: 6.4
click at [365, 154] on div "Task '[PERSON_NAME] - Phone call' completed by 20v [GEOGRAPHIC_DATA]" at bounding box center [374, 152] width 215 height 9
drag, startPoint x: 292, startPoint y: 153, endPoint x: 309, endPoint y: 158, distance: 17.1
click at [298, 155] on div "Task '[PERSON_NAME] - Phone call' completed by 20v [GEOGRAPHIC_DATA]" at bounding box center [374, 152] width 215 height 9
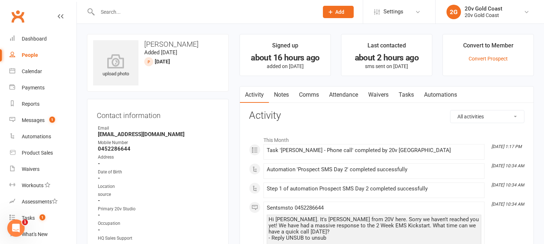
click at [317, 151] on div "Task '[PERSON_NAME] - Phone call' completed by 20v [GEOGRAPHIC_DATA]" at bounding box center [374, 151] width 215 height 6
click at [332, 158] on li "[DATE] 1:17 PM Task '[PERSON_NAME] - Phone call' completed by 20v Gold Coast" at bounding box center [373, 152] width 221 height 16
click at [338, 150] on div "Task '[PERSON_NAME] - Phone call' completed by 20v [GEOGRAPHIC_DATA]" at bounding box center [374, 151] width 215 height 6
click at [332, 151] on div "Task '[PERSON_NAME] - Phone call' completed by 20v [GEOGRAPHIC_DATA]" at bounding box center [374, 151] width 215 height 6
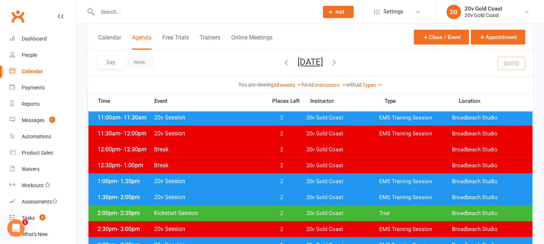
scroll to position [161, 0]
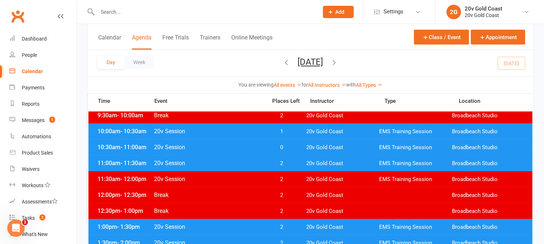
click at [339, 62] on icon "button" at bounding box center [335, 62] width 8 height 8
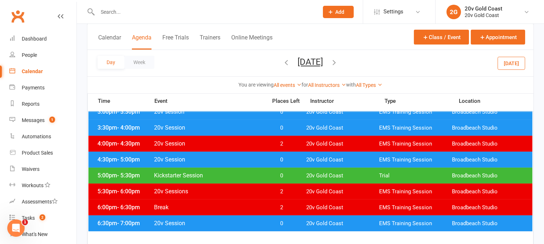
scroll to position [322, 0]
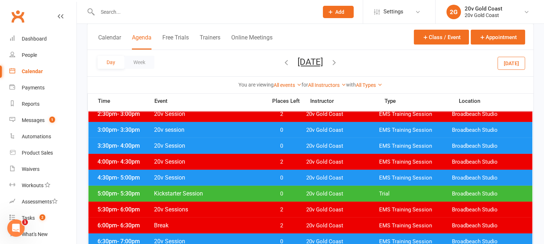
click at [285, 130] on span "0" at bounding box center [282, 130] width 38 height 7
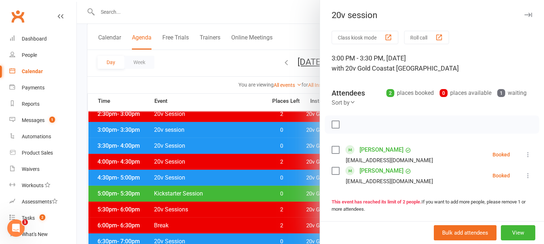
click at [286, 130] on div at bounding box center [310, 122] width 467 height 244
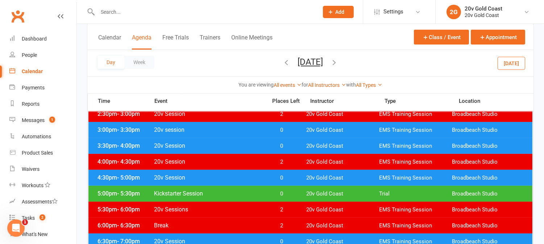
click at [293, 143] on span "0" at bounding box center [282, 146] width 38 height 7
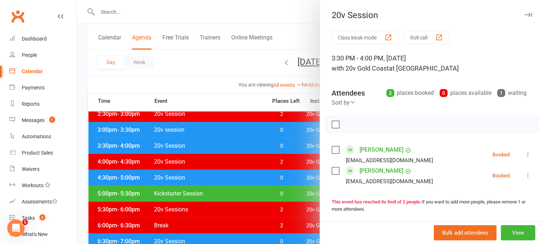
click at [293, 143] on div at bounding box center [310, 122] width 467 height 244
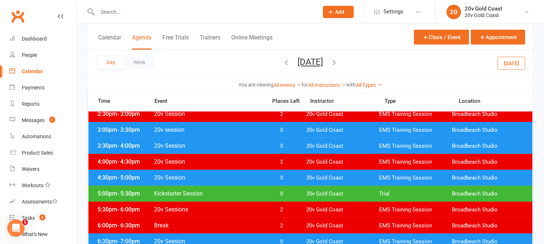
click at [292, 179] on span "0" at bounding box center [282, 178] width 38 height 7
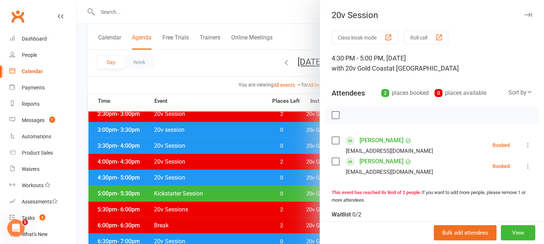
click at [294, 178] on div at bounding box center [310, 122] width 467 height 244
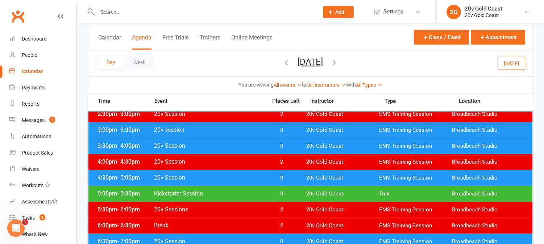
click at [295, 178] on span "0" at bounding box center [282, 178] width 38 height 7
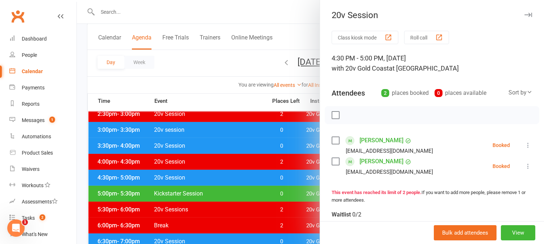
click at [291, 178] on div at bounding box center [310, 122] width 467 height 244
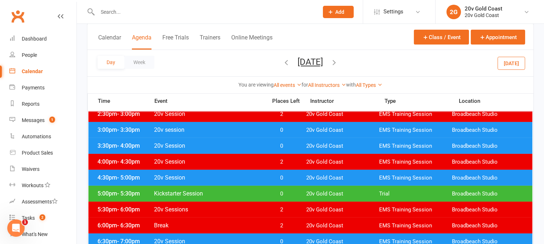
click at [292, 193] on span "0" at bounding box center [282, 194] width 38 height 7
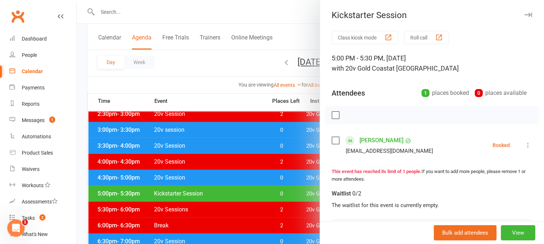
click at [292, 193] on div at bounding box center [310, 122] width 467 height 244
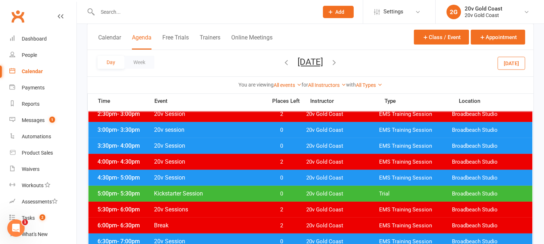
click at [292, 193] on span "0" at bounding box center [282, 194] width 38 height 7
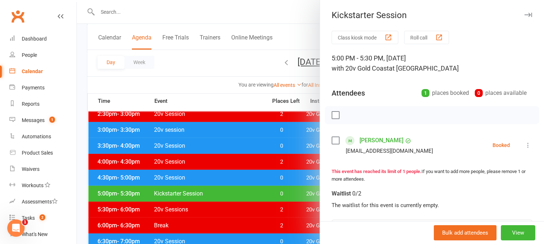
drag, startPoint x: 266, startPoint y: 160, endPoint x: 283, endPoint y: 170, distance: 19.2
click at [266, 160] on div at bounding box center [310, 122] width 467 height 244
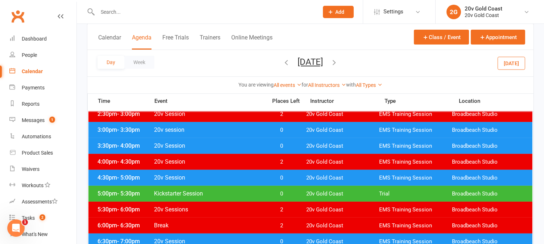
click at [292, 177] on span "0" at bounding box center [282, 178] width 38 height 7
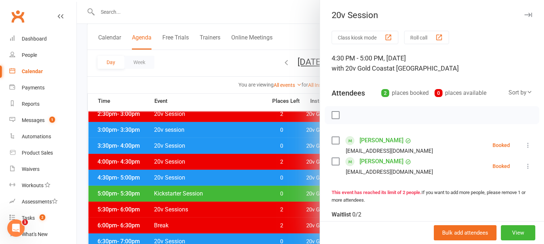
click at [292, 177] on div at bounding box center [310, 122] width 467 height 244
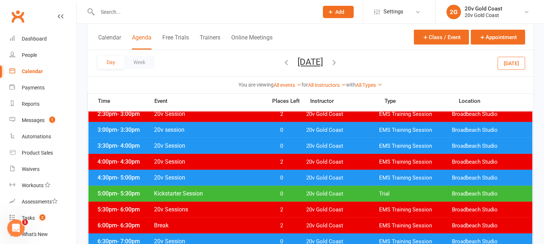
click at [292, 194] on span "0" at bounding box center [282, 194] width 38 height 7
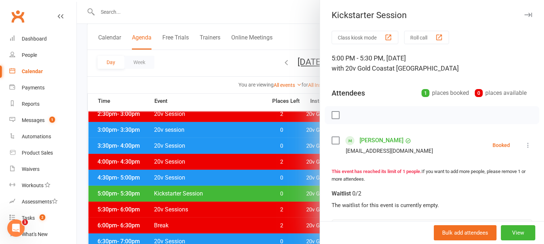
click at [208, 93] on div at bounding box center [310, 122] width 467 height 244
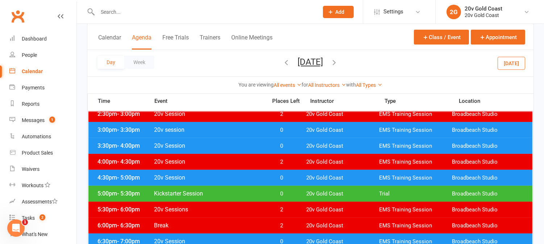
click at [287, 149] on span "0" at bounding box center [282, 146] width 38 height 7
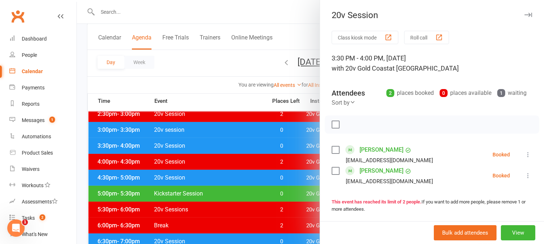
click at [287, 147] on div at bounding box center [310, 122] width 467 height 244
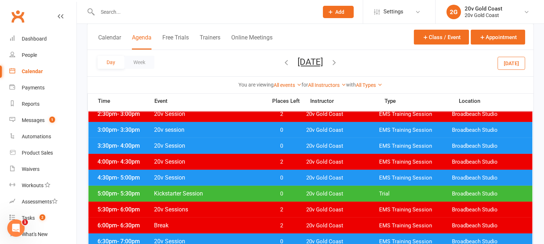
click at [291, 176] on span "0" at bounding box center [282, 178] width 38 height 7
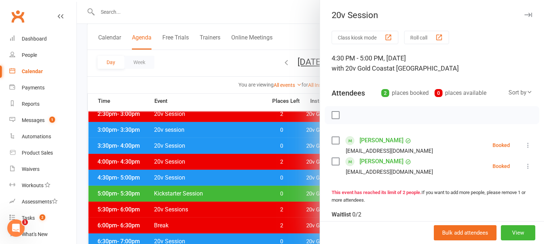
click at [291, 176] on div at bounding box center [310, 122] width 467 height 244
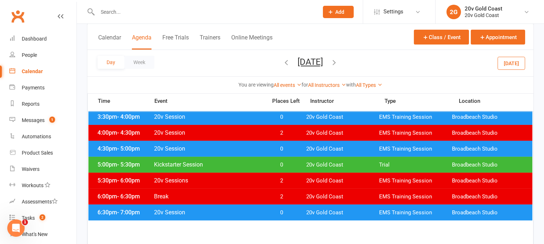
scroll to position [362, 0]
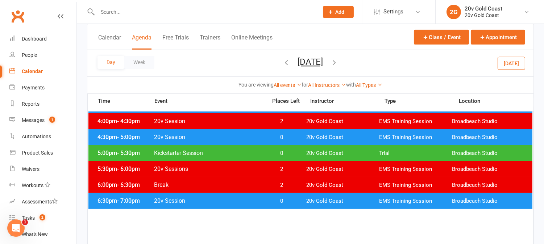
click at [294, 153] on span "0" at bounding box center [282, 153] width 38 height 7
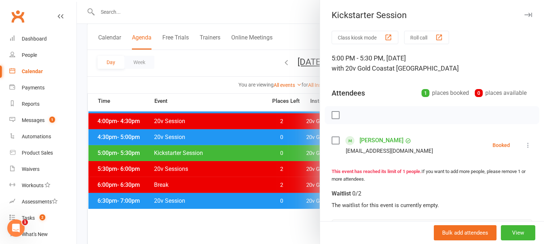
click at [294, 153] on div at bounding box center [310, 122] width 467 height 244
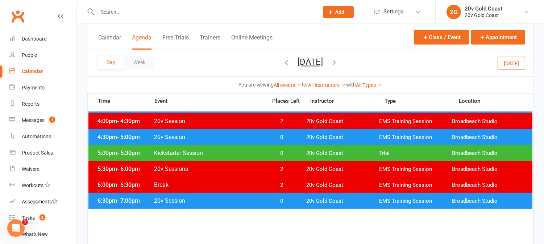
click at [294, 196] on div "6:30pm - 7:00pm 20v Session 0 20v Gold Coast EMS Training Session [GEOGRAPHIC_D…" at bounding box center [310, 201] width 444 height 16
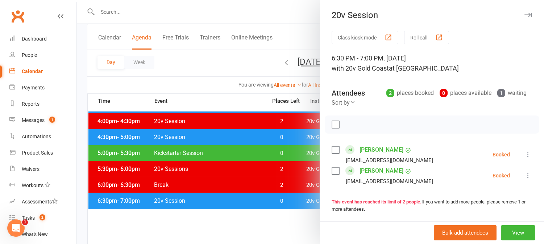
click at [182, 80] on div at bounding box center [310, 122] width 467 height 244
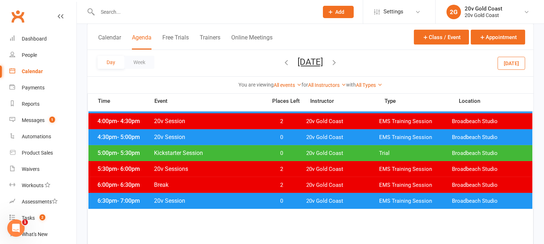
drag, startPoint x: 509, startPoint y: 64, endPoint x: 485, endPoint y: 69, distance: 24.5
click at [508, 63] on button "[DATE]" at bounding box center [512, 63] width 28 height 13
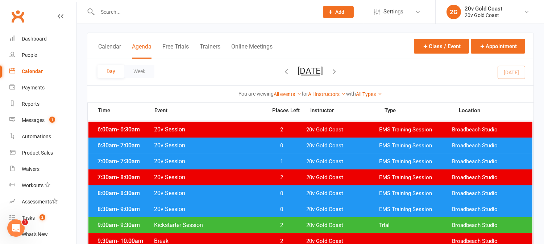
scroll to position [0, 0]
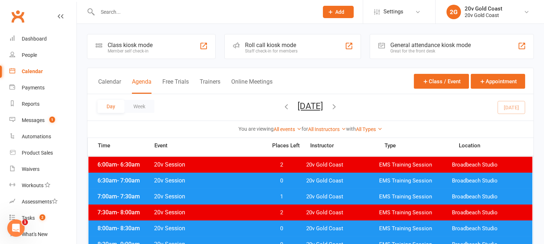
click at [350, 100] on div "Day Week [DATE] [DATE] Sun Mon Tue Wed Thu Fri Sat 27 28 29 30 31 01 02 03 04 0…" at bounding box center [310, 107] width 446 height 26
click at [323, 106] on button "[DATE]" at bounding box center [310, 106] width 25 height 10
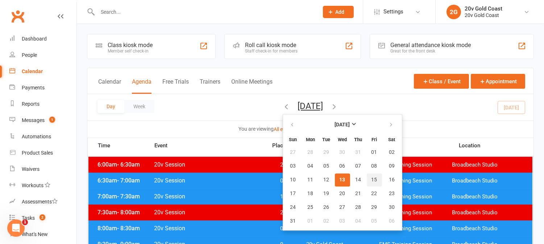
click at [367, 180] on button "15" at bounding box center [374, 180] width 15 height 13
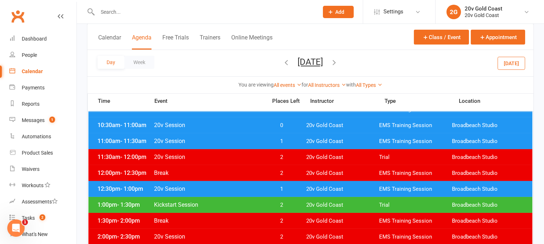
scroll to position [201, 0]
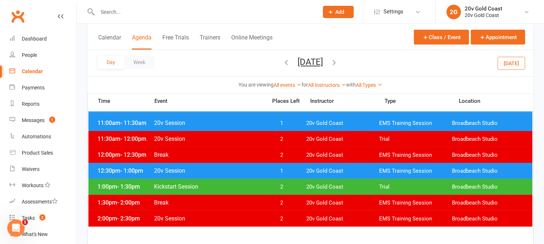
click at [339, 63] on icon "button" at bounding box center [335, 62] width 8 height 8
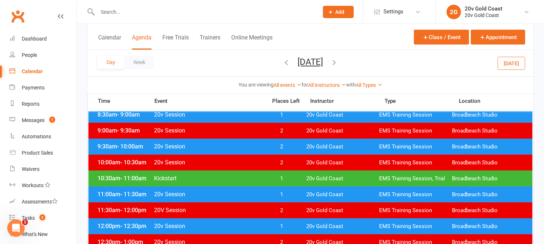
scroll to position [121, 0]
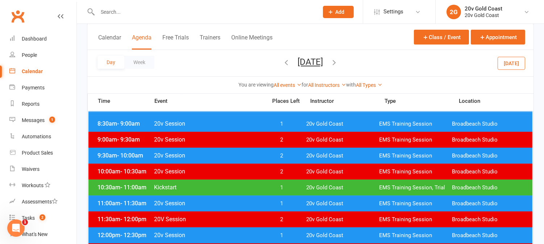
click at [515, 62] on button "[DATE]" at bounding box center [512, 63] width 28 height 13
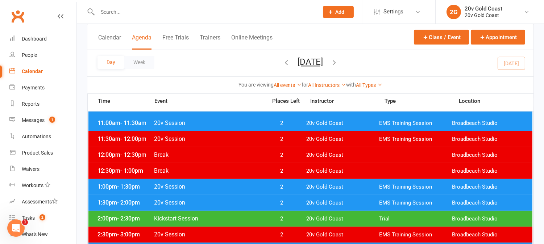
scroll to position [241, 0]
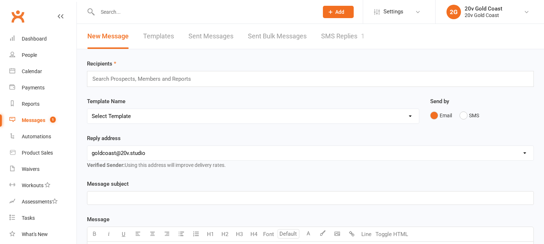
click at [338, 38] on link "SMS Replies 1" at bounding box center [342, 36] width 43 height 25
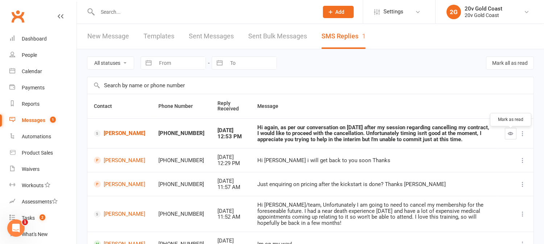
click at [509, 136] on icon "button" at bounding box center [510, 133] width 5 height 5
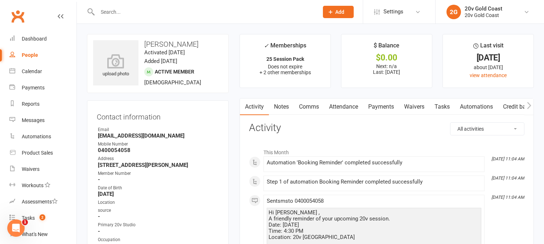
click at [192, 12] on input "text" at bounding box center [204, 12] width 218 height 10
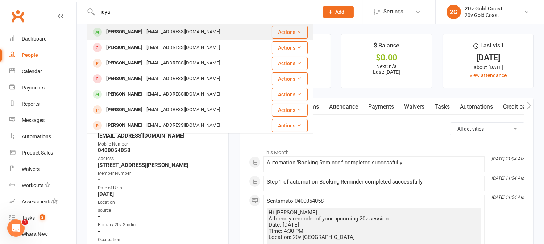
type input "jaya"
click at [144, 32] on div "jaya.grace@outlook.com" at bounding box center [183, 32] width 78 height 11
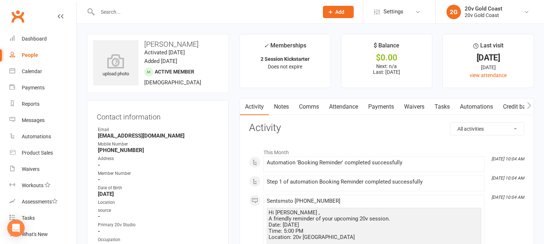
click at [349, 108] on link "Attendance" at bounding box center [343, 107] width 39 height 17
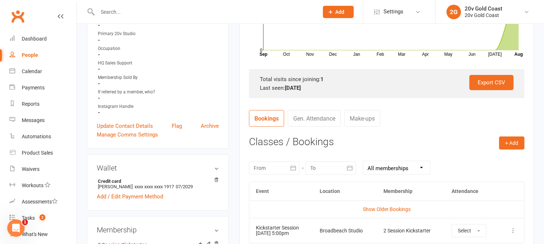
scroll to position [201, 0]
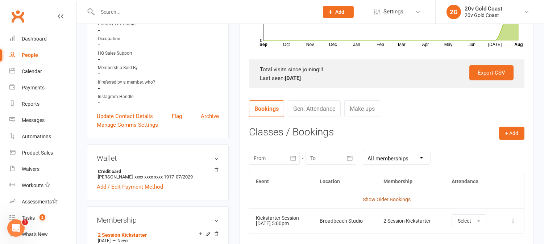
click at [388, 199] on link "Show Older Bookings" at bounding box center [387, 200] width 48 height 6
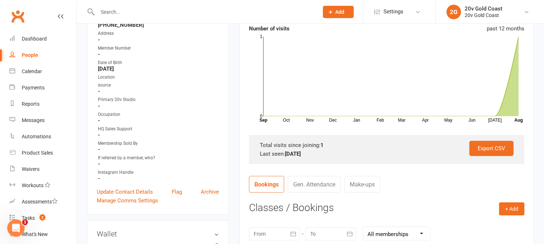
scroll to position [0, 0]
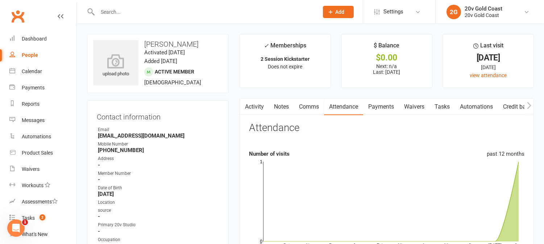
click at [284, 109] on link "Notes" at bounding box center [281, 107] width 25 height 17
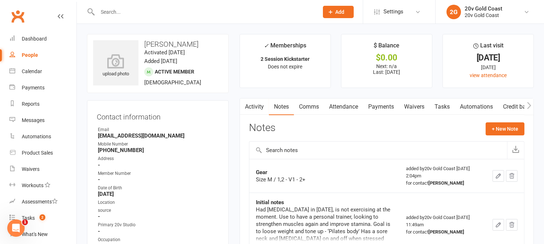
scroll to position [80, 0]
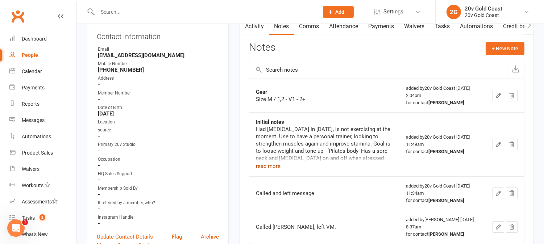
click at [278, 168] on button "read more" at bounding box center [268, 166] width 25 height 9
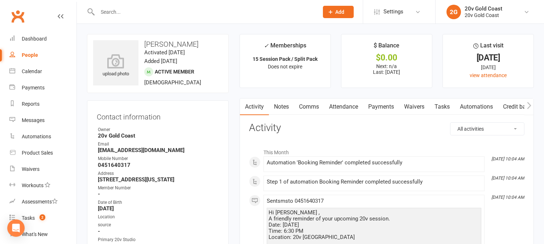
click at [349, 100] on link "Attendance" at bounding box center [343, 107] width 39 height 17
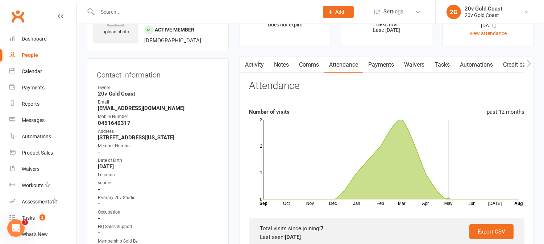
scroll to position [241, 0]
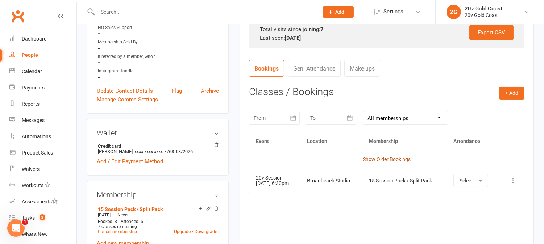
click at [395, 159] on link "Show Older Bookings" at bounding box center [387, 160] width 48 height 6
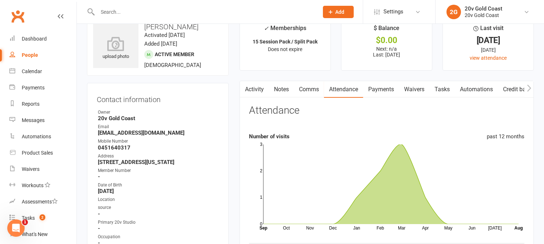
scroll to position [0, 0]
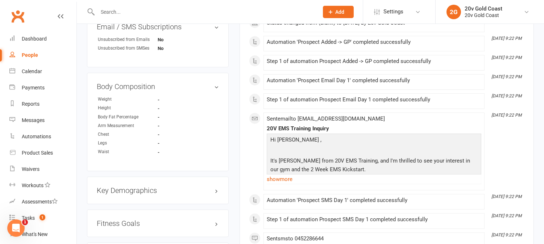
scroll to position [483, 0]
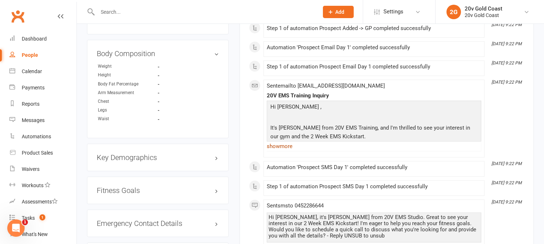
click at [281, 146] on link "show more" at bounding box center [374, 146] width 215 height 10
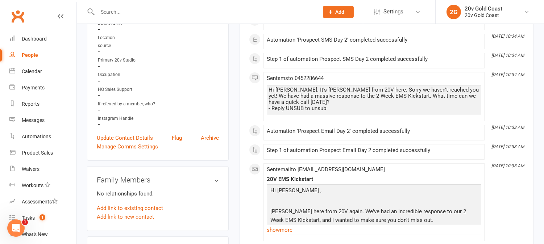
scroll to position [0, 0]
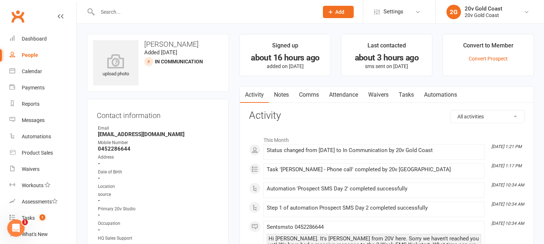
click at [281, 91] on link "Notes" at bounding box center [281, 95] width 25 height 17
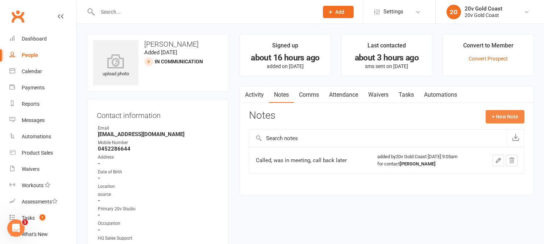
click at [507, 117] on button "+ New Note" at bounding box center [505, 116] width 39 height 13
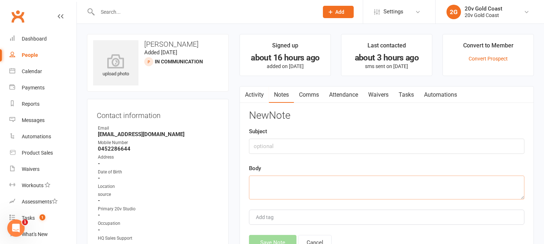
click at [349, 185] on textarea at bounding box center [386, 188] width 275 height 24
click at [303, 147] on input "text" at bounding box center [386, 146] width 275 height 15
type input "Phone Call"
click at [304, 186] on textarea at bounding box center [386, 188] width 275 height 24
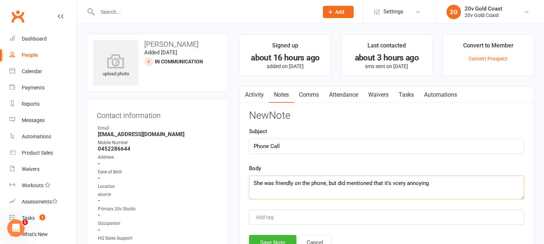
click at [399, 186] on textarea "She was friendly on the phone, but did mentioned that it's vcery annoying" at bounding box center [386, 188] width 275 height 24
click at [441, 186] on textarea "She was friendly on the phone, but did mentioned that it's very annoying" at bounding box center [386, 188] width 275 height 24
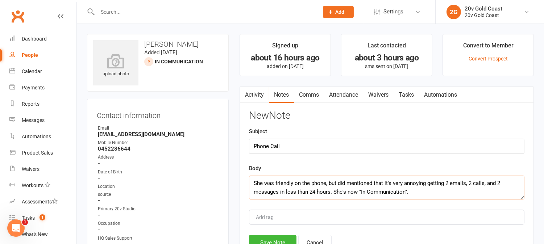
click at [333, 191] on textarea "She was friendly on the phone, but did mentioned that it's very annoying gettin…" at bounding box center [386, 188] width 275 height 24
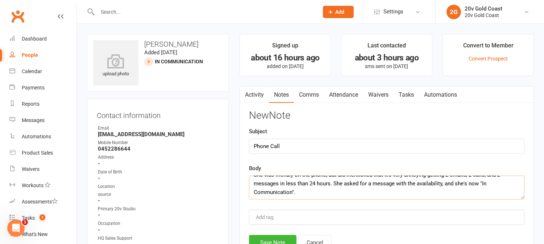
click at [344, 192] on textarea "She was friendly on the phone, but did mentioned that it's very annoying gettin…" at bounding box center [386, 188] width 275 height 24
type textarea "She was friendly on the phone, but did mentioned that it's very annoying gettin…"
click at [270, 238] on button "Save Note" at bounding box center [272, 242] width 47 height 15
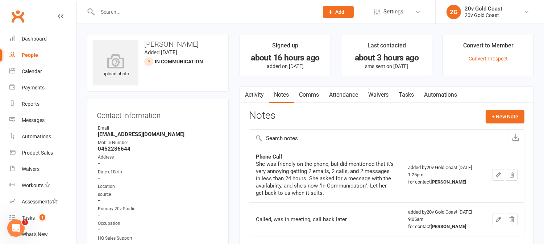
click at [259, 92] on link "Activity" at bounding box center [254, 95] width 29 height 17
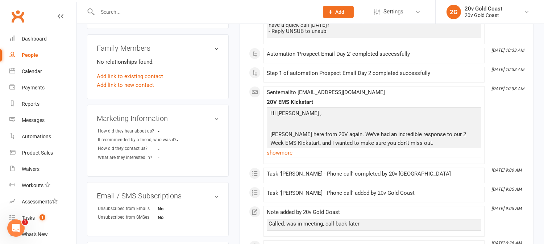
scroll to position [322, 0]
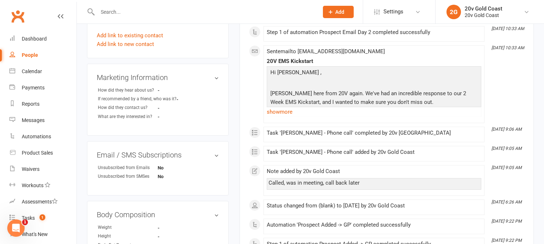
click at [285, 115] on link "show more" at bounding box center [374, 112] width 215 height 10
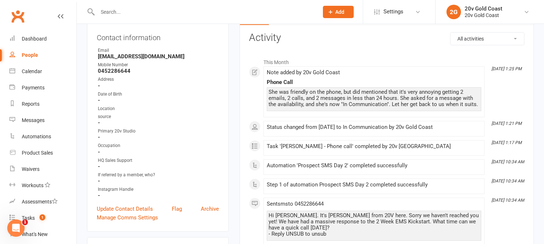
scroll to position [0, 0]
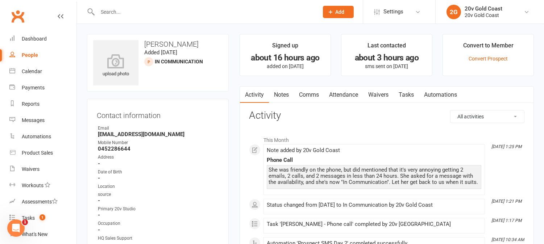
click at [306, 95] on link "Comms" at bounding box center [309, 95] width 30 height 17
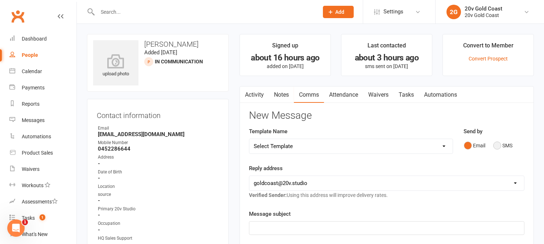
click at [497, 149] on button "SMS" at bounding box center [503, 146] width 20 height 14
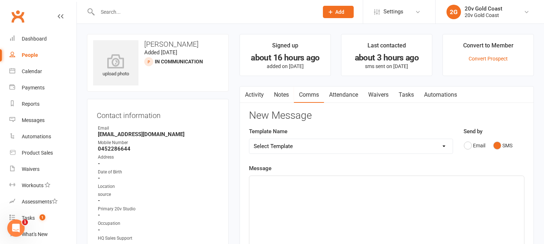
click at [499, 190] on div "﻿" at bounding box center [386, 230] width 275 height 109
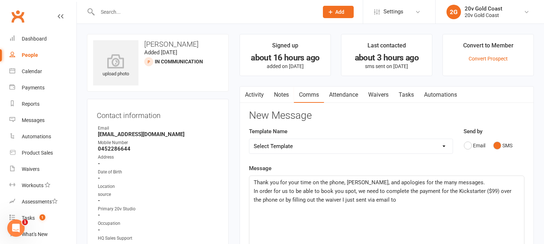
click at [120, 132] on strong "sarahvenables4@icloud.com" at bounding box center [158, 134] width 121 height 7
click at [121, 132] on strong "sarahvenables4@icloud.com" at bounding box center [158, 134] width 121 height 7
copy render-form-field "sarahvenables4@icloud.com"
click at [412, 202] on p "In order for us to be able to book you spot, we need to complete the payment fo…" at bounding box center [387, 195] width 266 height 17
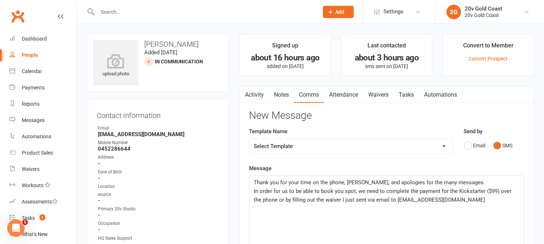
click at [275, 208] on p "﻿" at bounding box center [387, 208] width 266 height 9
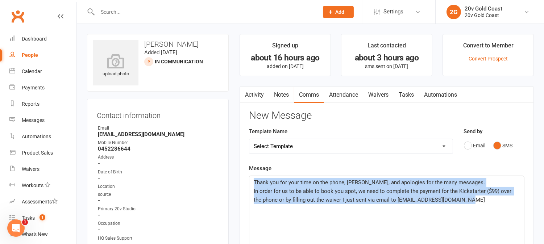
drag, startPoint x: 429, startPoint y: 205, endPoint x: 156, endPoint y: 144, distance: 279.4
copy div "Thank you for your time on the phone, Sarah, and apologies for the many message…"
click at [259, 91] on link "Activity" at bounding box center [254, 95] width 29 height 17
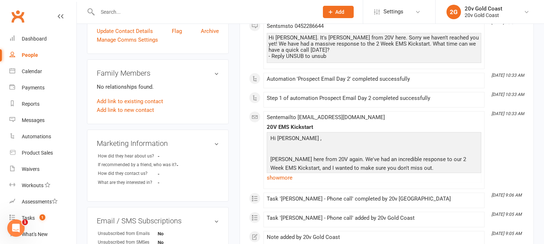
scroll to position [282, 0]
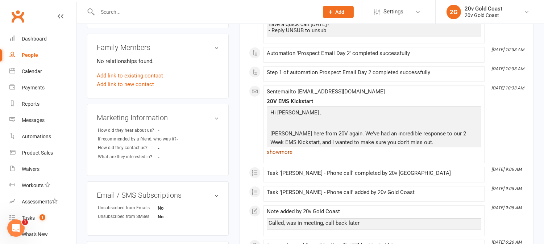
click at [278, 157] on link "show more" at bounding box center [374, 152] width 215 height 10
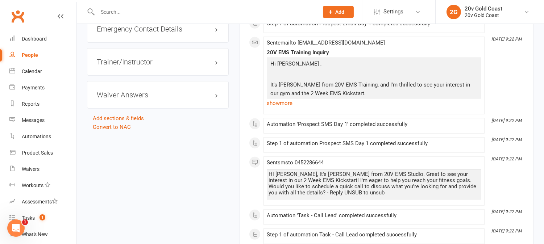
scroll to position [684, 0]
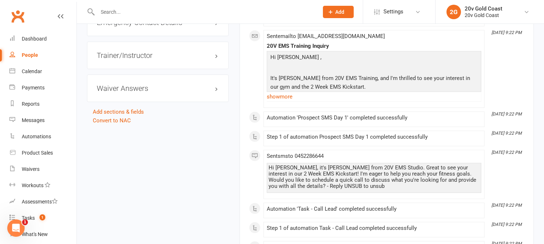
click at [295, 99] on link "show more" at bounding box center [374, 97] width 215 height 10
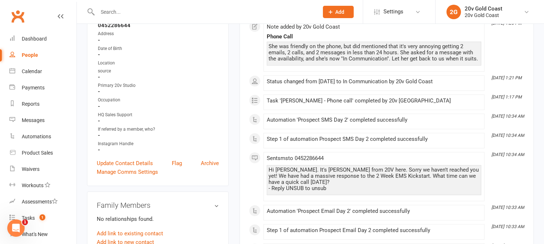
scroll to position [0, 0]
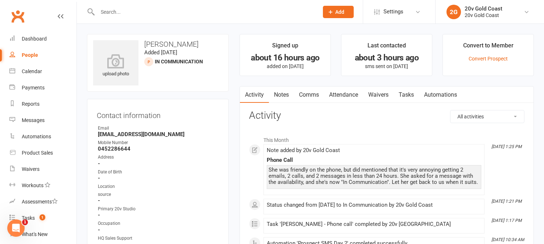
click at [316, 99] on link "Comms" at bounding box center [309, 95] width 30 height 17
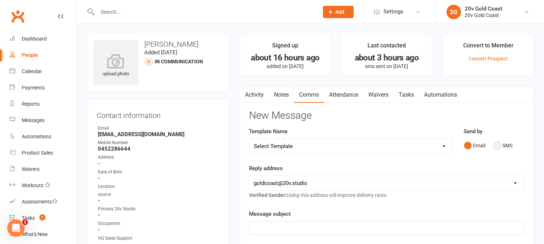
drag, startPoint x: 500, startPoint y: 148, endPoint x: 499, endPoint y: 171, distance: 23.2
click at [499, 148] on button "SMS" at bounding box center [503, 146] width 20 height 14
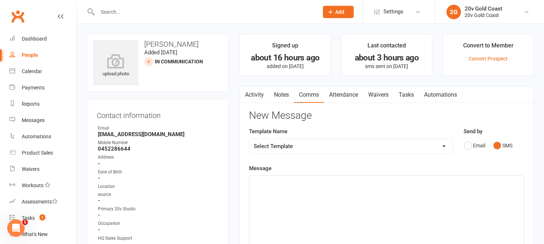
click at [497, 182] on p "﻿" at bounding box center [387, 182] width 266 height 9
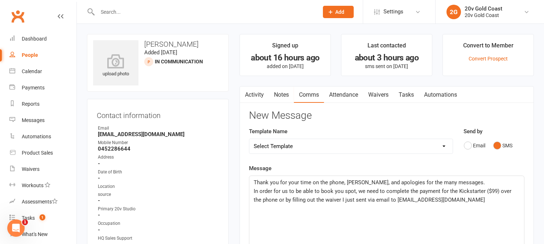
click at [437, 207] on div "Thank you for your time on the phone, Sarah, and apologies for the many message…" at bounding box center [386, 230] width 275 height 109
click at [340, 205] on div "Thank you for your time on the phone, Sarah, and apologies for the many message…" at bounding box center [386, 230] width 275 height 109
click at [329, 209] on div "Thank you for your time on the phone, Sarah, and apologies for the many message…" at bounding box center [386, 230] width 275 height 109
click at [488, 202] on p "In order for us to be able to book you spot, we need to complete the payment fo…" at bounding box center [387, 195] width 266 height 17
click at [323, 209] on p "The Kickstarter includes" at bounding box center [387, 208] width 266 height 9
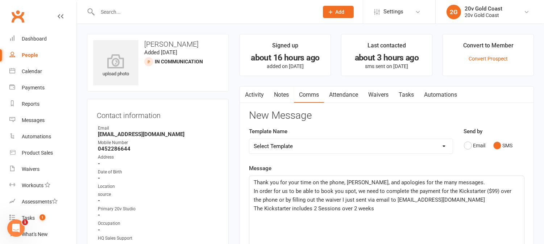
click at [317, 208] on span "The Kickstarter includes 2 Sessions over 2 weeks" at bounding box center [314, 208] width 120 height 7
click at [410, 211] on p "The Kickstarter includes 2 Introductory Sessions over 2 weeks" at bounding box center [387, 208] width 266 height 9
drag, startPoint x: 314, startPoint y: 209, endPoint x: 434, endPoint y: 224, distance: 120.8
click at [434, 224] on div "Thank you for your time on the phone, Sarah, and apologies for the many message…" at bounding box center [386, 230] width 275 height 109
click at [312, 209] on span "The Kickstarter includes 1x Introductory session" at bounding box center [312, 208] width 117 height 7
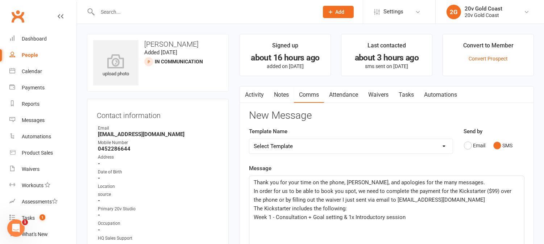
click at [411, 215] on p "Week 1 - Consultation + Goal setting & 1x Introductory session" at bounding box center [387, 217] width 266 height 9
drag, startPoint x: 382, startPoint y: 217, endPoint x: 394, endPoint y: 219, distance: 11.4
click at [383, 217] on span "Week 1 - Consultation + Goal setting & 1x Introductory session" at bounding box center [330, 217] width 152 height 7
click at [417, 219] on p "Week 1 - Consultation + Goal setting & 1x Introductory EMS session" at bounding box center [387, 217] width 266 height 9
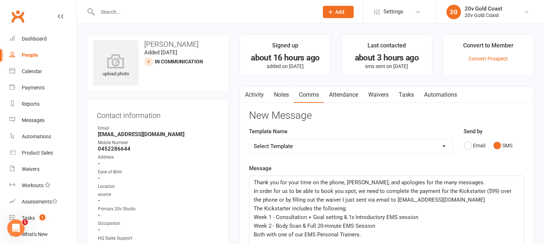
scroll to position [40, 0]
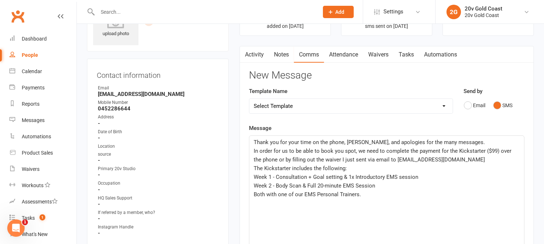
click at [494, 150] on span "In order for us to be able to book you spot, we need to complete the payment fo…" at bounding box center [383, 155] width 259 height 15
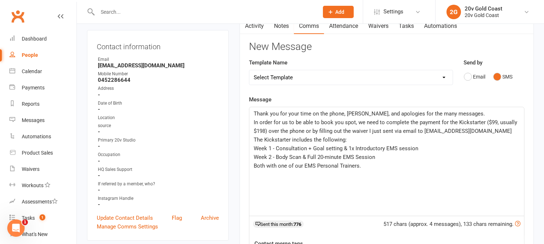
scroll to position [80, 0]
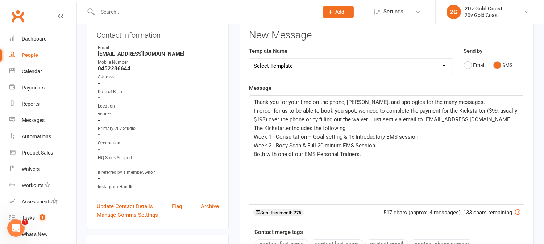
click at [364, 154] on p "Both with one of our EMS Personal Trainers." at bounding box center [387, 154] width 266 height 9
click at [350, 163] on span "For the booking, please share your avaiulability with us" at bounding box center [320, 163] width 132 height 7
click at [407, 167] on p "For the booking, please share your availability with us" at bounding box center [387, 163] width 266 height 9
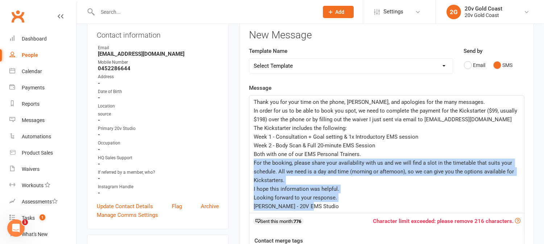
drag, startPoint x: 254, startPoint y: 161, endPoint x: 457, endPoint y: 233, distance: 215.7
click at [456, 234] on div "Message Thank you for your time on the phone, Sarah, and apologies for the many…" at bounding box center [386, 197] width 275 height 227
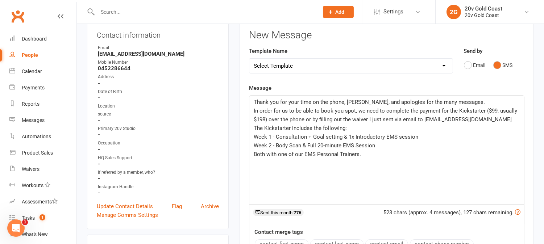
click at [423, 196] on div "Thank you for your time on the phone, Sarah, and apologies for the many message…" at bounding box center [386, 150] width 275 height 109
click at [410, 204] on div "Thank you for your time on the phone, Sarah, and apologies for the many message…" at bounding box center [386, 150] width 275 height 109
drag, startPoint x: 310, startPoint y: 197, endPoint x: 291, endPoint y: 200, distance: 18.8
click at [305, 198] on div "Thank you for your time on the phone, Sarah, and apologies for the many message…" at bounding box center [386, 150] width 275 height 109
click at [291, 200] on div "Thank you for your time on the phone, Sarah, and apologies for the many message…" at bounding box center [386, 150] width 275 height 109
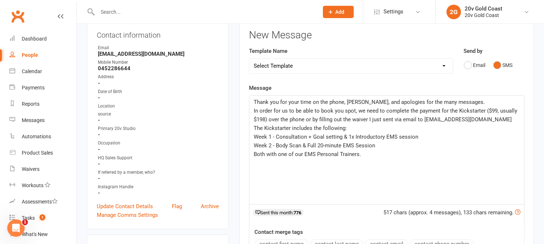
click at [458, 101] on p "Thank you for your time on the phone, Sarah, and apologies for the many message…" at bounding box center [387, 102] width 266 height 9
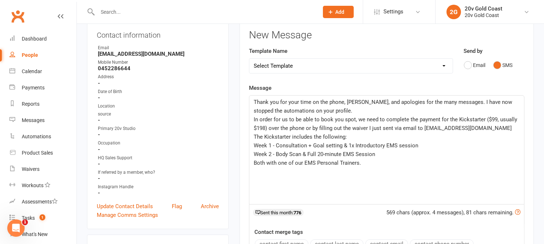
click at [342, 119] on span "In order for us to be able to book you spot, we need to complete the payment fo…" at bounding box center [386, 123] width 265 height 15
click at [356, 119] on span "In order for us to be able to book your spot, we need to complete the payment f…" at bounding box center [387, 123] width 267 height 15
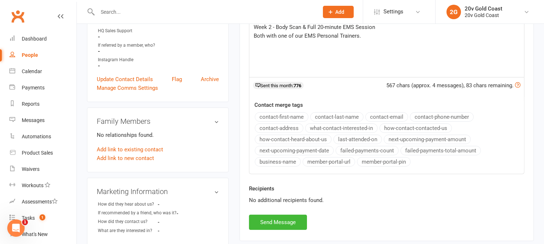
scroll to position [322, 0]
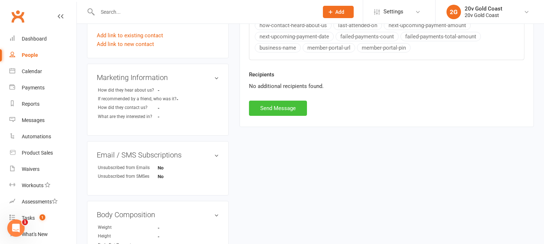
click at [290, 112] on button "Send Message" at bounding box center [278, 108] width 58 height 15
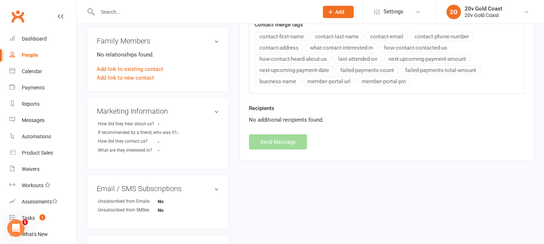
scroll to position [40, 0]
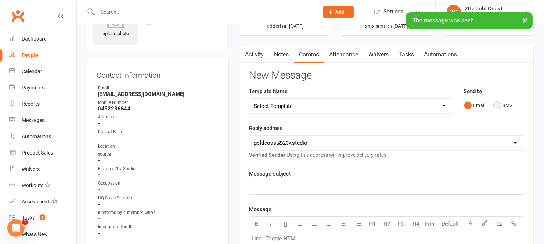
click at [495, 103] on button "SMS" at bounding box center [503, 106] width 20 height 14
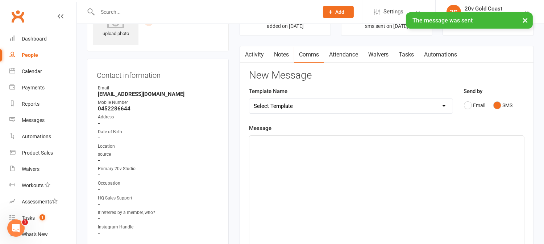
click at [482, 153] on div "﻿" at bounding box center [386, 190] width 275 height 109
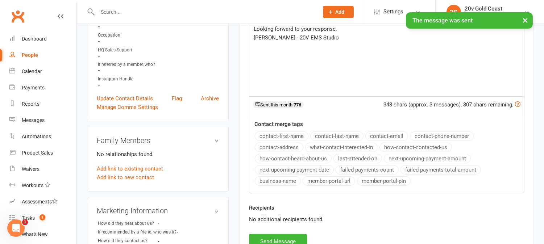
scroll to position [121, 0]
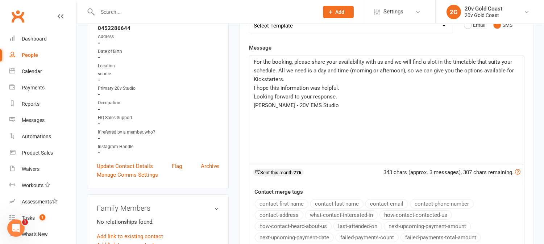
drag, startPoint x: 277, startPoint y: 80, endPoint x: 473, endPoint y: 83, distance: 196.8
click at [474, 83] on p "For the booking, please share your availability with us and we will find a slot…" at bounding box center [387, 71] width 266 height 26
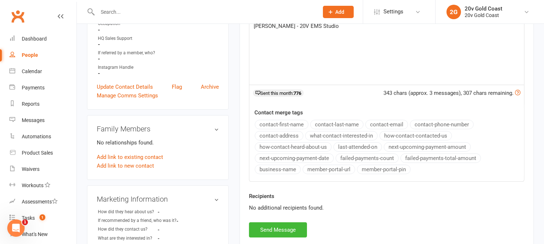
scroll to position [282, 0]
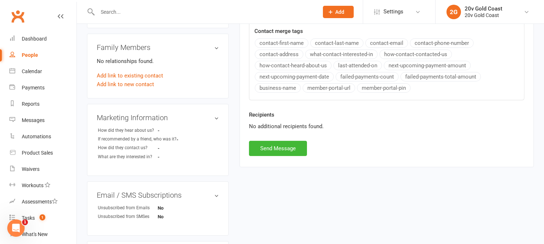
click at [296, 155] on button "Send Message" at bounding box center [278, 148] width 58 height 15
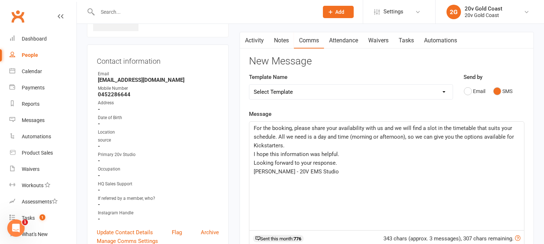
scroll to position [0, 0]
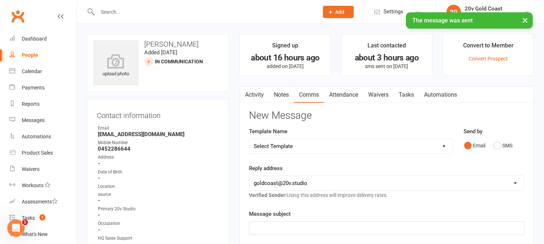
click at [262, 98] on link "Activity" at bounding box center [254, 95] width 29 height 17
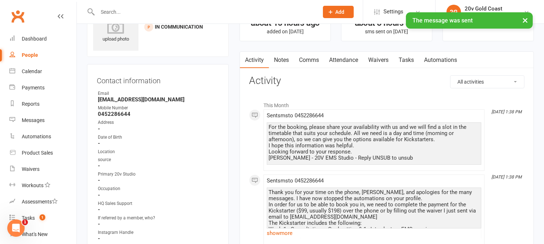
scroll to position [80, 0]
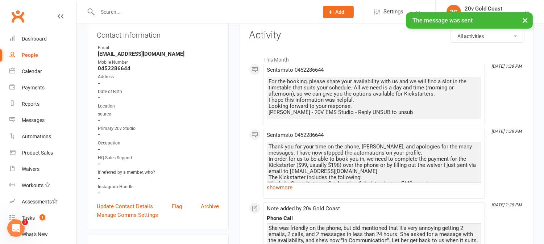
click at [292, 189] on link "show more" at bounding box center [374, 188] width 215 height 10
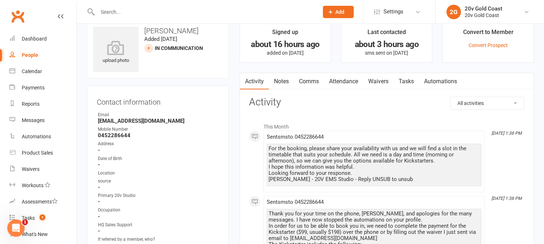
scroll to position [0, 0]
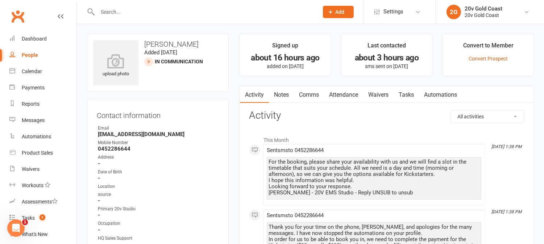
click at [381, 90] on link "Waivers" at bounding box center [378, 95] width 30 height 17
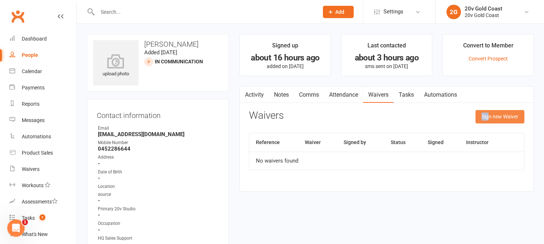
click at [489, 111] on div "Activity Notes Comms Attendance Waivers Tasks Automations Waivers Sign new Waiv…" at bounding box center [387, 138] width 294 height 105
click at [495, 115] on button "Sign new Waiver" at bounding box center [500, 116] width 49 height 13
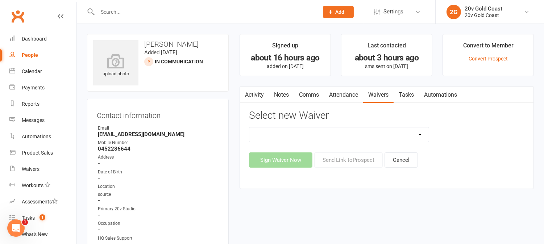
click at [423, 127] on div "Select new Waiver 20v Ambassador Program 20v Pre Exercise Questionnaire Casual …" at bounding box center [386, 139] width 275 height 58
click at [421, 135] on select "20v Ambassador Program 20v Pre Exercise Questionnaire Casual KickStarter Only W…" at bounding box center [338, 135] width 179 height 14
select select "14175"
click at [249, 128] on select "20v Ambassador Program 20v Pre Exercise Questionnaire Casual KickStarter Only W…" at bounding box center [338, 135] width 179 height 14
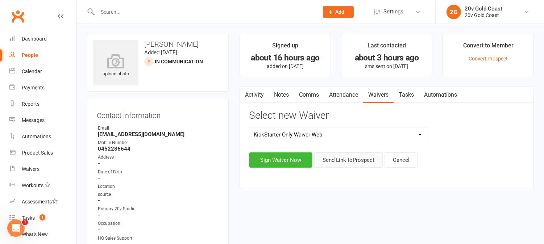
click at [344, 162] on button "Send Link to Prospect" at bounding box center [348, 160] width 68 height 15
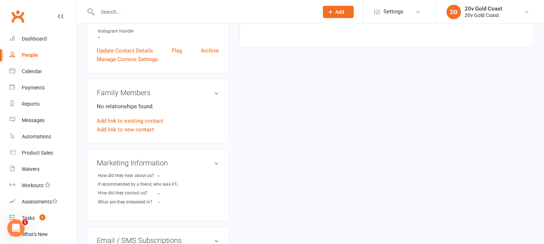
scroll to position [161, 0]
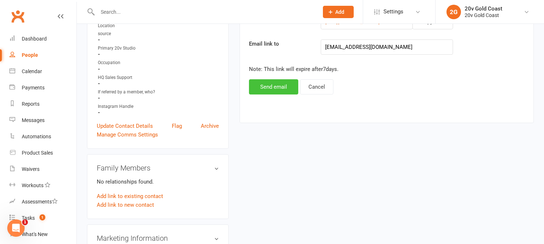
click at [284, 88] on button "Send email" at bounding box center [273, 86] width 49 height 15
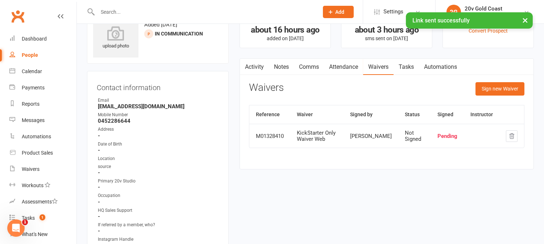
scroll to position [0, 0]
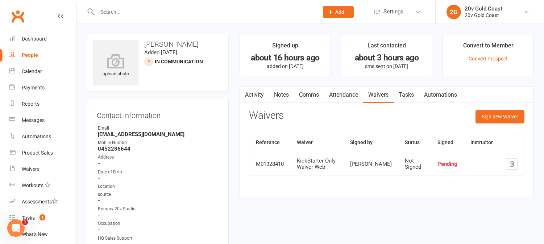
click at [283, 97] on link "Notes" at bounding box center [281, 95] width 25 height 17
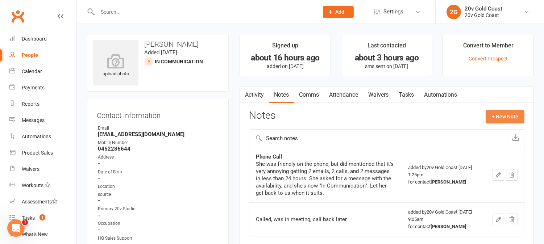
click at [501, 115] on button "+ New Note" at bounding box center [505, 116] width 39 height 13
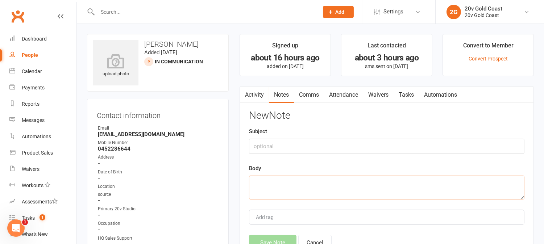
click at [299, 182] on textarea at bounding box center [386, 188] width 275 height 24
type textarea "Kickstarter waiver sent"
click at [279, 237] on button "Save Note" at bounding box center [272, 242] width 47 height 15
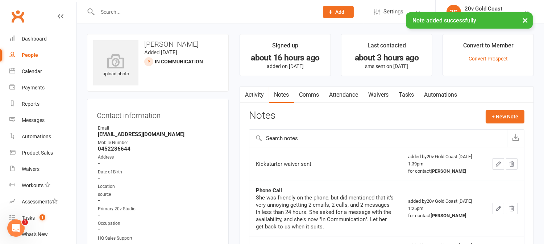
click at [252, 93] on link "Activity" at bounding box center [254, 95] width 29 height 17
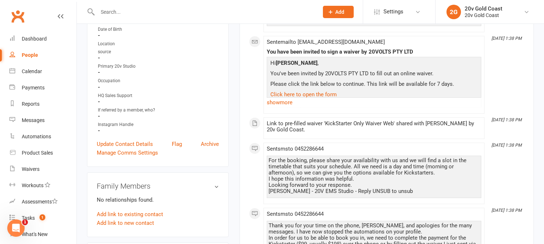
scroll to position [201, 0]
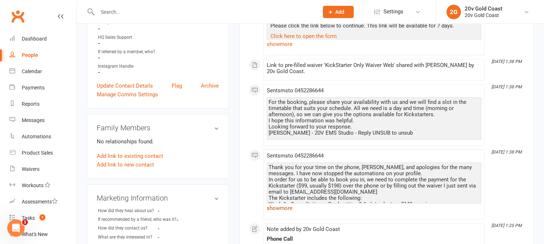
click at [284, 209] on link "show more" at bounding box center [374, 208] width 215 height 10
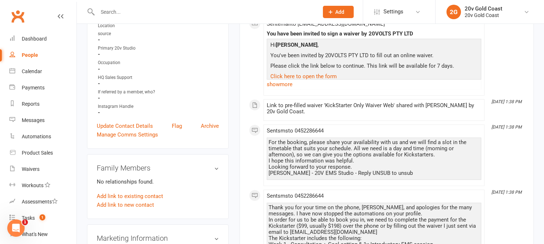
scroll to position [0, 0]
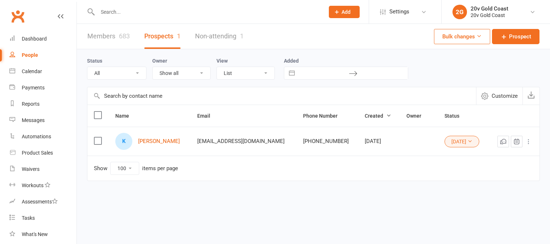
select select "[DATE]"
select select "100"
click at [129, 74] on select "All (No status set) (Invalid status) Parachute Referrals In Communication Call …" at bounding box center [116, 73] width 59 height 12
click at [162, 201] on div "Members 683 Prospects 1 Non-attending 1 Bulk changes Prospect Status All (No st…" at bounding box center [313, 117] width 473 height 186
click at [134, 75] on select "All (No status set) (Invalid status) Parachute Referrals In Communication Call …" at bounding box center [116, 73] width 59 height 12
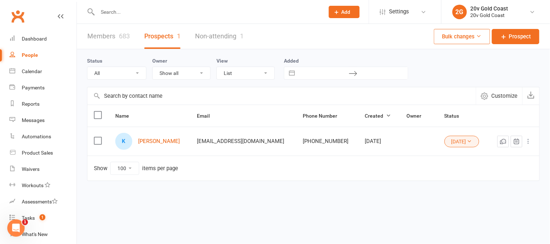
click at [87, 67] on select "All (No status set) (Invalid status) Parachute Referrals In Communication Call …" at bounding box center [116, 73] width 59 height 12
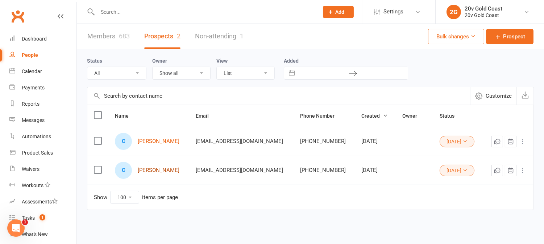
drag, startPoint x: 153, startPoint y: 171, endPoint x: 157, endPoint y: 165, distance: 7.8
click at [131, 74] on select "All (No status set) (Invalid status) Parachute Referrals In Communication Call …" at bounding box center [116, 73] width 59 height 12
click at [87, 67] on select "All (No status set) (Invalid status) Parachute Referrals In Communication Call …" at bounding box center [116, 73] width 59 height 12
click at [138, 75] on select "All (No status set) (Invalid status) Parachute Referrals In Communication Call …" at bounding box center [116, 73] width 59 height 12
click at [87, 67] on select "All (No status set) (Invalid status) Parachute Referrals In Communication Call …" at bounding box center [116, 73] width 59 height 12
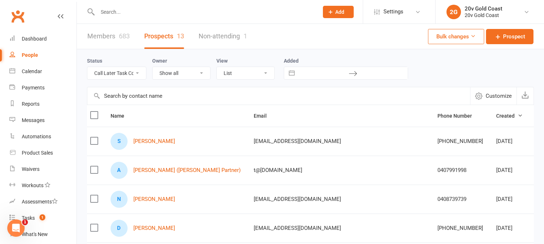
click at [137, 75] on select "All (No status set) (Invalid status) Parachute Referrals In Communication Call …" at bounding box center [116, 73] width 59 height 12
select select "In Communication"
click at [87, 67] on select "All (No status set) (Invalid status) Parachute Referrals In Communication Call …" at bounding box center [116, 73] width 59 height 12
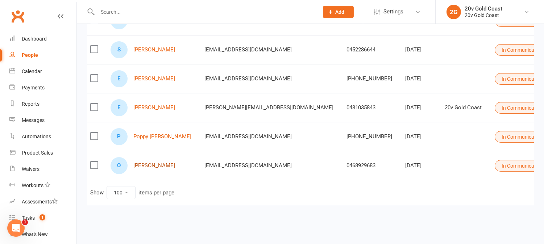
scroll to position [127, 0]
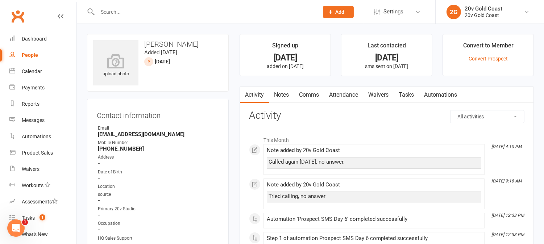
click at [311, 94] on link "Comms" at bounding box center [309, 95] width 30 height 17
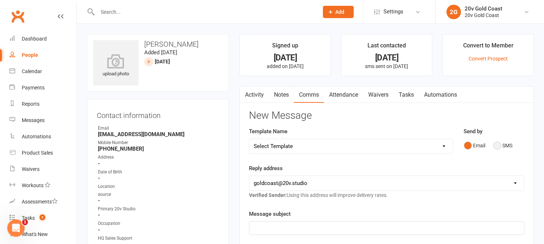
click at [502, 148] on button "SMS" at bounding box center [503, 146] width 20 height 14
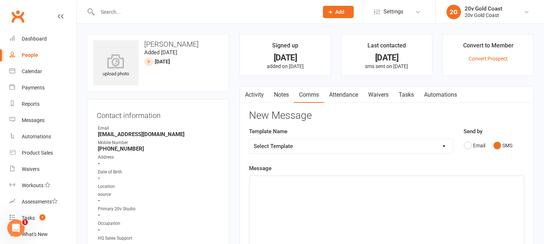
click at [503, 190] on div "﻿" at bounding box center [386, 230] width 275 height 109
click at [288, 91] on link "Notes" at bounding box center [281, 95] width 25 height 17
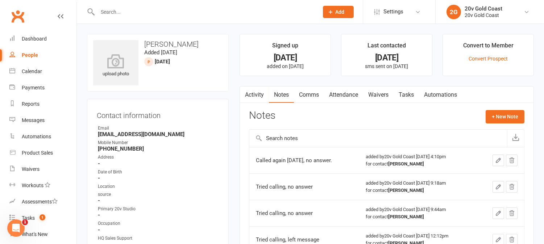
click at [259, 94] on link "Activity" at bounding box center [254, 95] width 29 height 17
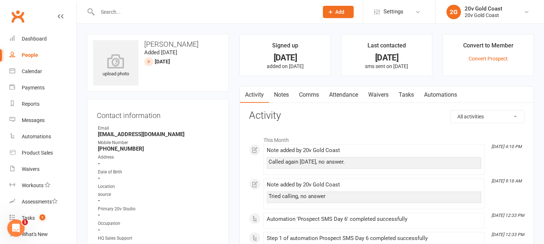
click at [289, 94] on link "Notes" at bounding box center [281, 95] width 25 height 17
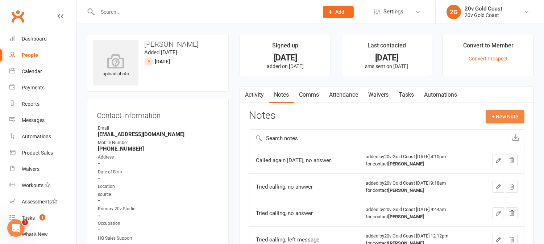
click at [505, 110] on button "+ New Note" at bounding box center [505, 116] width 39 height 13
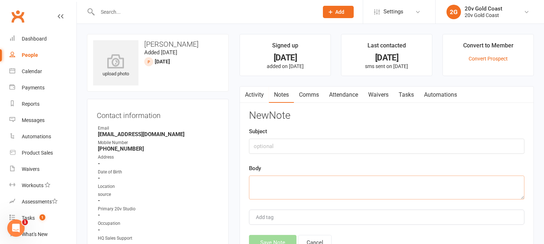
drag, startPoint x: 355, startPoint y: 185, endPoint x: 364, endPoint y: 181, distance: 9.9
click at [356, 184] on textarea at bounding box center [386, 188] width 275 height 24
type textarea "Called early afternoon, no answer."
click at [282, 240] on button "Save Note" at bounding box center [272, 242] width 47 height 15
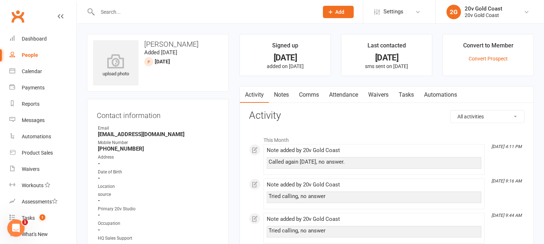
click at [285, 92] on link "Notes" at bounding box center [281, 95] width 25 height 17
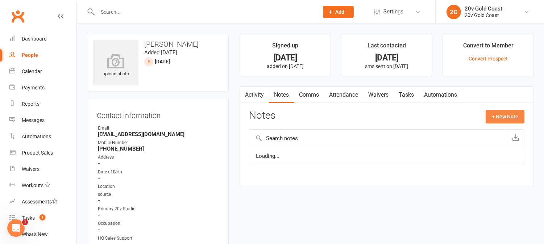
click at [516, 121] on button "+ New Note" at bounding box center [505, 116] width 39 height 13
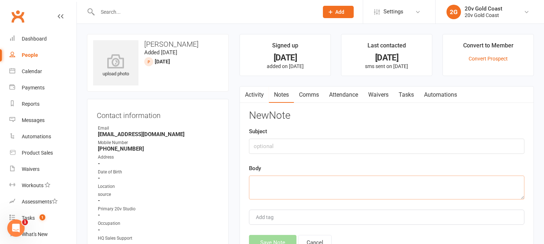
click at [311, 184] on textarea at bounding box center [386, 188] width 275 height 24
click at [307, 182] on textarea "Called early afternoon,no answer." at bounding box center [386, 188] width 275 height 24
click at [335, 184] on textarea "Called early afternoon, no answer." at bounding box center [386, 188] width 275 height 24
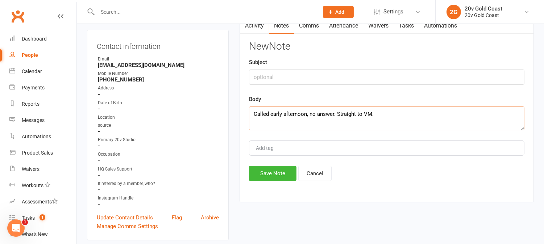
scroll to position [161, 0]
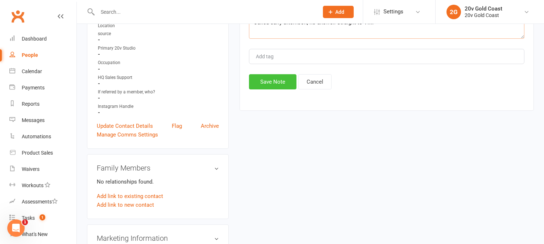
type textarea "Called early afternoon, no answer. Straight to VM."
click at [265, 83] on button "Save Note" at bounding box center [272, 81] width 47 height 15
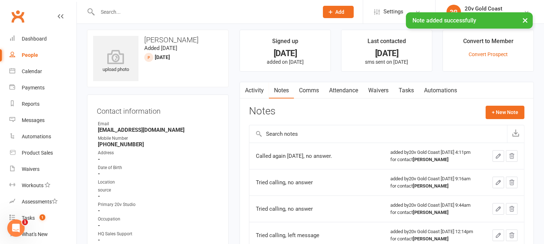
scroll to position [0, 0]
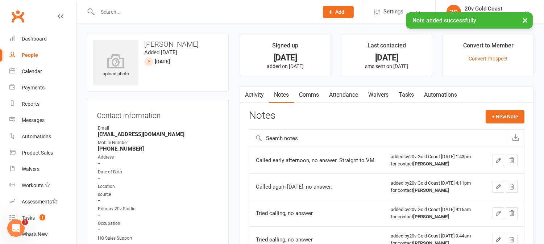
click at [258, 97] on link "Activity" at bounding box center [254, 95] width 29 height 17
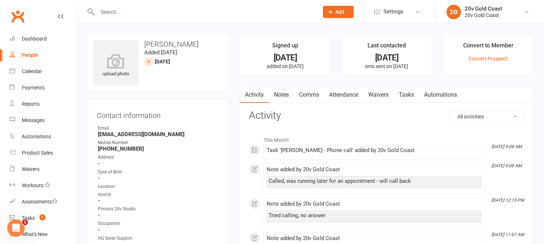
click at [312, 95] on link "Comms" at bounding box center [309, 95] width 30 height 17
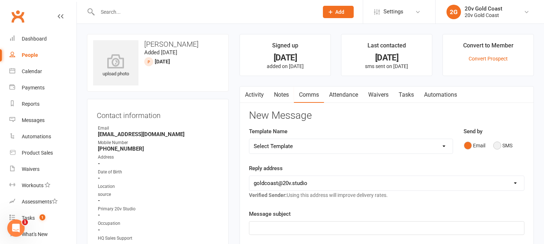
click at [498, 145] on button "SMS" at bounding box center [503, 146] width 20 height 14
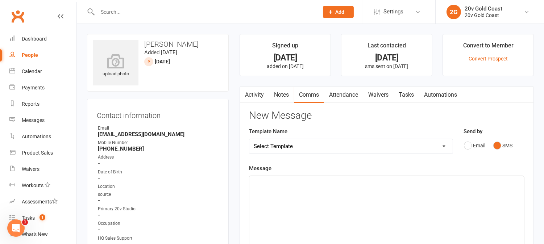
click at [484, 207] on div "﻿" at bounding box center [386, 230] width 275 height 109
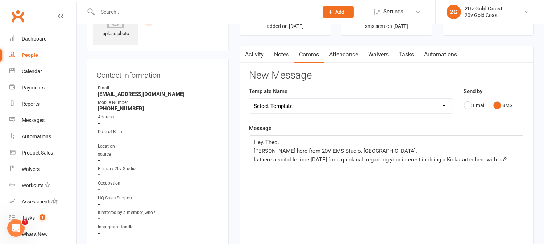
scroll to position [80, 0]
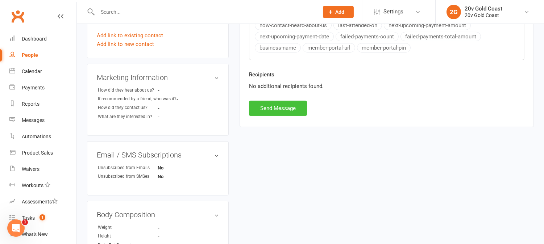
click at [296, 103] on button "Send Message" at bounding box center [278, 108] width 58 height 15
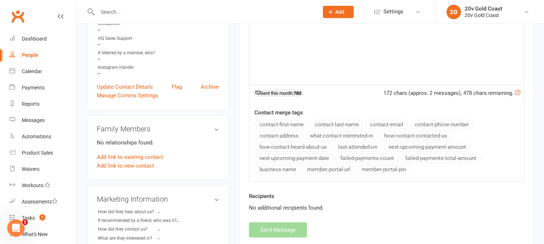
scroll to position [0, 0]
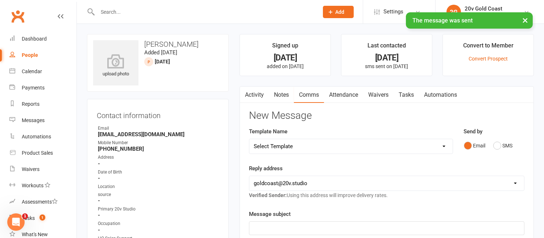
click at [261, 92] on link "Activity" at bounding box center [254, 95] width 29 height 17
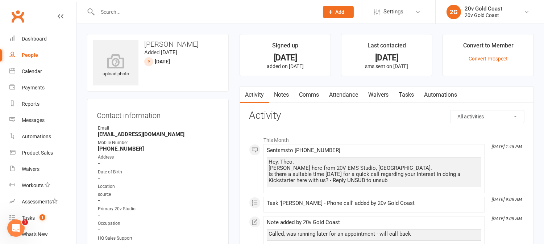
click at [407, 96] on link "Tasks" at bounding box center [406, 95] width 25 height 17
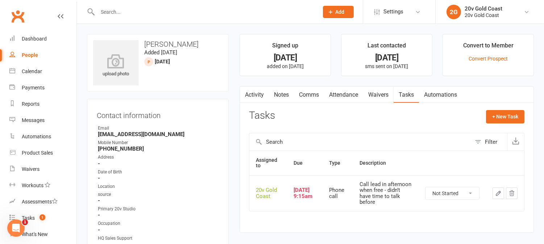
click at [453, 192] on select "Not Started In Progress Waiting Complete" at bounding box center [452, 193] width 54 height 12
click at [425, 187] on select "Not Started In Progress Waiting Complete" at bounding box center [452, 193] width 54 height 12
select select "unstarted"
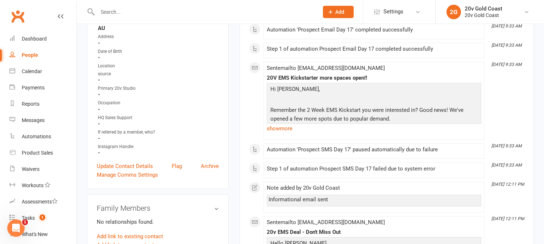
scroll to position [201, 0]
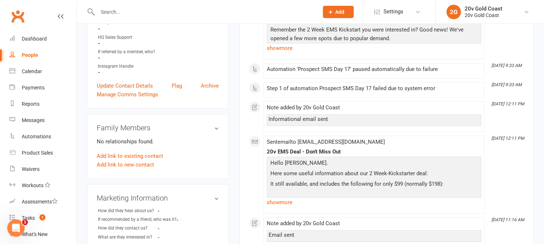
click at [281, 204] on link "show more" at bounding box center [374, 203] width 215 height 10
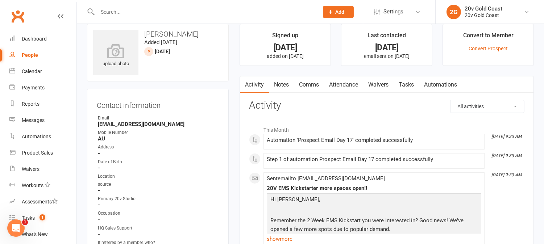
scroll to position [0, 0]
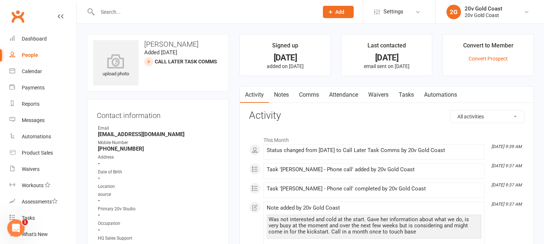
click at [412, 96] on link "Tasks" at bounding box center [406, 95] width 25 height 17
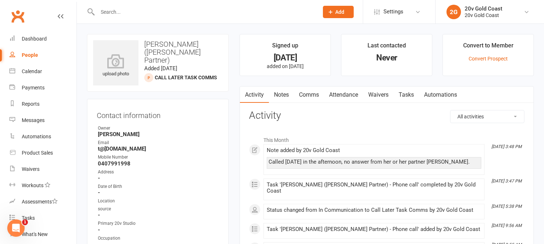
click at [412, 95] on link "Tasks" at bounding box center [406, 95] width 25 height 17
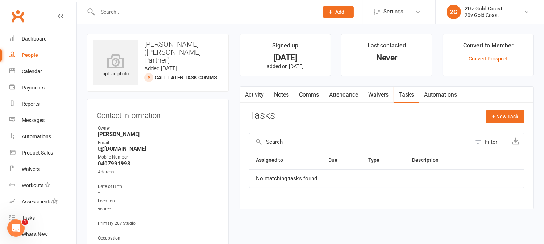
click at [258, 94] on link "Activity" at bounding box center [254, 95] width 29 height 17
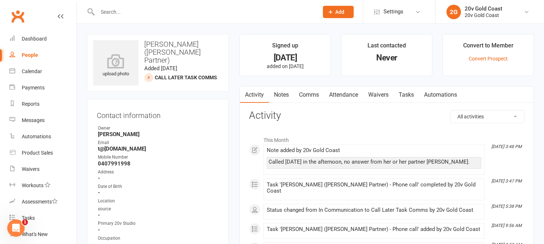
click at [412, 96] on link "Tasks" at bounding box center [406, 95] width 25 height 17
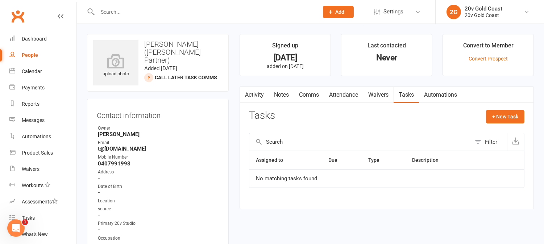
click at [281, 98] on link "Notes" at bounding box center [281, 95] width 25 height 17
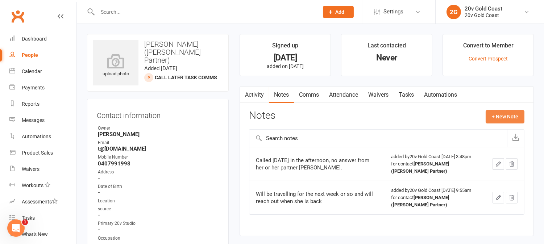
click at [491, 120] on button "+ New Note" at bounding box center [505, 116] width 39 height 13
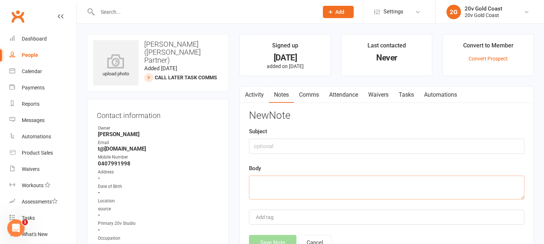
click at [292, 185] on textarea at bounding box center [386, 188] width 275 height 24
type textarea "Called, no answer."
click at [278, 240] on button "Save Note" at bounding box center [272, 242] width 47 height 15
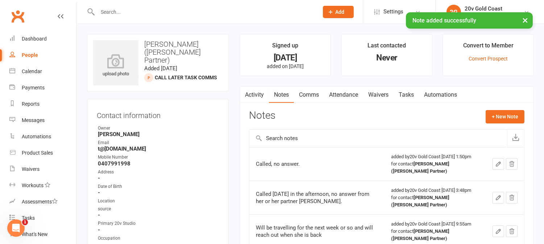
click at [261, 97] on link "Activity" at bounding box center [254, 95] width 29 height 17
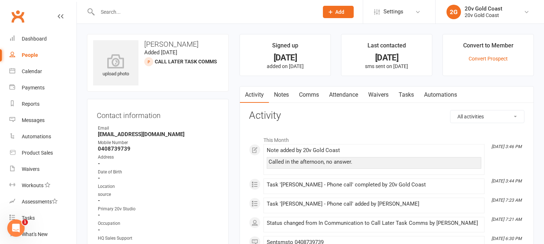
click at [285, 97] on link "Notes" at bounding box center [281, 95] width 25 height 17
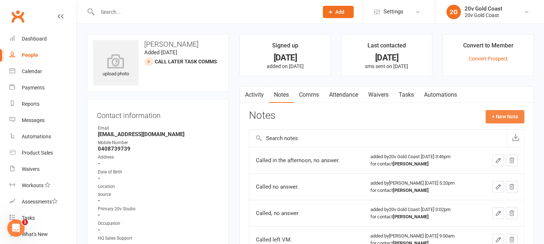
click at [508, 115] on button "+ New Note" at bounding box center [505, 116] width 39 height 13
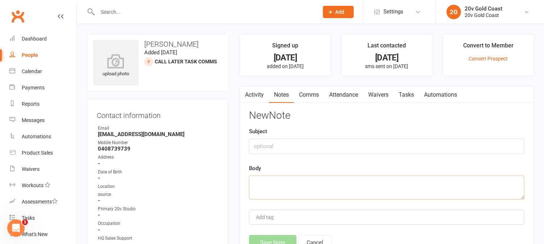
click at [345, 183] on textarea at bounding box center [386, 188] width 275 height 24
click at [270, 183] on textarea "Called,no answer." at bounding box center [386, 188] width 275 height 24
type textarea "Called, no answer."
click at [282, 237] on button "Save Note" at bounding box center [272, 242] width 47 height 15
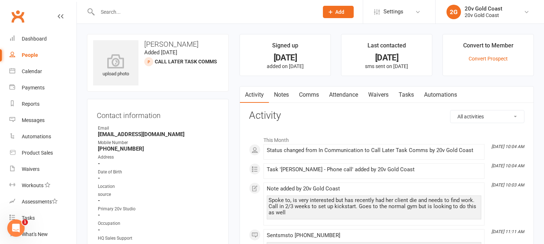
click at [408, 99] on link "Tasks" at bounding box center [406, 95] width 25 height 17
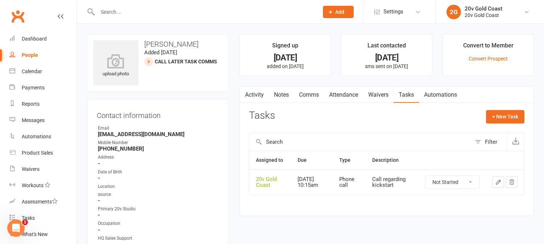
click at [255, 94] on link "Activity" at bounding box center [254, 95] width 29 height 17
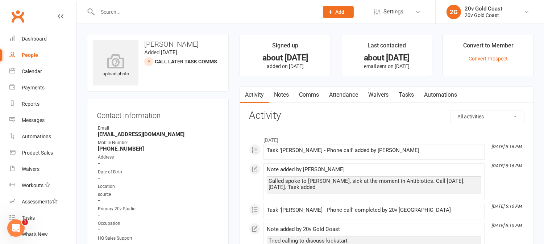
click at [411, 91] on link "Tasks" at bounding box center [406, 95] width 25 height 17
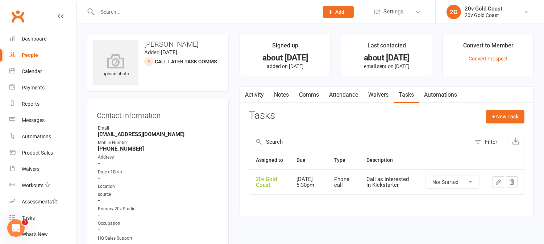
click at [259, 93] on link "Activity" at bounding box center [254, 95] width 29 height 17
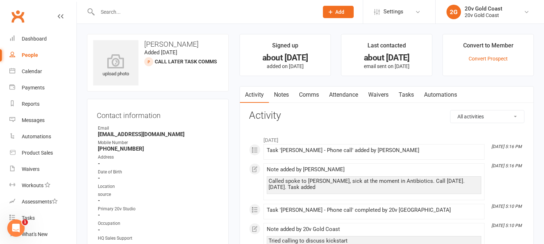
click at [404, 96] on link "Tasks" at bounding box center [406, 95] width 25 height 17
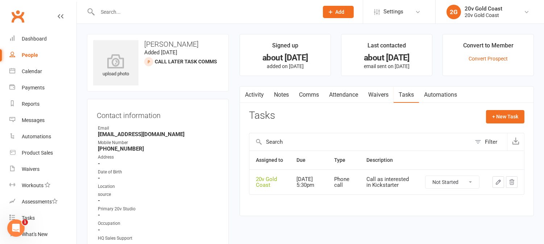
click at [249, 93] on link "Activity" at bounding box center [254, 95] width 29 height 17
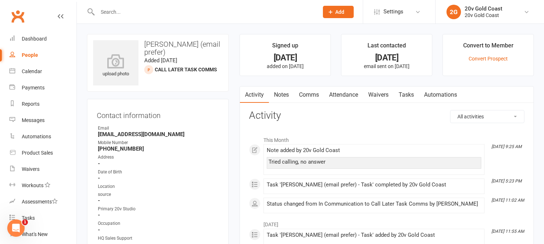
click at [281, 97] on link "Notes" at bounding box center [281, 95] width 25 height 17
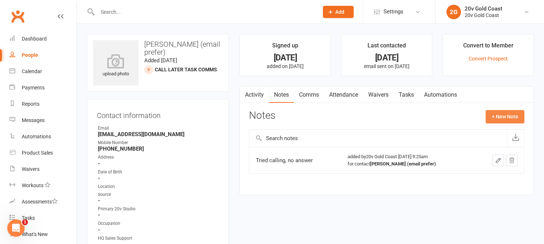
click at [509, 116] on button "+ New Note" at bounding box center [505, 116] width 39 height 13
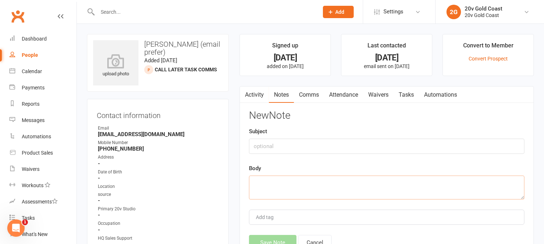
click at [358, 187] on textarea at bounding box center [386, 188] width 275 height 24
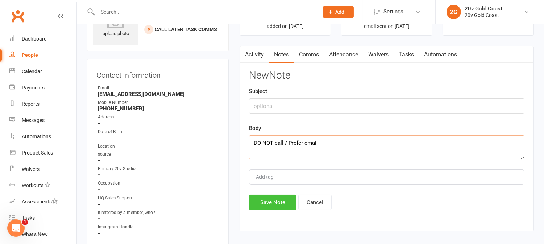
type textarea "DO NOT call / Prefer email"
click at [283, 200] on button "Save Note" at bounding box center [272, 202] width 47 height 15
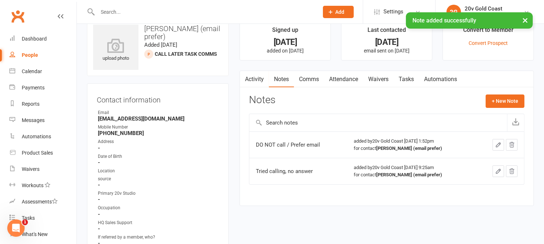
scroll to position [0, 0]
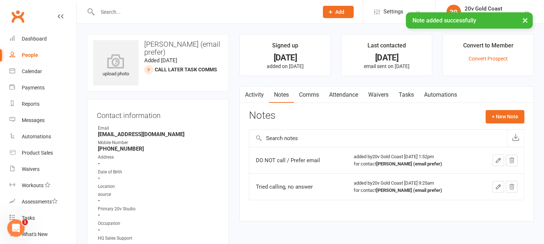
click at [407, 97] on link "Tasks" at bounding box center [406, 95] width 25 height 17
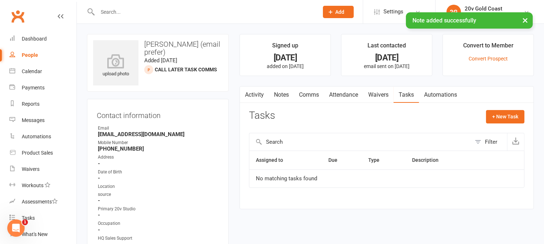
click at [283, 94] on link "Notes" at bounding box center [281, 95] width 25 height 17
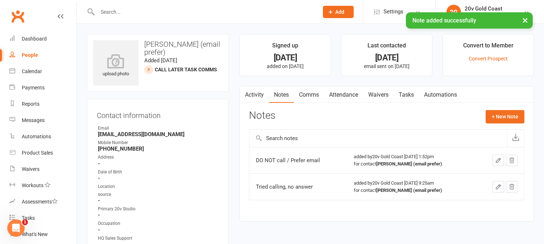
click at [261, 95] on link "Activity" at bounding box center [254, 95] width 29 height 17
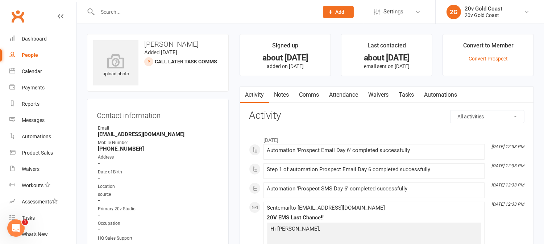
click at [407, 95] on link "Tasks" at bounding box center [406, 95] width 25 height 17
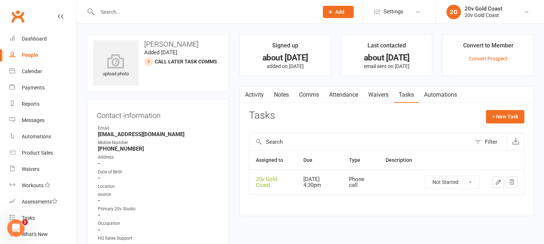
click at [255, 96] on link "Activity" at bounding box center [254, 95] width 29 height 17
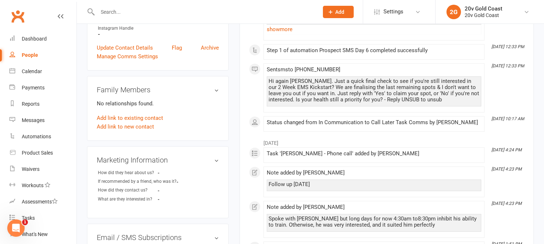
scroll to position [241, 0]
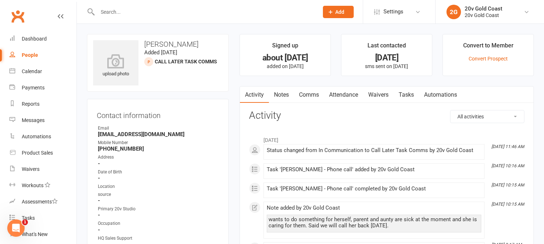
click at [410, 90] on link "Tasks" at bounding box center [406, 95] width 25 height 17
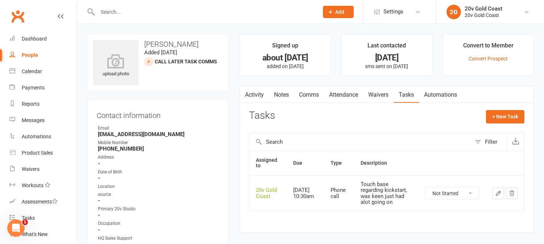
click at [264, 96] on link "Activity" at bounding box center [254, 95] width 29 height 17
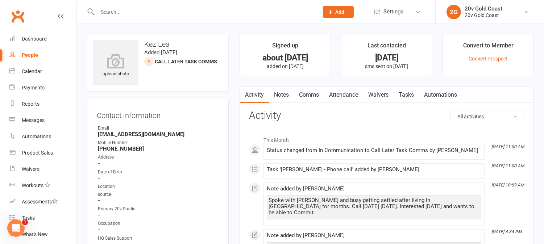
click at [408, 96] on link "Tasks" at bounding box center [406, 95] width 25 height 17
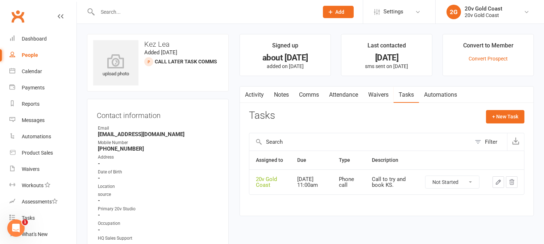
click at [258, 97] on link "Activity" at bounding box center [254, 95] width 29 height 17
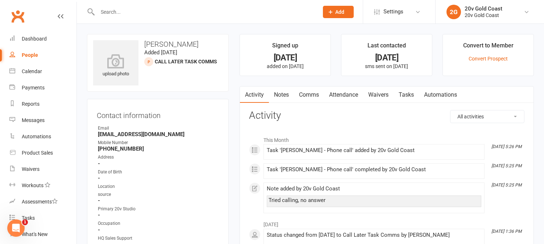
click at [406, 92] on link "Tasks" at bounding box center [406, 95] width 25 height 17
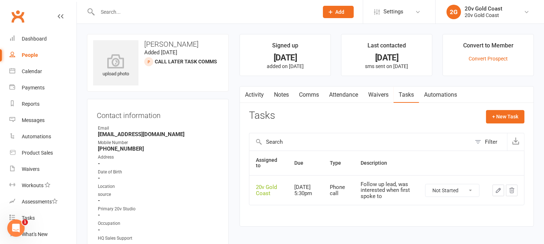
click at [255, 96] on link "Activity" at bounding box center [254, 95] width 29 height 17
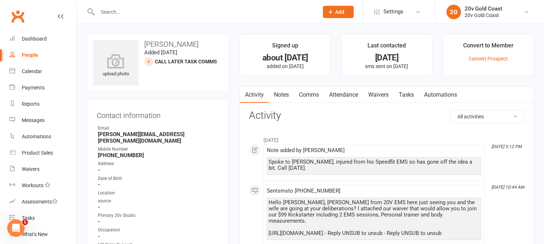
click at [408, 96] on link "Tasks" at bounding box center [406, 95] width 25 height 17
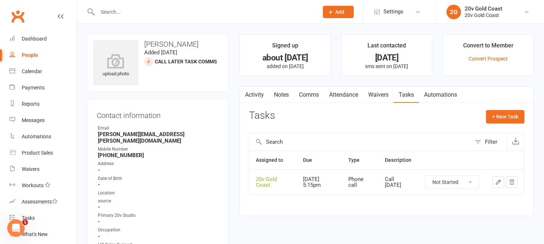
click at [254, 89] on link "Activity" at bounding box center [254, 95] width 29 height 17
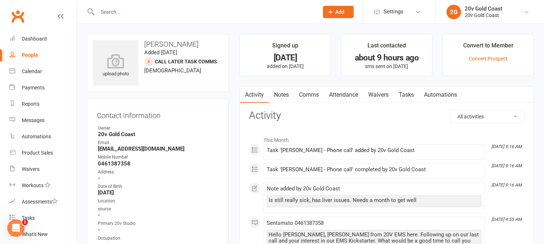
click at [403, 95] on link "Tasks" at bounding box center [406, 95] width 25 height 17
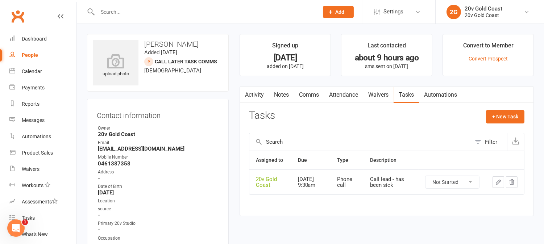
click at [262, 96] on link "Activity" at bounding box center [254, 95] width 29 height 17
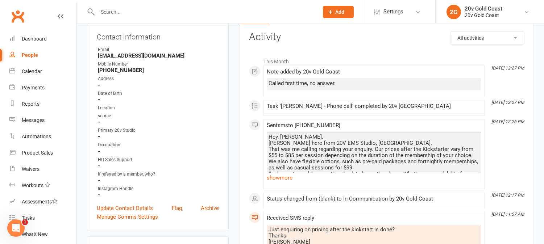
scroll to position [80, 0]
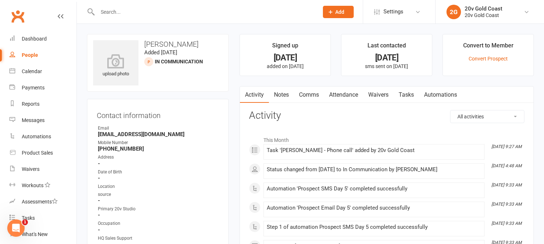
click at [411, 91] on link "Tasks" at bounding box center [406, 95] width 25 height 17
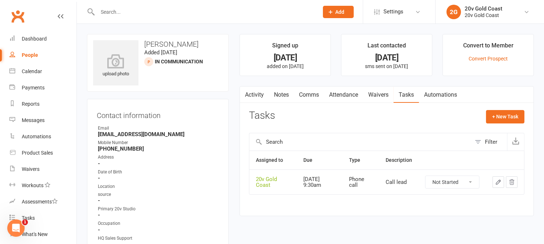
click at [462, 182] on select "Not Started In Progress Waiting Complete" at bounding box center [452, 182] width 54 height 12
click at [425, 177] on select "Not Started In Progress Waiting Complete" at bounding box center [452, 182] width 54 height 12
select select "unstarted"
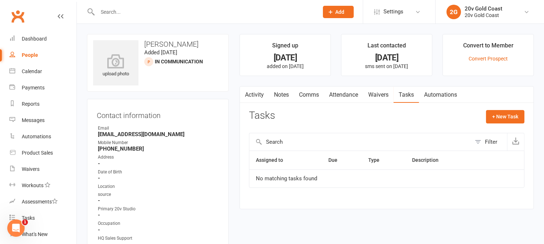
click at [259, 97] on link "Activity" at bounding box center [254, 95] width 29 height 17
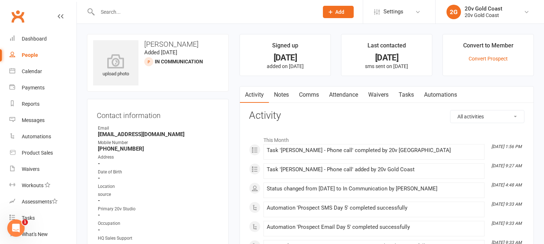
click at [278, 94] on link "Notes" at bounding box center [281, 95] width 25 height 17
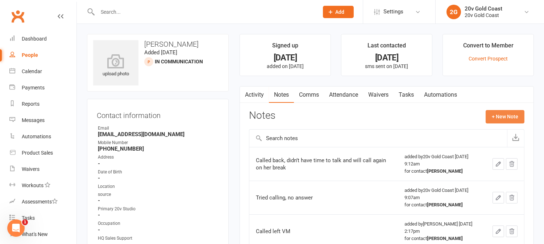
click at [501, 118] on button "+ New Note" at bounding box center [505, 116] width 39 height 13
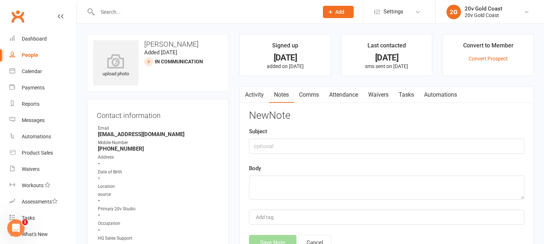
click at [254, 92] on link "Activity" at bounding box center [254, 95] width 29 height 17
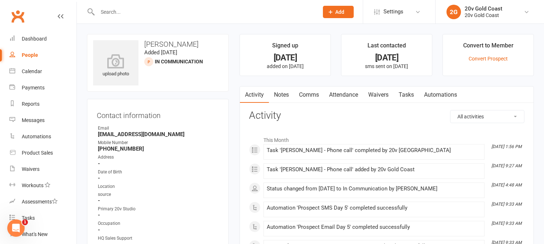
click at [411, 95] on link "Tasks" at bounding box center [406, 95] width 25 height 17
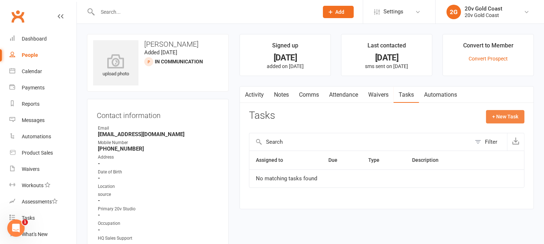
click at [502, 117] on button "+ New Task" at bounding box center [505, 116] width 38 height 13
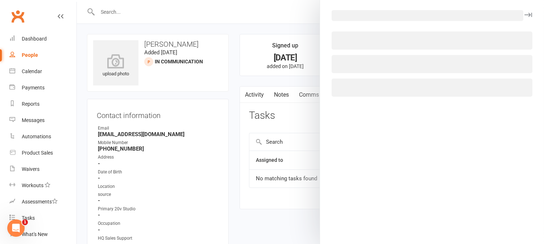
select select "45734"
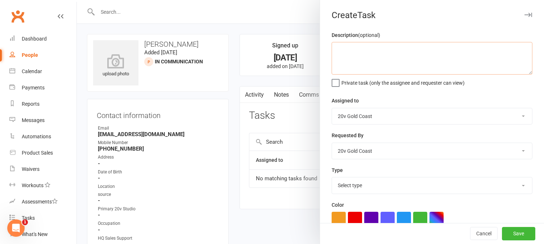
click at [374, 53] on textarea at bounding box center [432, 58] width 201 height 33
type textarea "Try calling again [DATE]"
click at [375, 187] on select "Select type Call to confirm trial Cancel down Cancel down natasha and brent jam…" at bounding box center [432, 186] width 200 height 16
select select "22375"
click at [332, 178] on select "Select type Call to confirm trial Cancel down Cancel down natasha and brent jam…" at bounding box center [432, 186] width 200 height 16
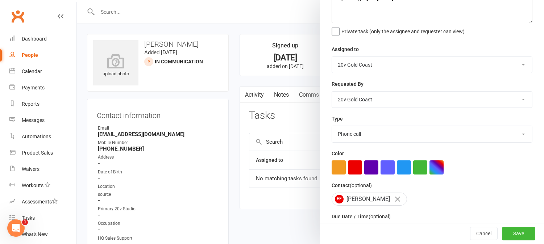
scroll to position [100, 0]
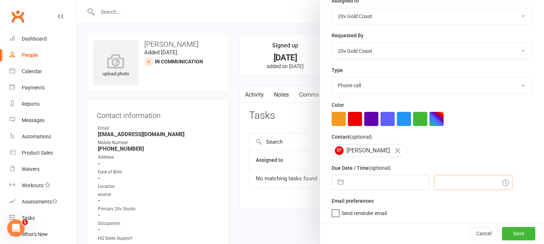
click at [449, 179] on input "text" at bounding box center [473, 182] width 78 height 15
click at [447, 209] on div "3:00am" at bounding box center [474, 215] width 78 height 12
type input "13 Aug 2025"
type input "3:00am"
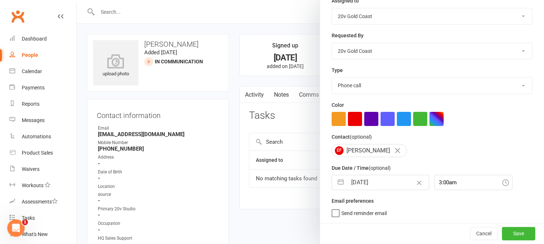
click at [372, 183] on input "13 Aug 2025" at bounding box center [388, 182] width 82 height 14
select select "6"
select select "2025"
select select "7"
select select "2025"
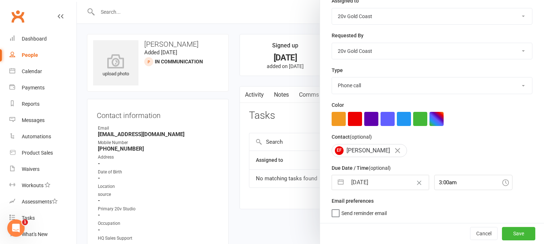
select select "8"
select select "2025"
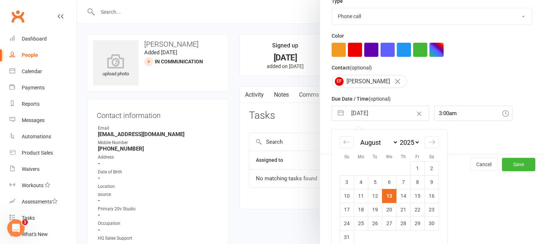
scroll to position [178, 0]
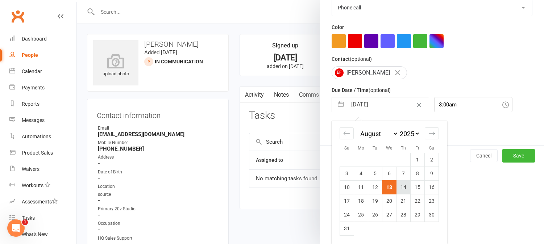
click at [401, 188] on td "14" at bounding box center [403, 187] width 14 height 14
type input "14 Aug 2025"
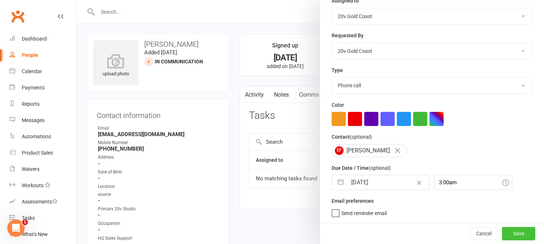
click at [508, 227] on button "Save" at bounding box center [518, 233] width 33 height 13
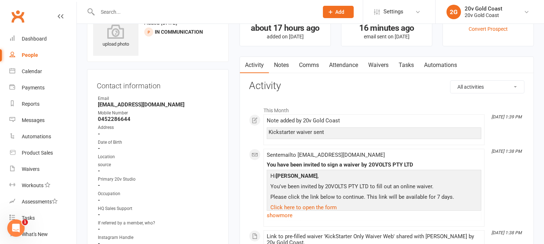
scroll to position [40, 0]
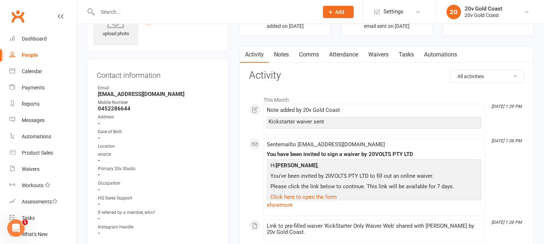
click at [283, 53] on link "Notes" at bounding box center [281, 54] width 25 height 17
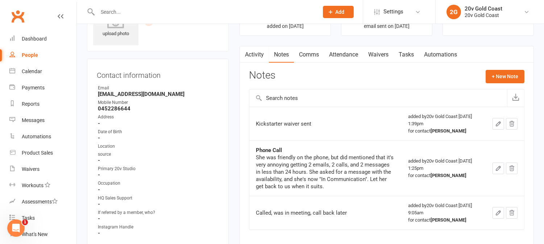
click at [498, 126] on icon "button" at bounding box center [498, 124] width 7 height 7
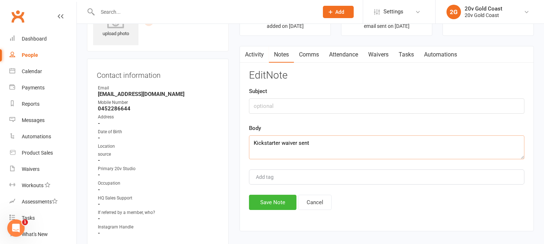
click at [255, 143] on textarea "Kickstarter waiver sent" at bounding box center [386, 148] width 275 height 24
click at [302, 144] on textarea "DO NOT CALL again / Kickstarter waiver sent" at bounding box center [386, 148] width 275 height 24
type textarea "DO NOT CALL again. She will get back to us / Kickstarter waiver sent"
click at [272, 202] on button "Save Note" at bounding box center [272, 202] width 47 height 15
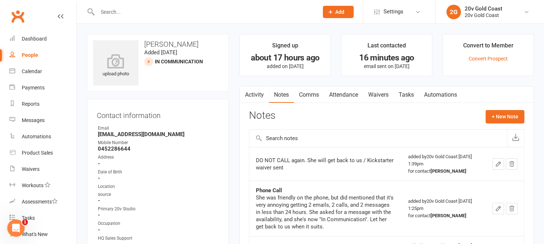
click at [254, 95] on link "Activity" at bounding box center [254, 95] width 29 height 17
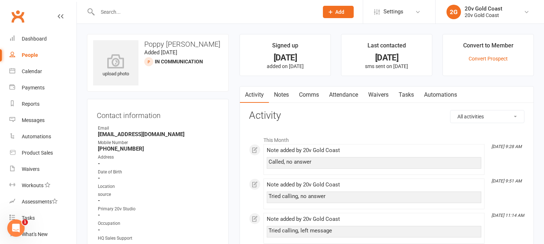
scroll to position [40, 0]
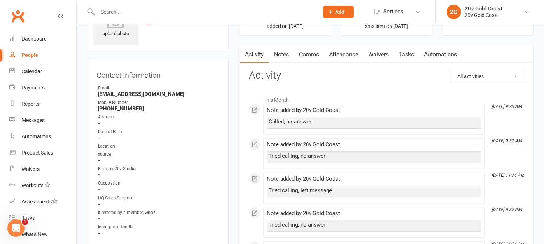
click at [278, 54] on link "Notes" at bounding box center [281, 54] width 25 height 17
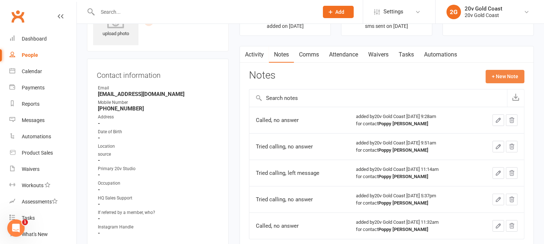
click at [503, 78] on button "+ New Note" at bounding box center [505, 76] width 39 height 13
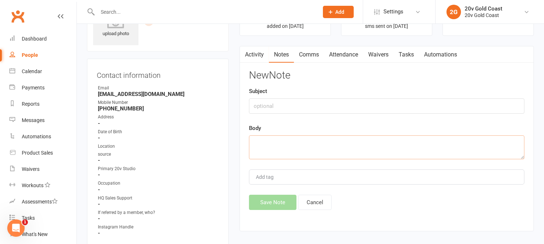
click at [347, 148] on textarea at bounding box center [386, 148] width 275 height 24
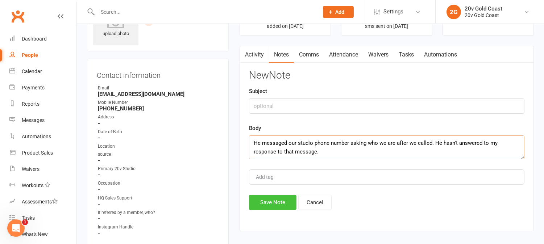
type textarea "He messaged our studio phone number asking who we are after we called. He hasn'…"
click at [264, 200] on button "Save Note" at bounding box center [272, 202] width 47 height 15
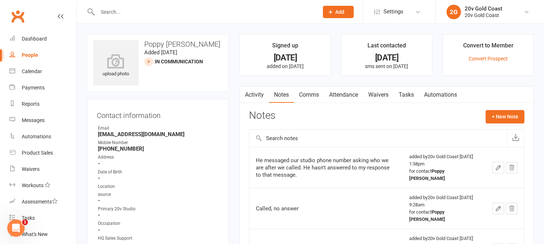
click at [257, 94] on link "Activity" at bounding box center [254, 95] width 29 height 17
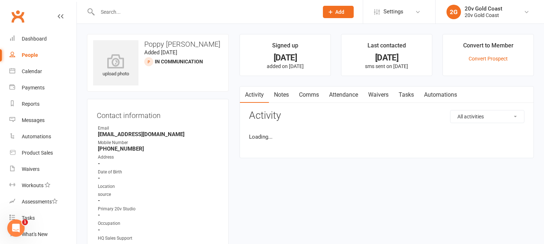
click at [257, 94] on link "Activity" at bounding box center [254, 95] width 29 height 17
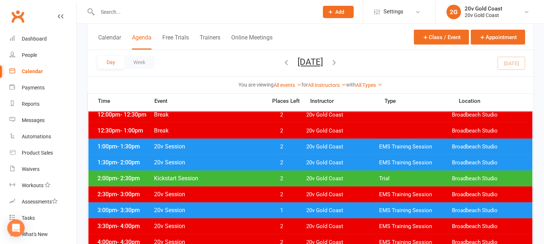
click at [510, 61] on div "Day Week [DATE] [DATE] Sun Mon Tue Wed Thu Fri Sat 27 28 29 30 31 01 02 03 04 0…" at bounding box center [310, 63] width 446 height 26
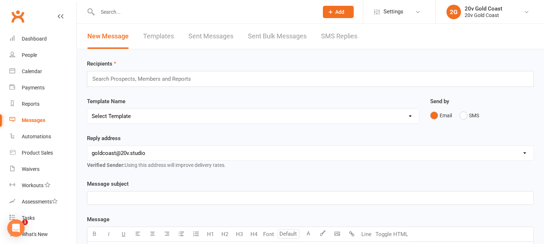
click at [335, 33] on link "SMS Replies" at bounding box center [339, 36] width 36 height 25
